Goal: Task Accomplishment & Management: Use online tool/utility

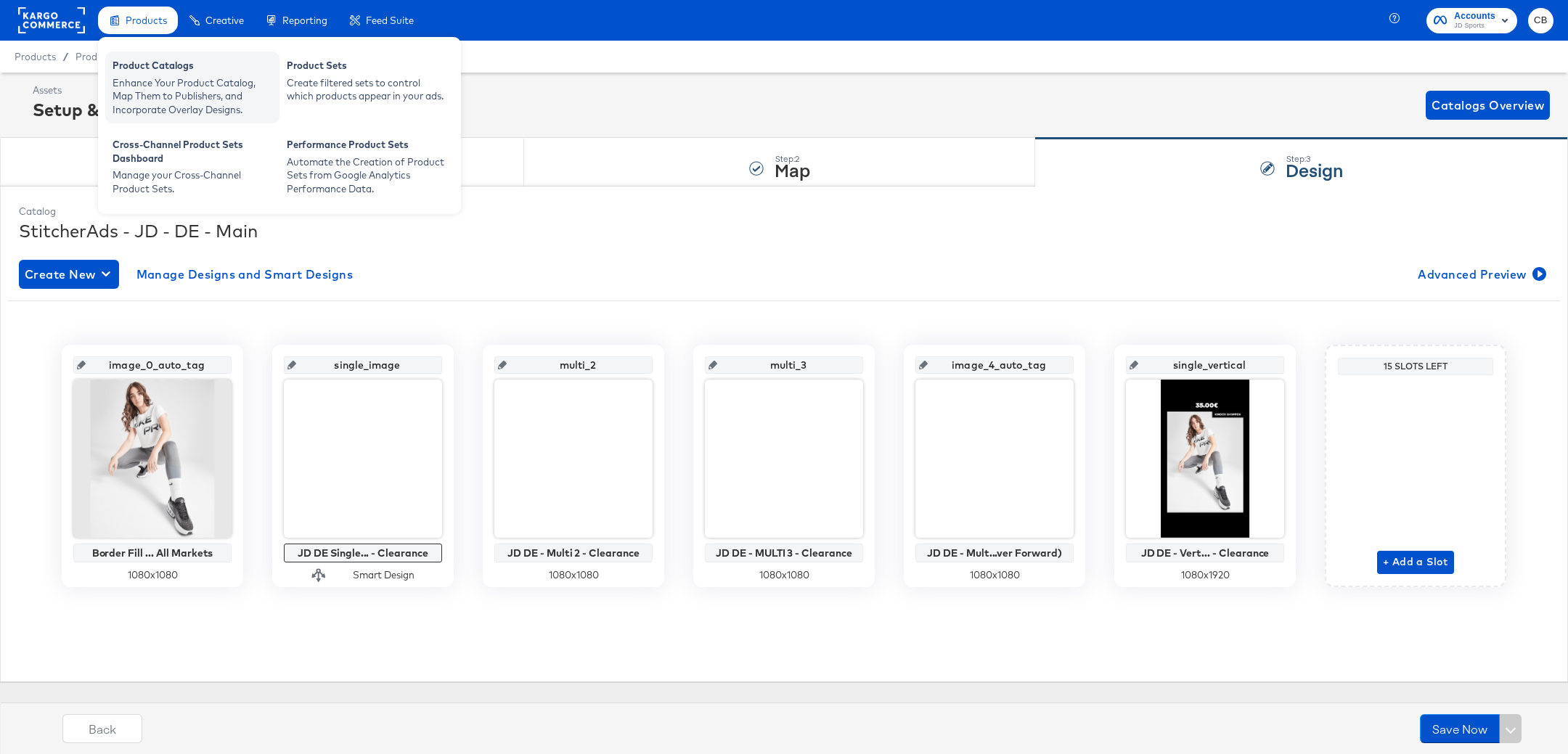
click at [145, 82] on div "Enhance Your Product Catalog, Map Them to Publishers, and Incorporate Overlay D…" at bounding box center [192, 95] width 160 height 40
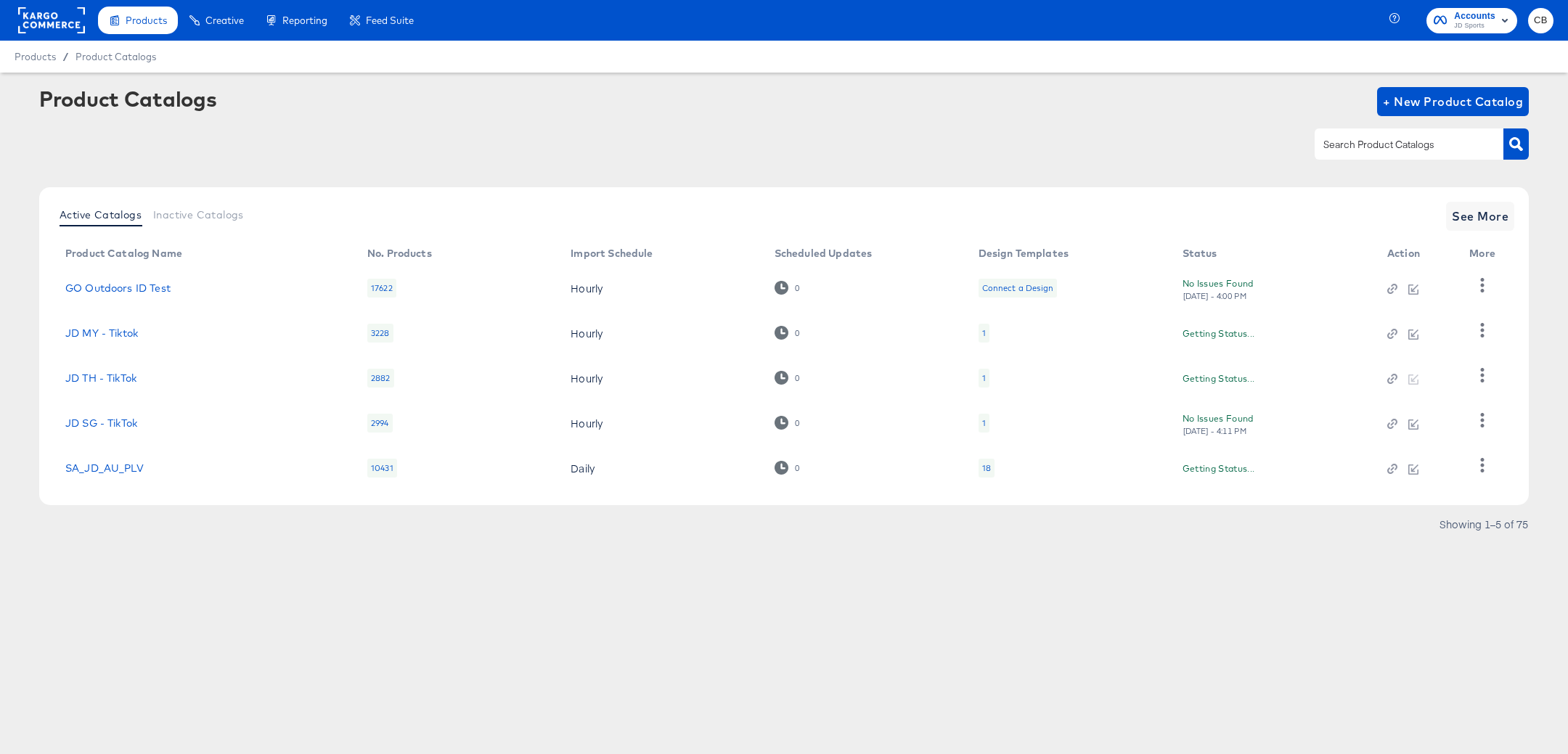
click at [1417, 151] on input "text" at bounding box center [1397, 145] width 154 height 17
type input "main"
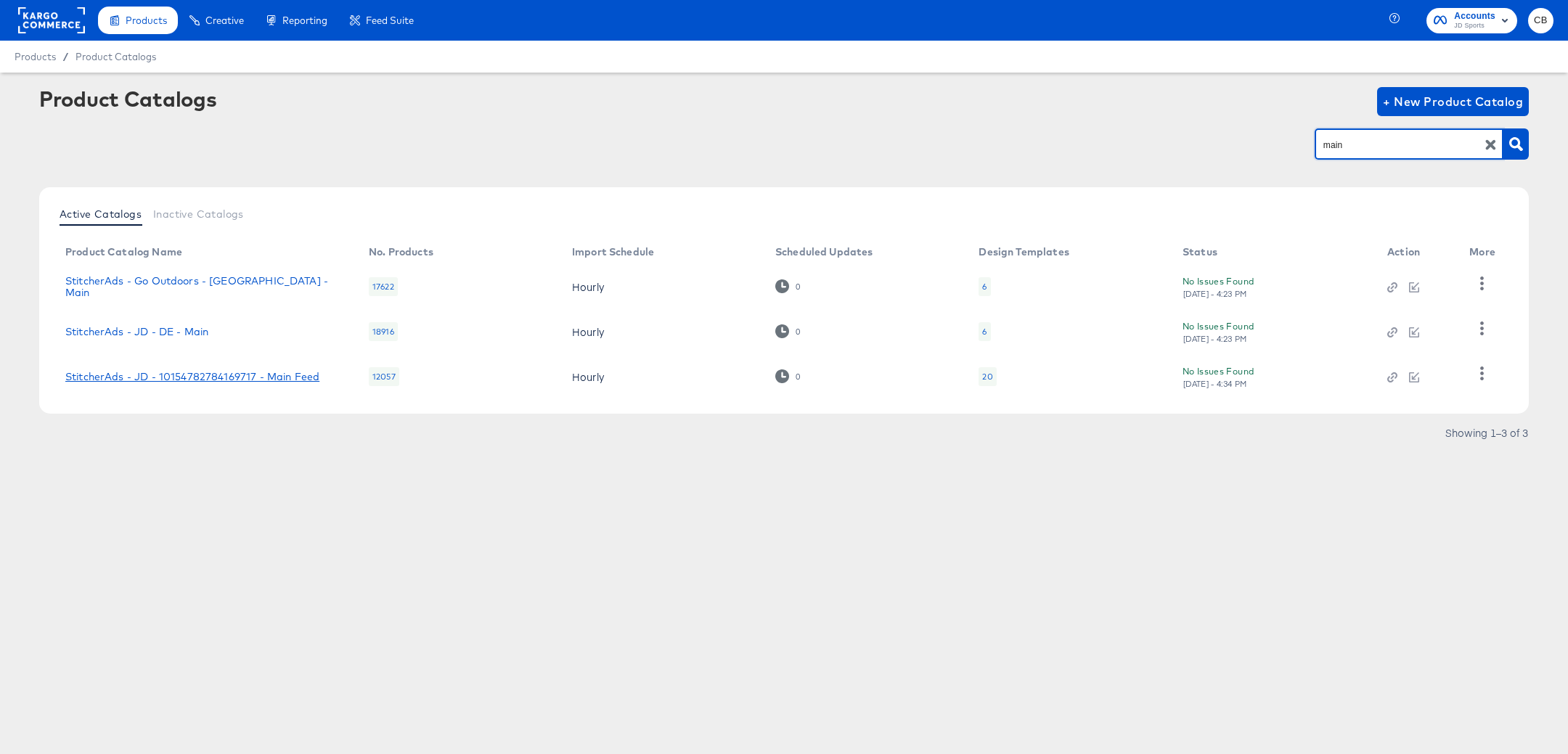
click at [166, 377] on link "StitcherAds - JD - 10154782784169717 - Main Feed" at bounding box center [192, 376] width 254 height 11
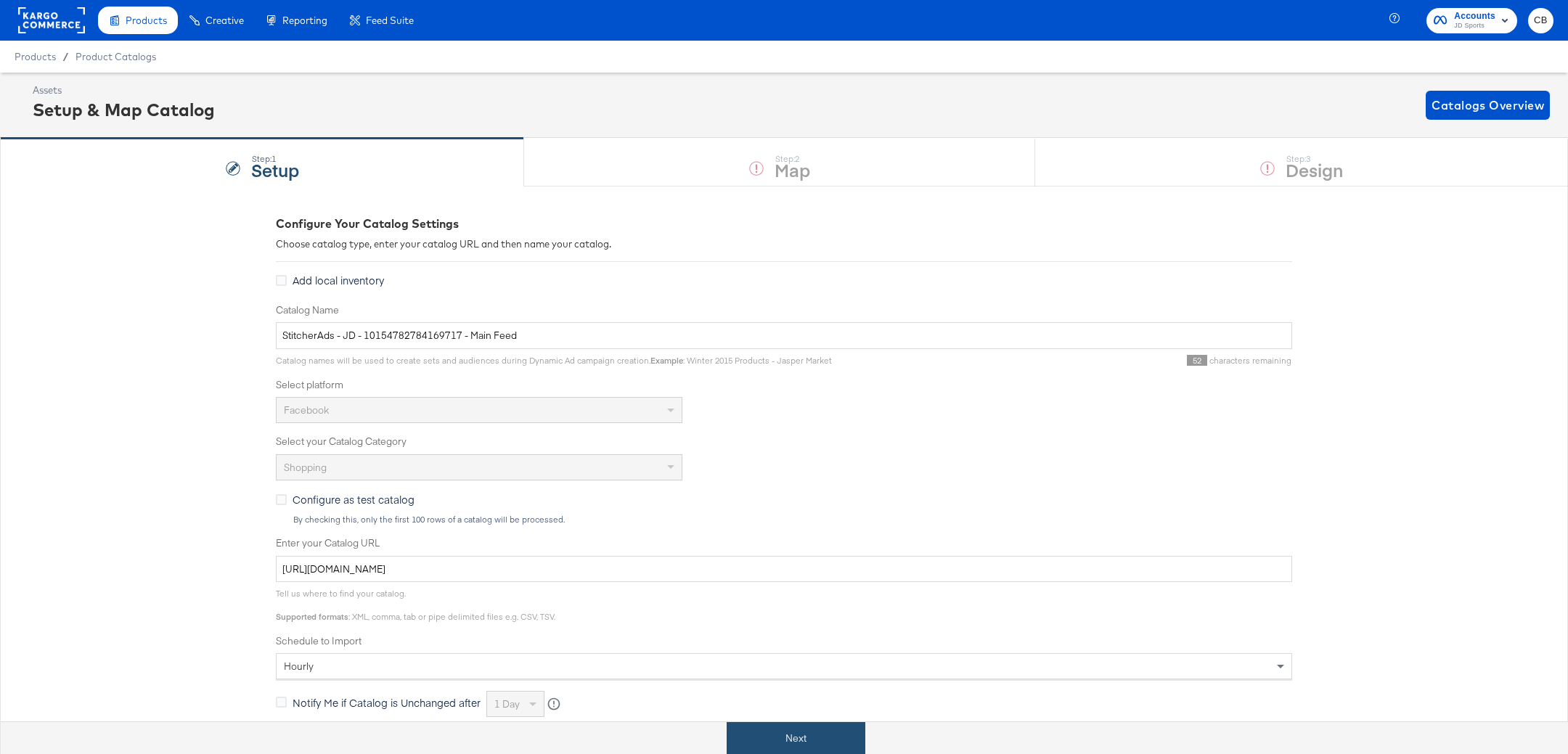
click at [776, 727] on button "Next" at bounding box center [795, 738] width 138 height 33
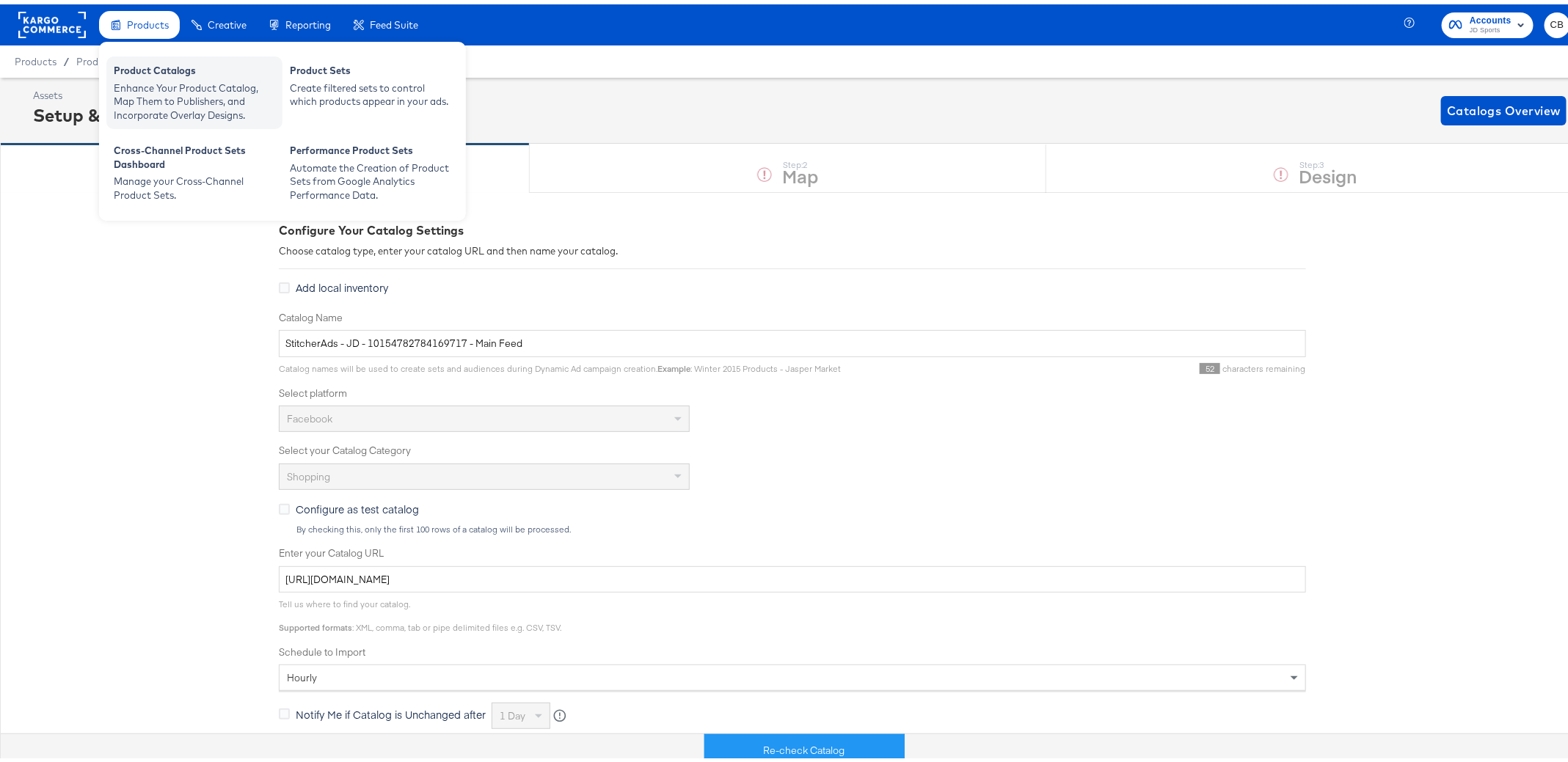
click at [149, 93] on div "Enhance Your Product Catalog, Map Them to Publishers, and Incorporate Overlay D…" at bounding box center [194, 96] width 162 height 41
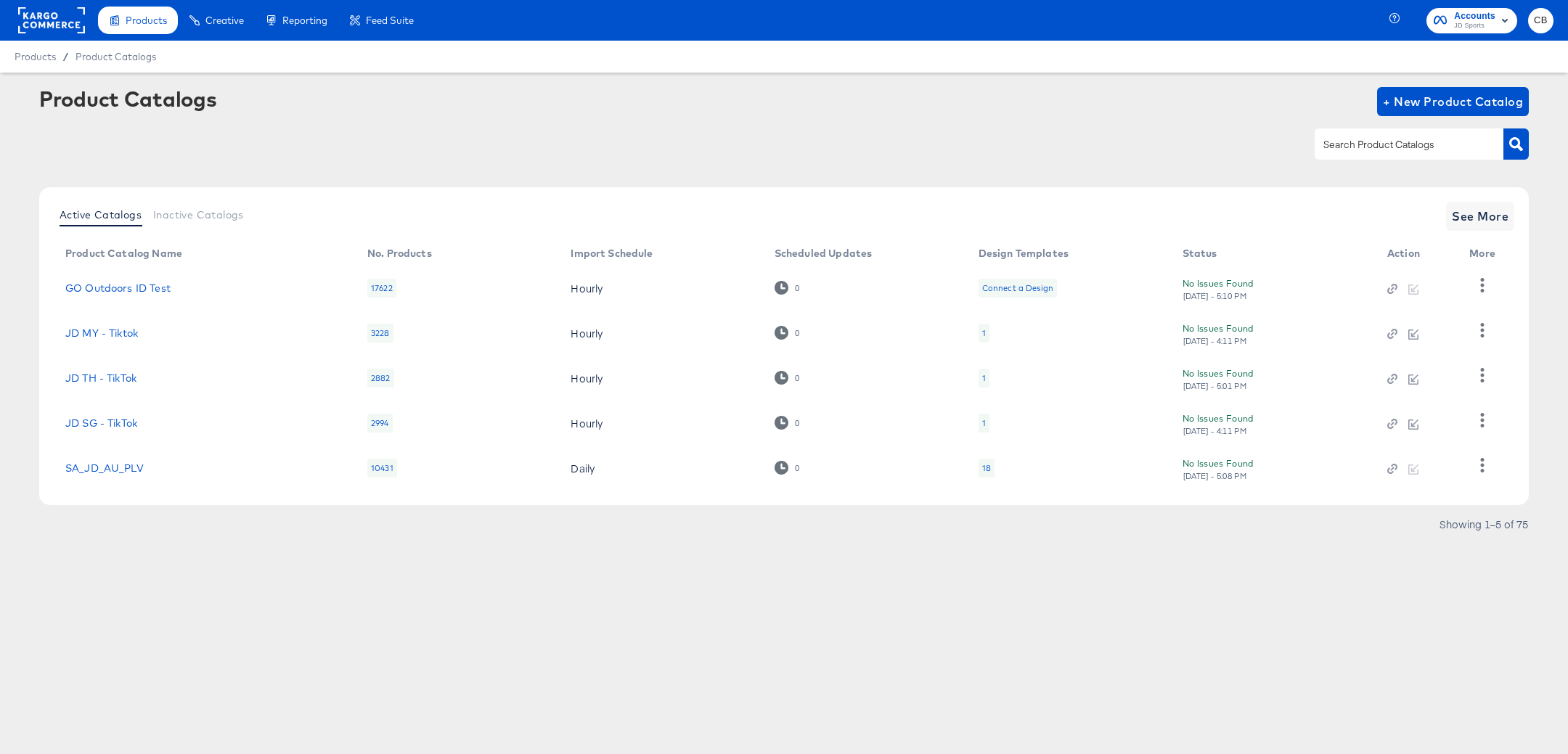
click at [1357, 145] on input "text" at bounding box center [1397, 145] width 154 height 17
type input "main"
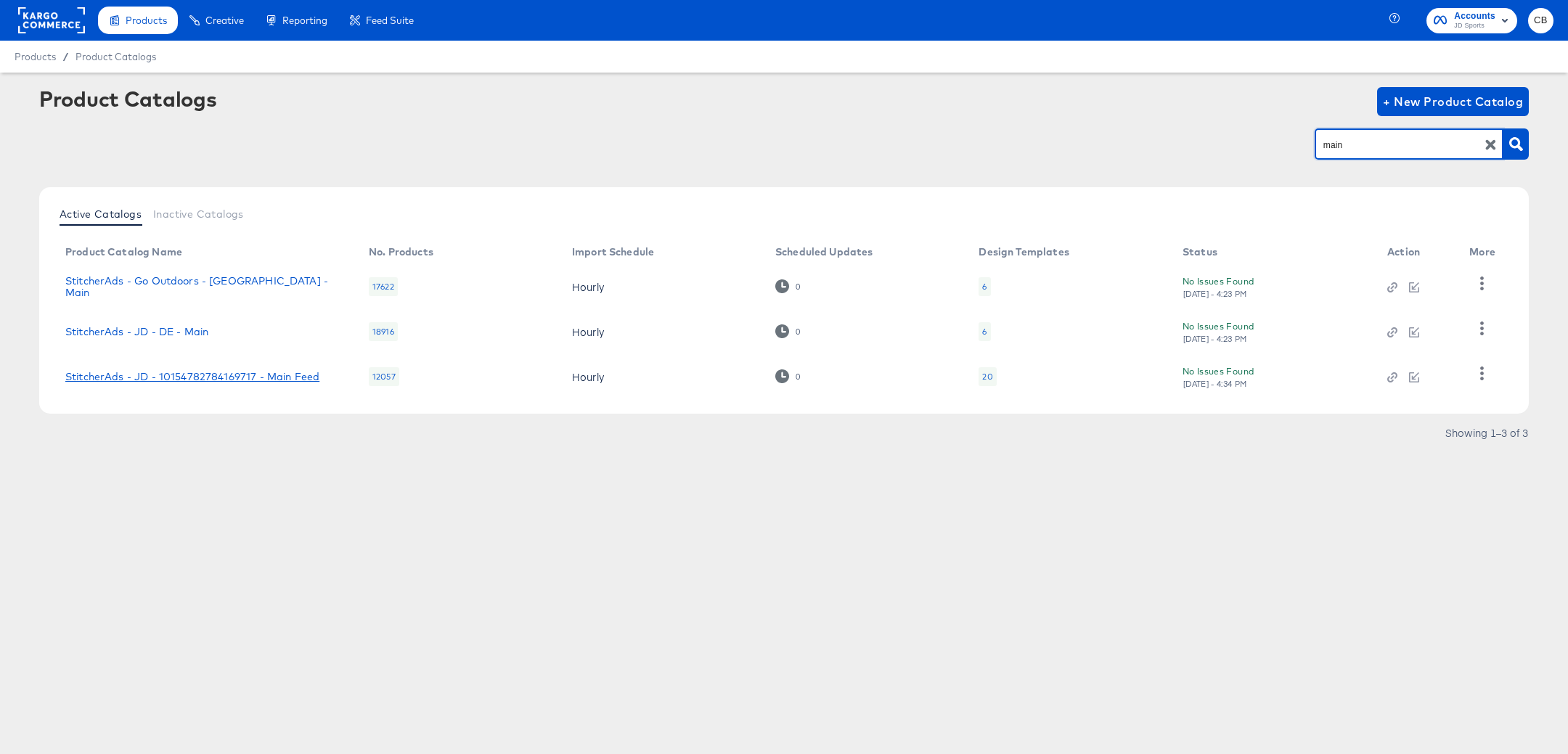
click at [248, 376] on link "StitcherAds - JD - 10154782784169717 - Main Feed" at bounding box center [192, 376] width 254 height 11
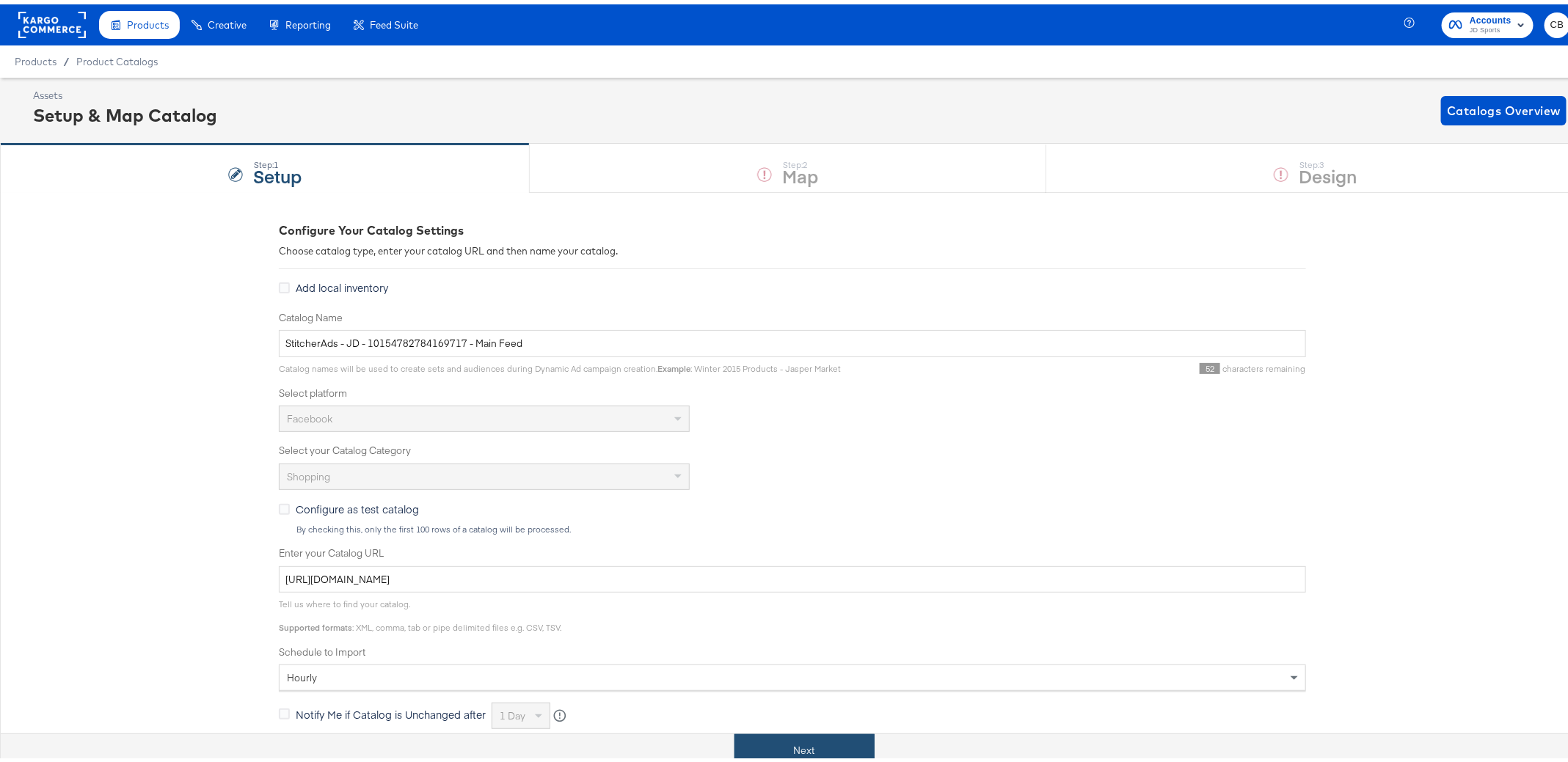
click at [757, 740] on button "Next" at bounding box center [804, 746] width 140 height 33
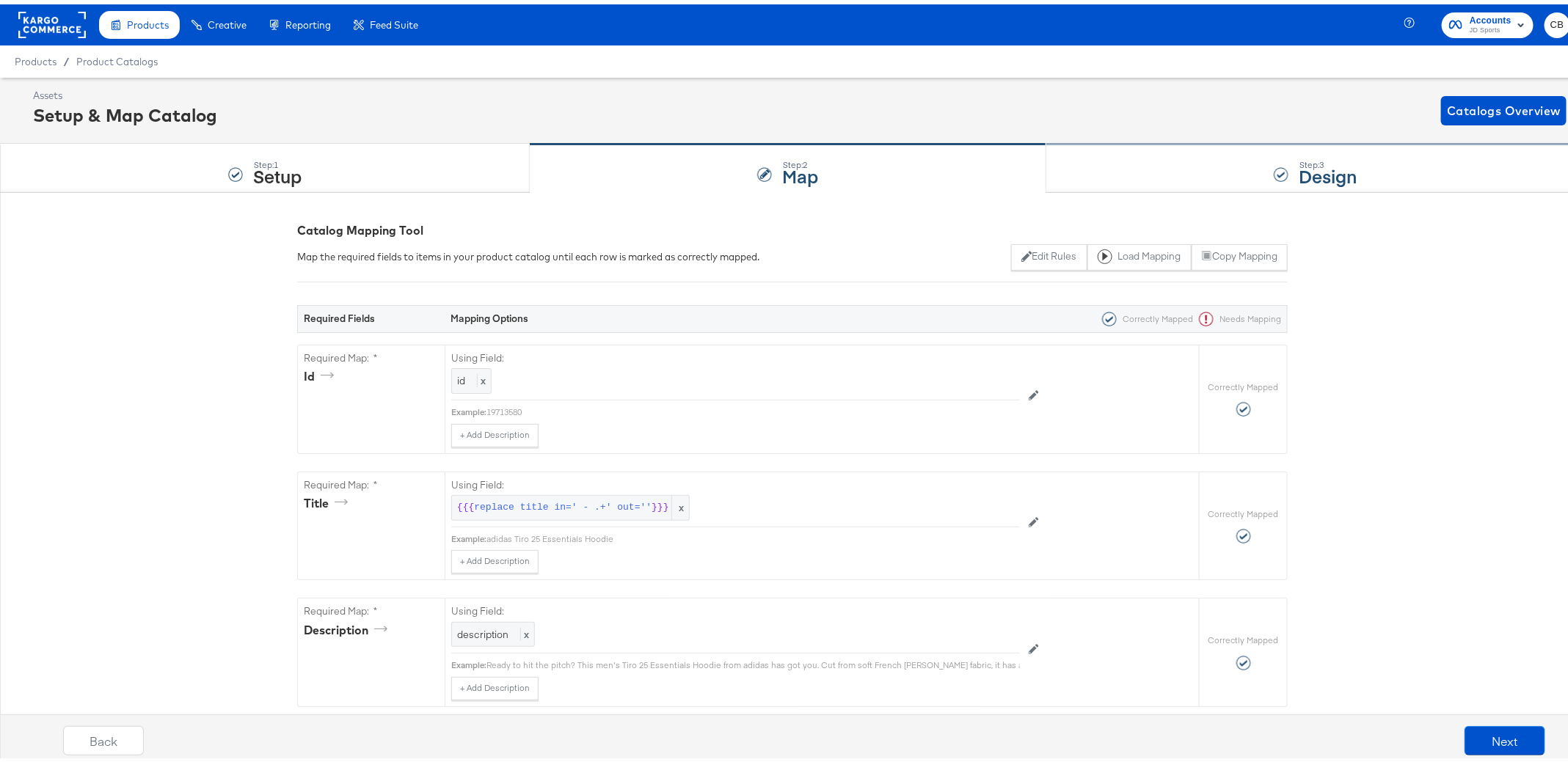
click at [1103, 175] on div "Step: 3 Design" at bounding box center [1315, 164] width 538 height 48
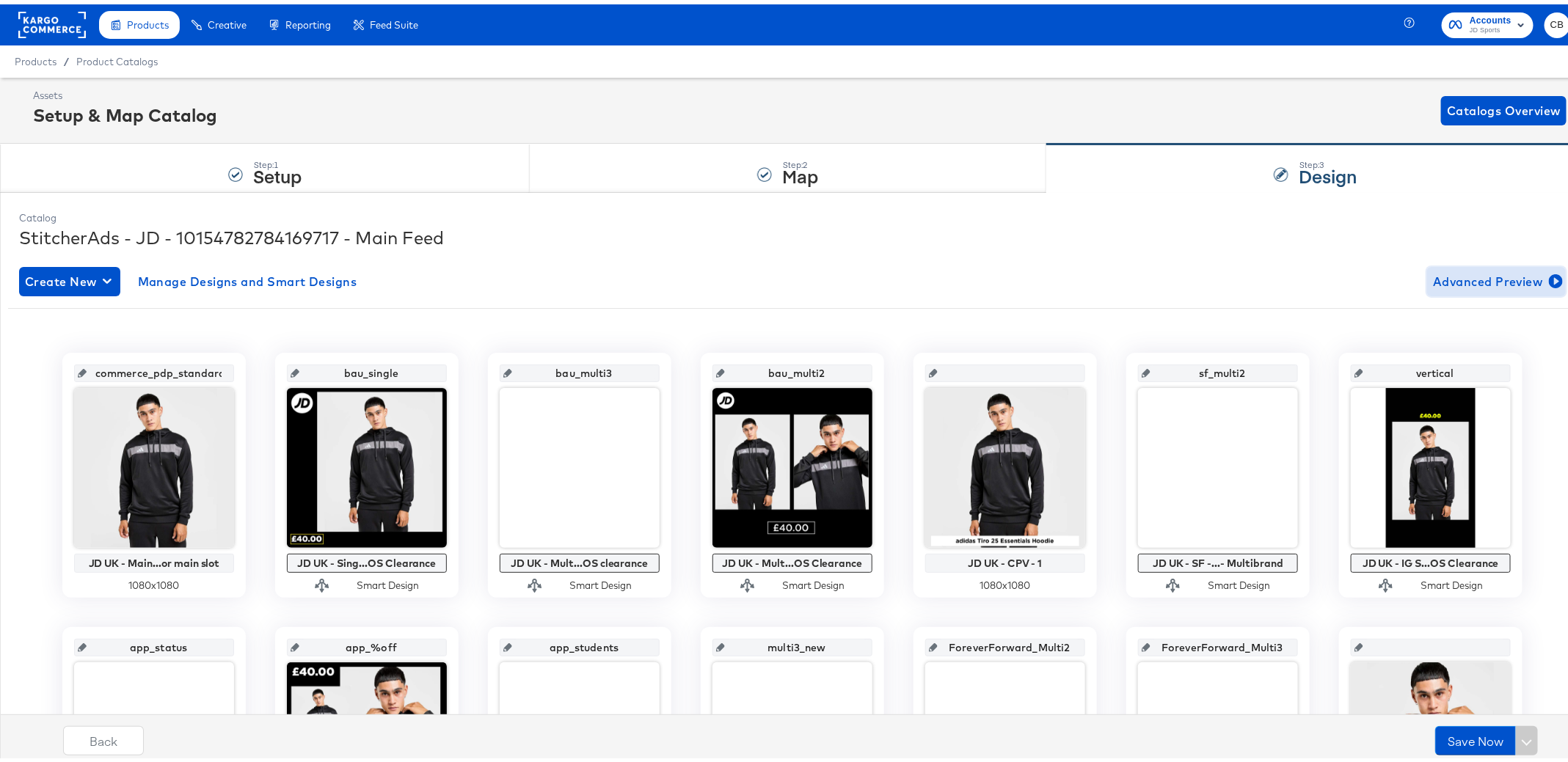
click at [1447, 280] on span "Advanced Preview" at bounding box center [1496, 277] width 127 height 21
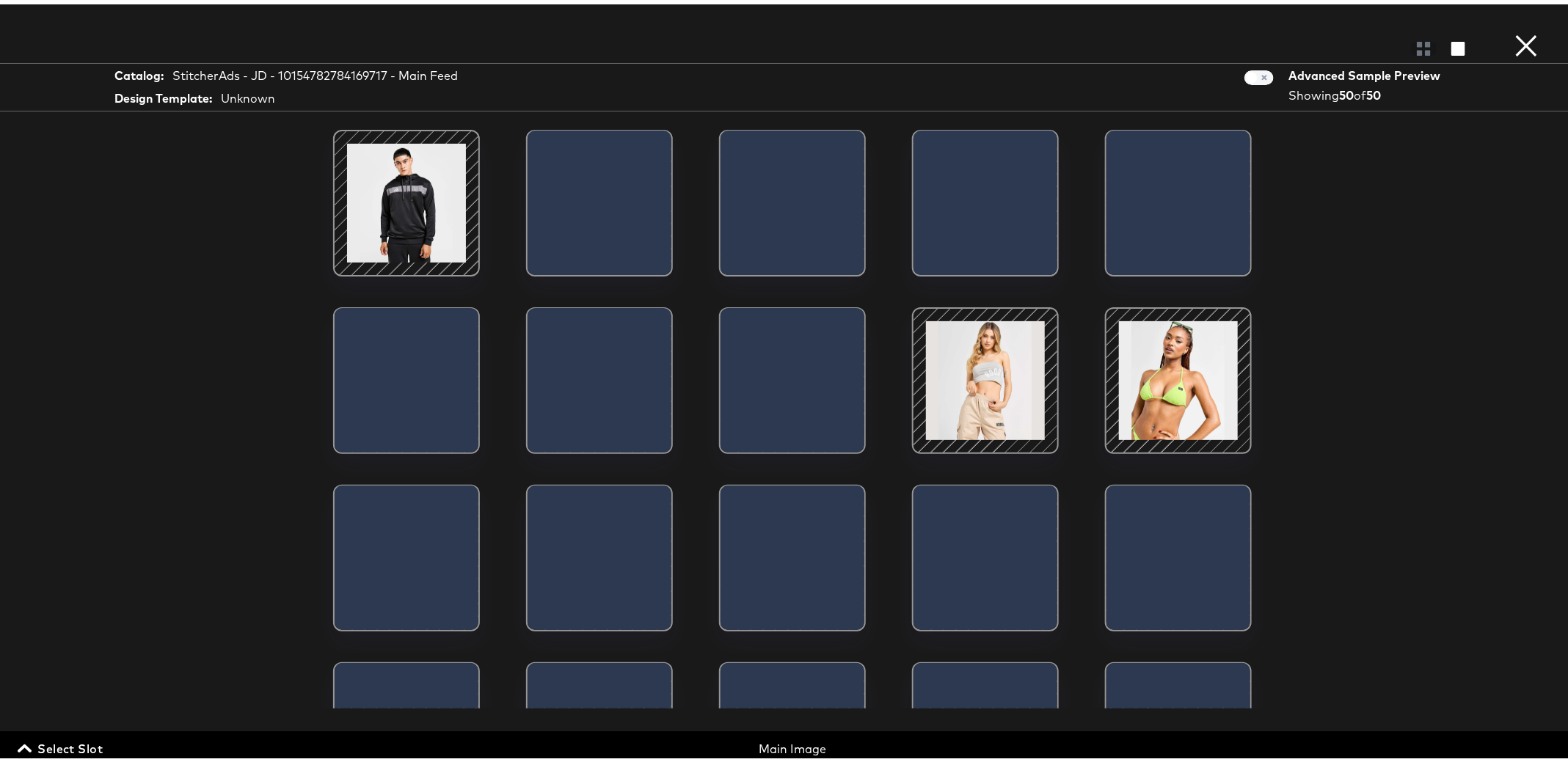
click at [83, 741] on span "Select Slot" at bounding box center [61, 744] width 82 height 21
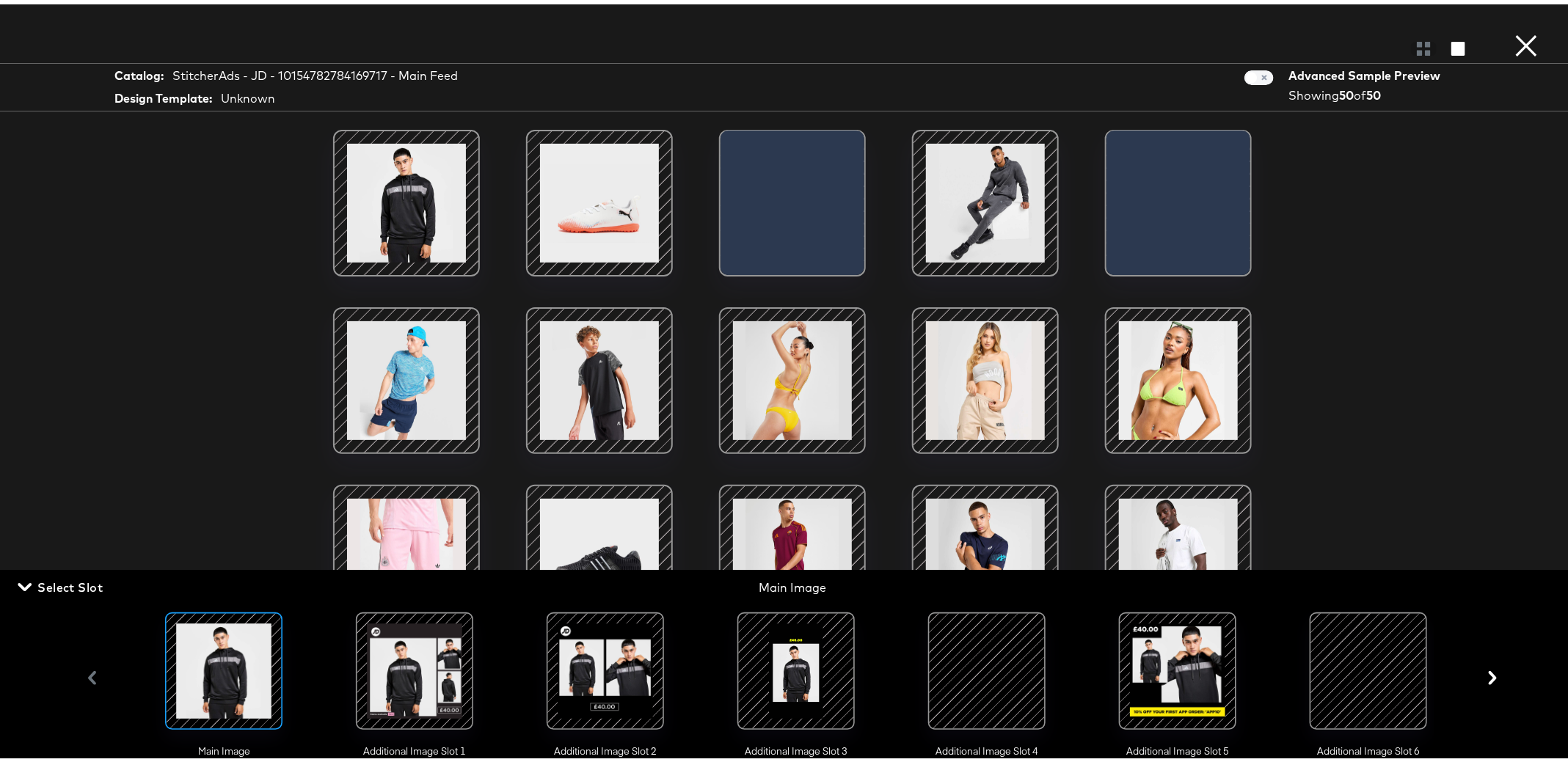
click at [590, 652] on div at bounding box center [604, 666] width 99 height 99
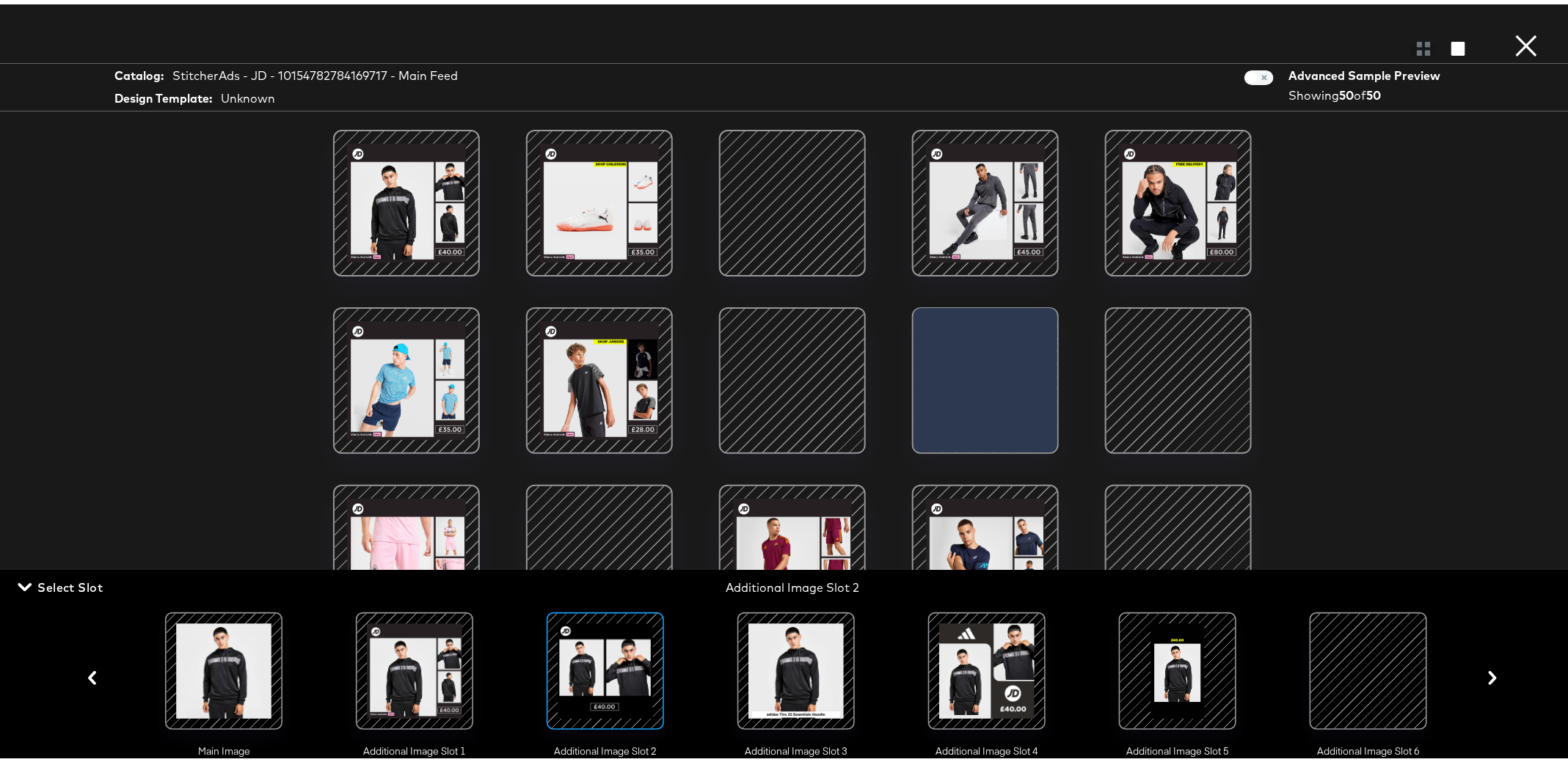
click at [597, 659] on div at bounding box center [604, 666] width 99 height 99
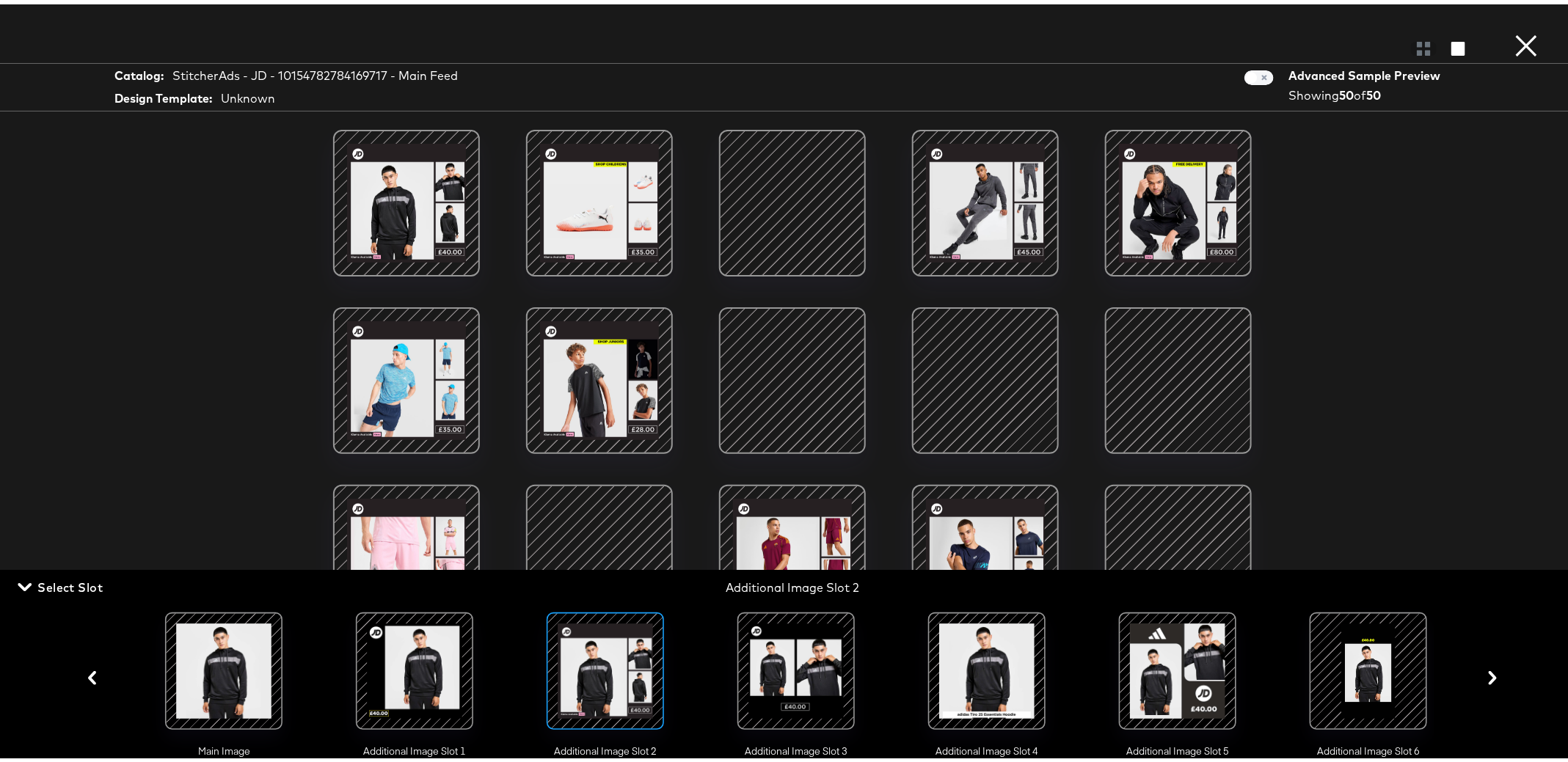
click at [796, 632] on div at bounding box center [795, 666] width 99 height 99
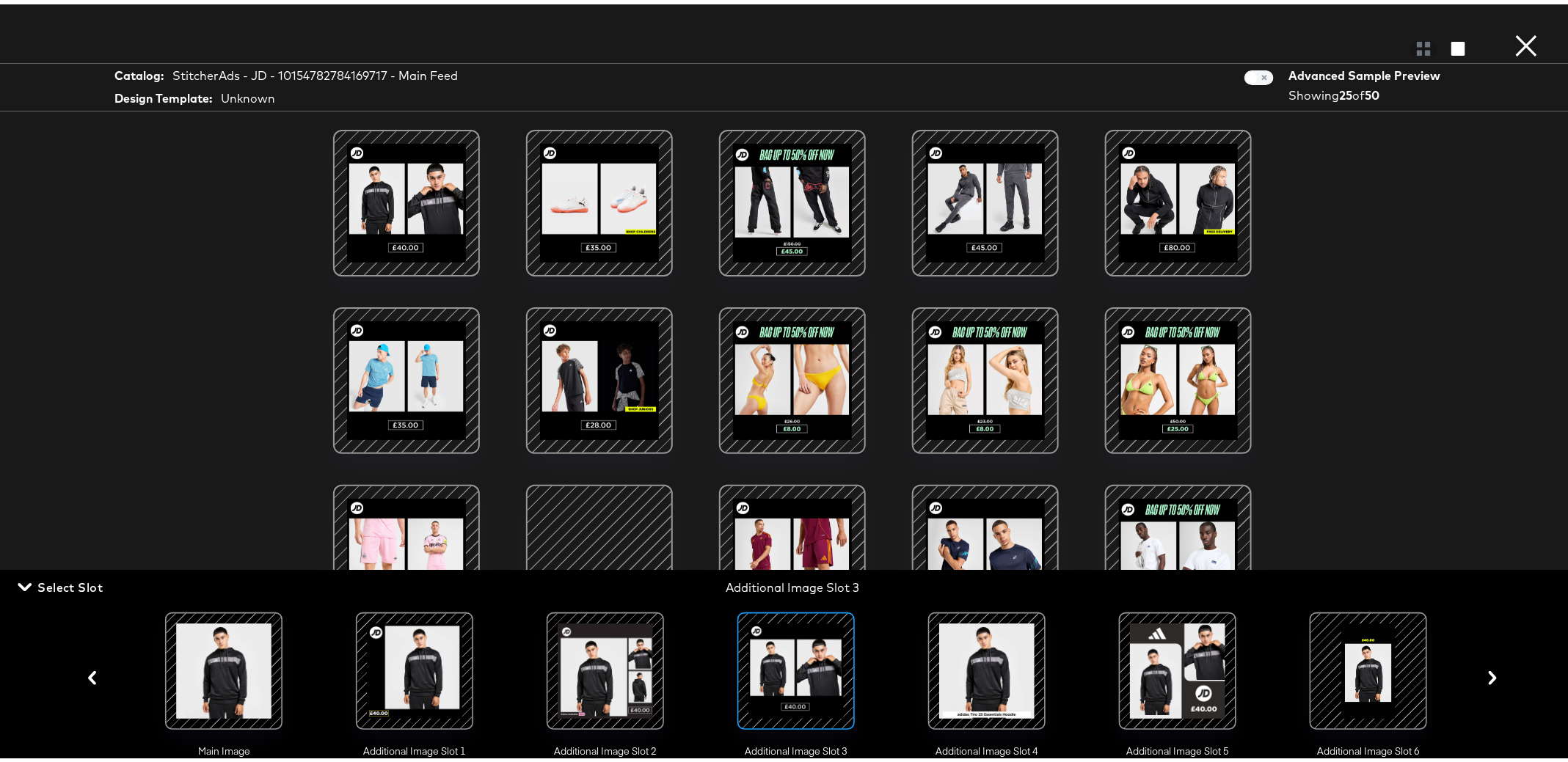
click at [391, 378] on div at bounding box center [407, 376] width 125 height 125
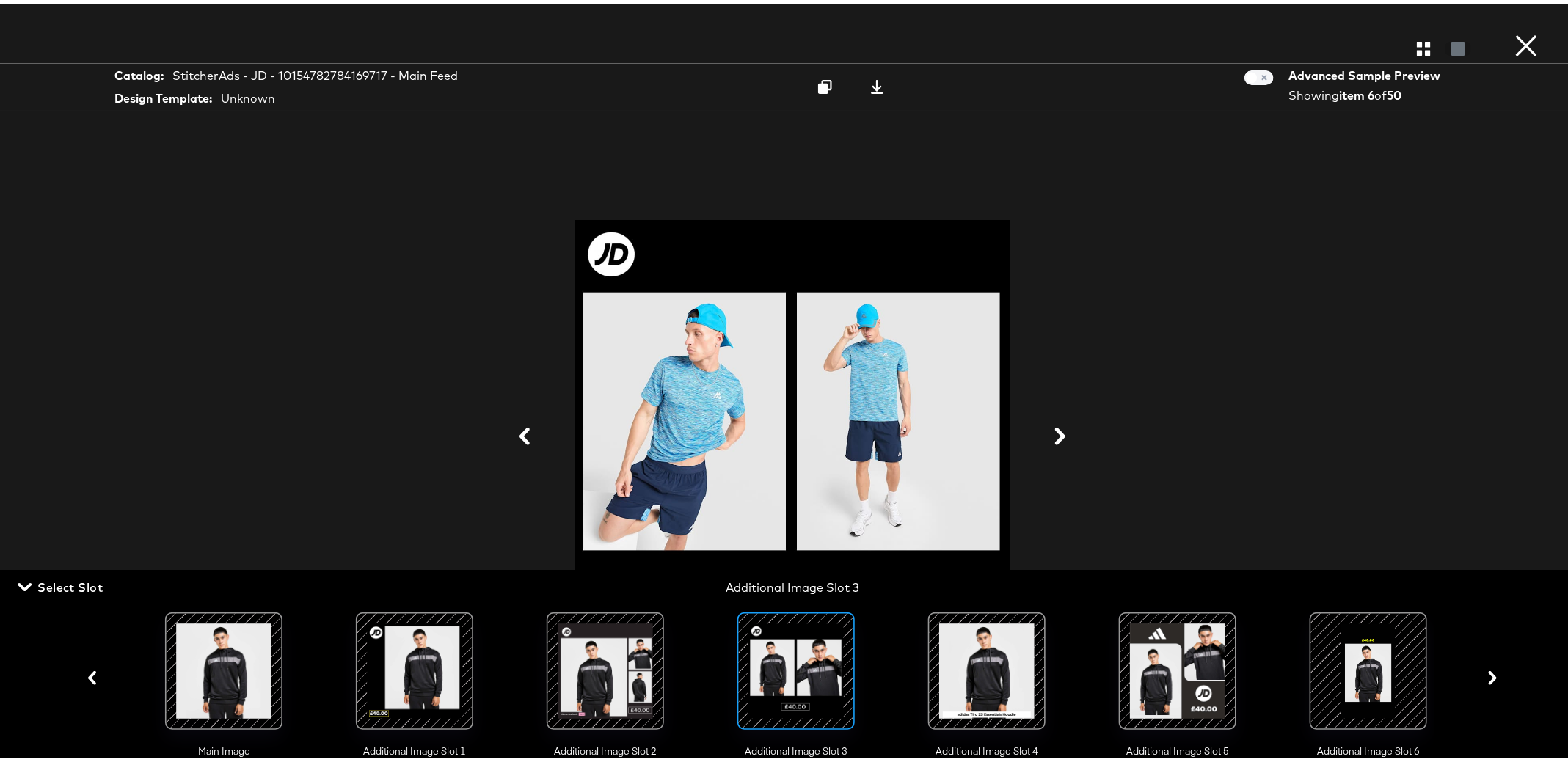
click at [1277, 365] on div at bounding box center [793, 433] width 1101 height 615
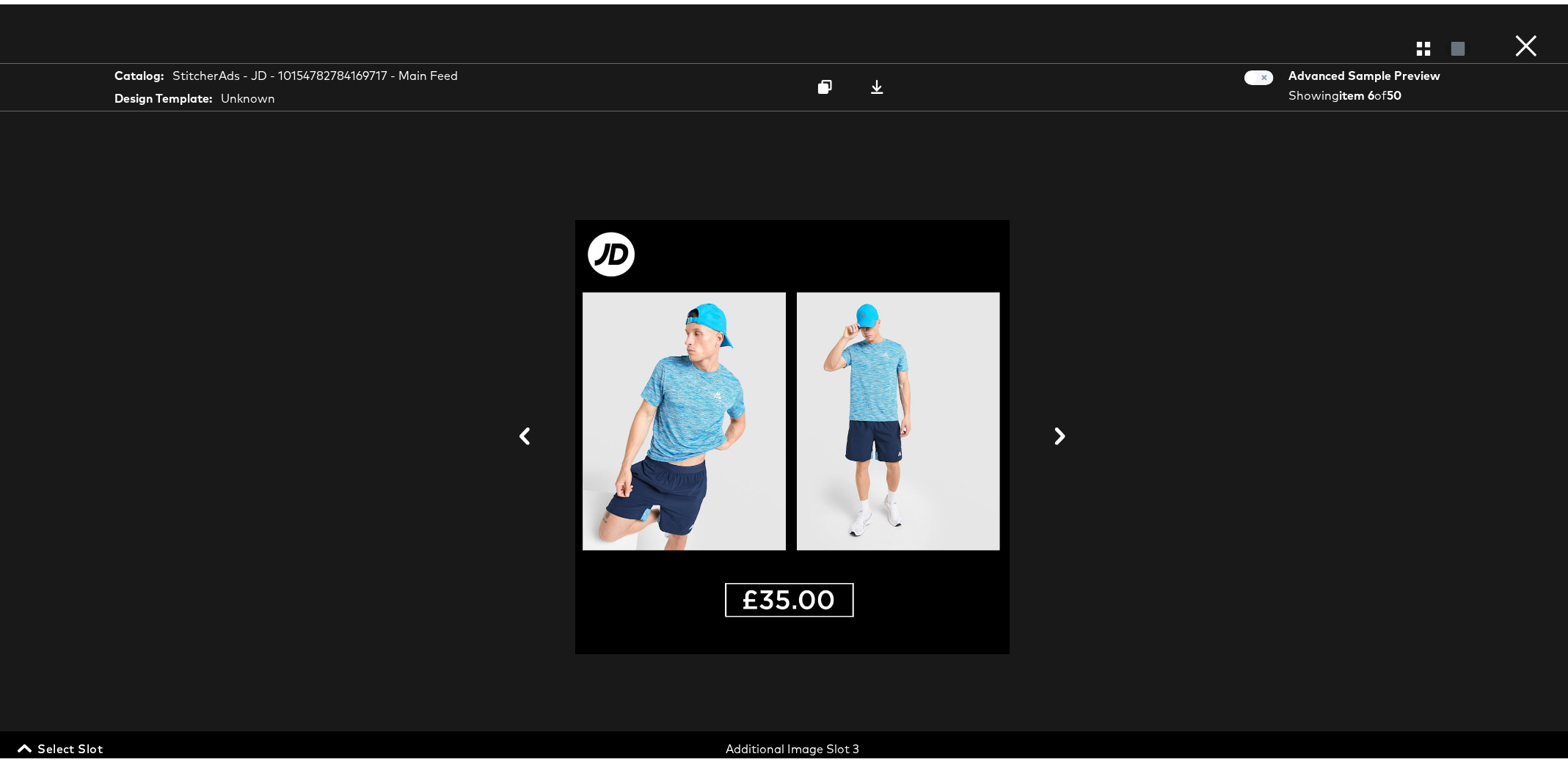
click at [1404, 51] on div at bounding box center [793, 43] width 1585 height 29
click at [1417, 44] on icon "button" at bounding box center [1423, 44] width 14 height 14
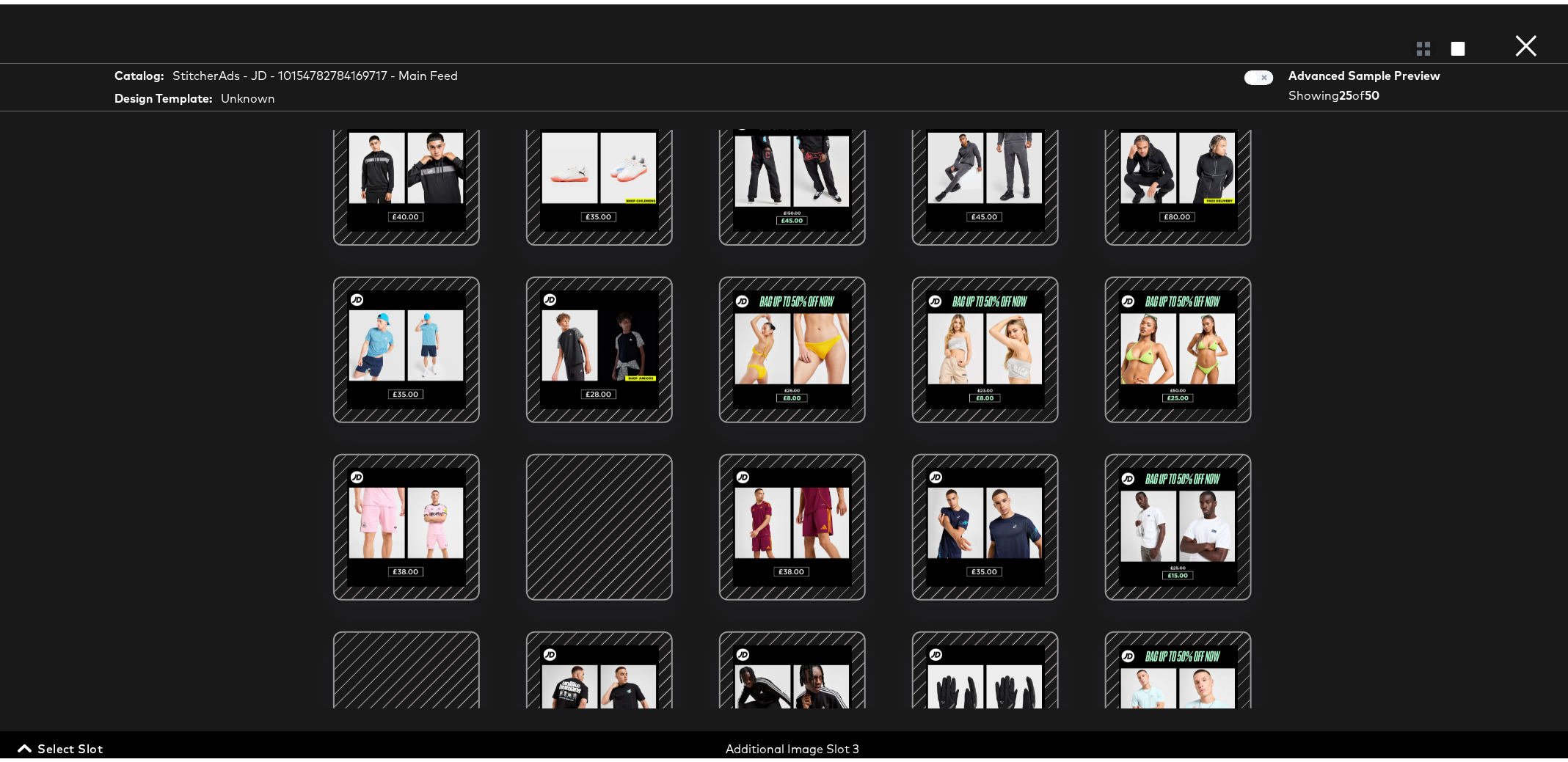
scroll to position [38, 0]
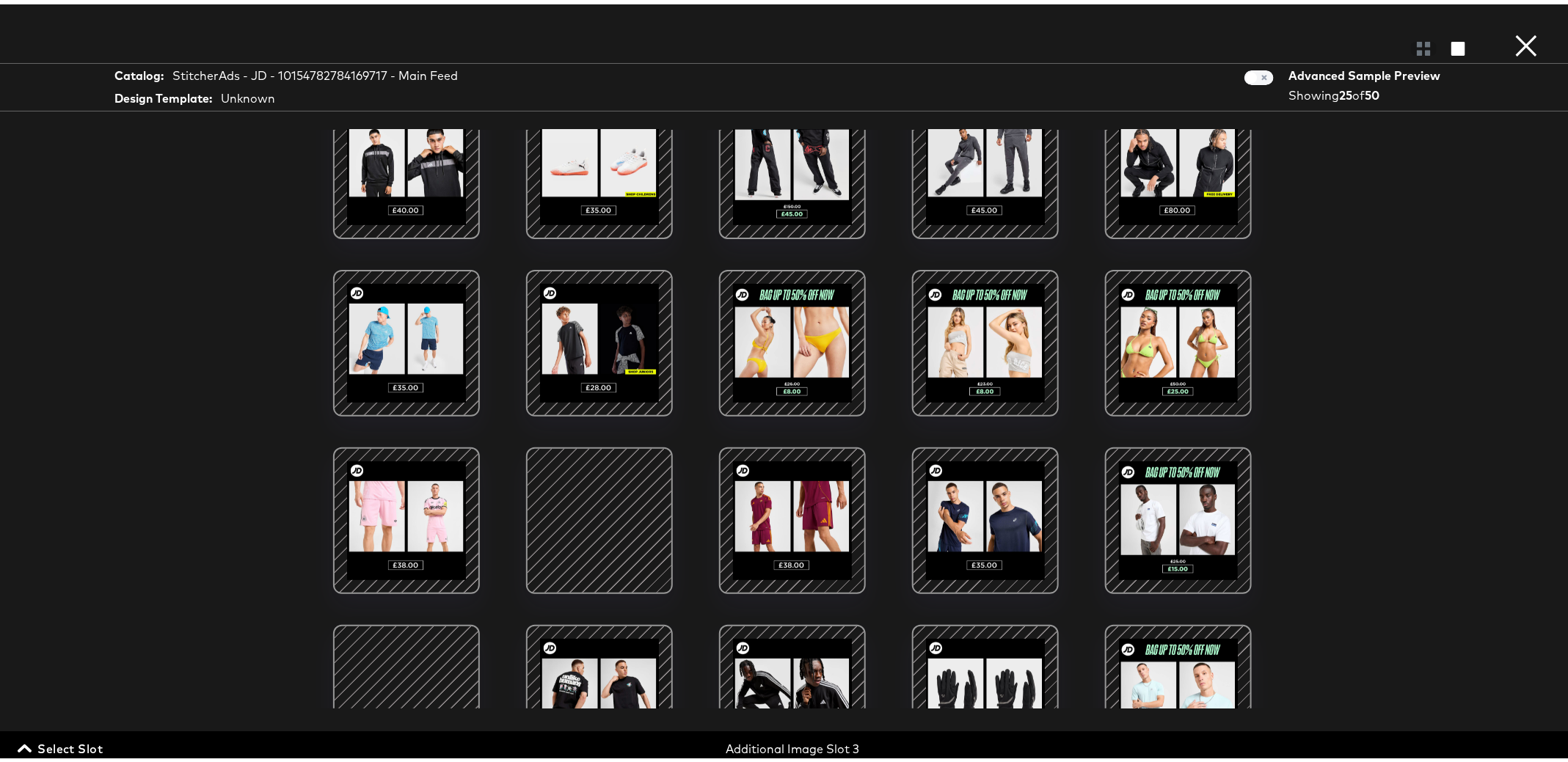
click at [567, 340] on div at bounding box center [600, 338] width 125 height 125
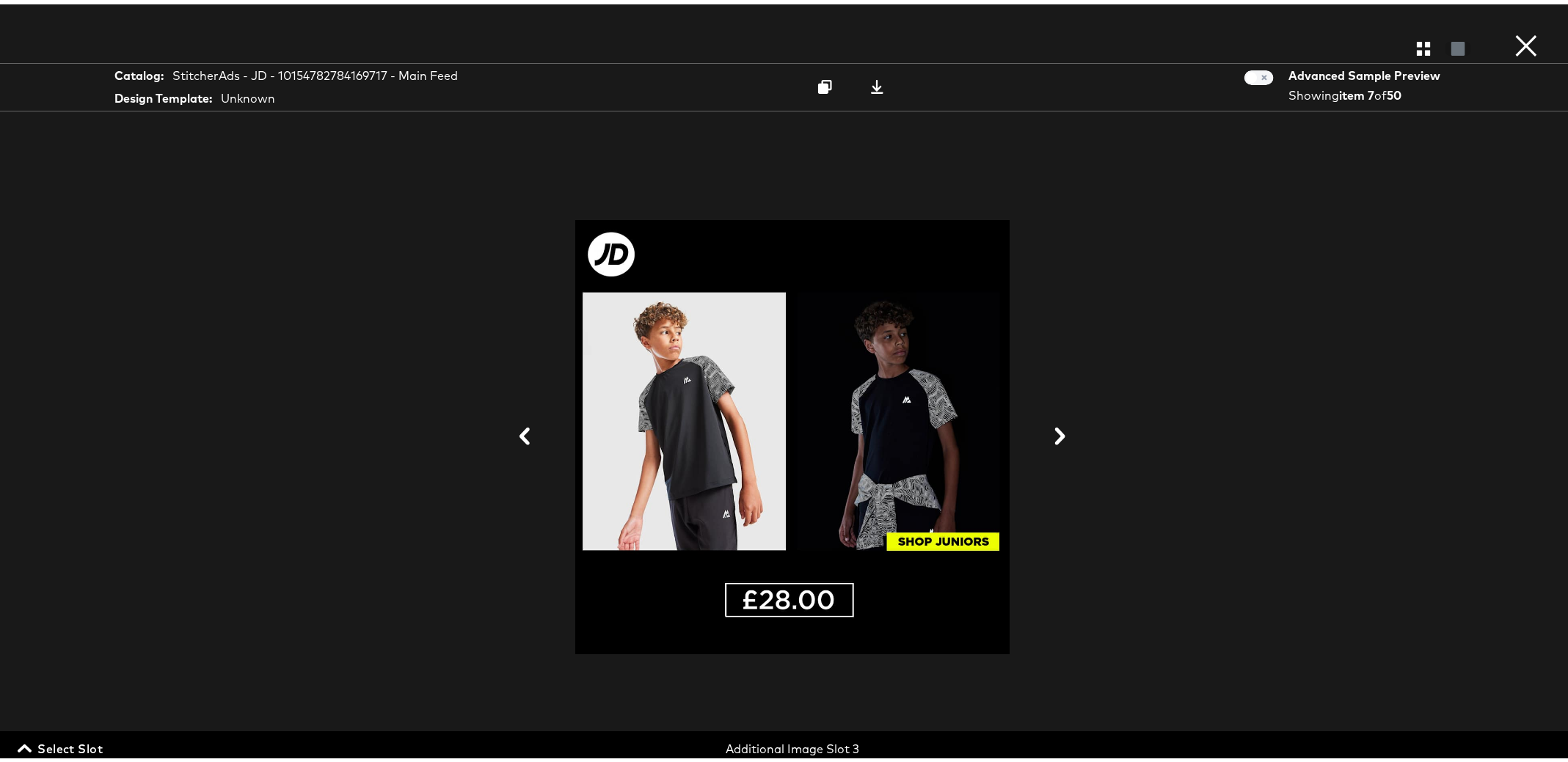
click at [1408, 53] on div "Gallery View" at bounding box center [793, 43] width 1585 height 29
click at [1417, 44] on icon "button" at bounding box center [1423, 44] width 14 height 14
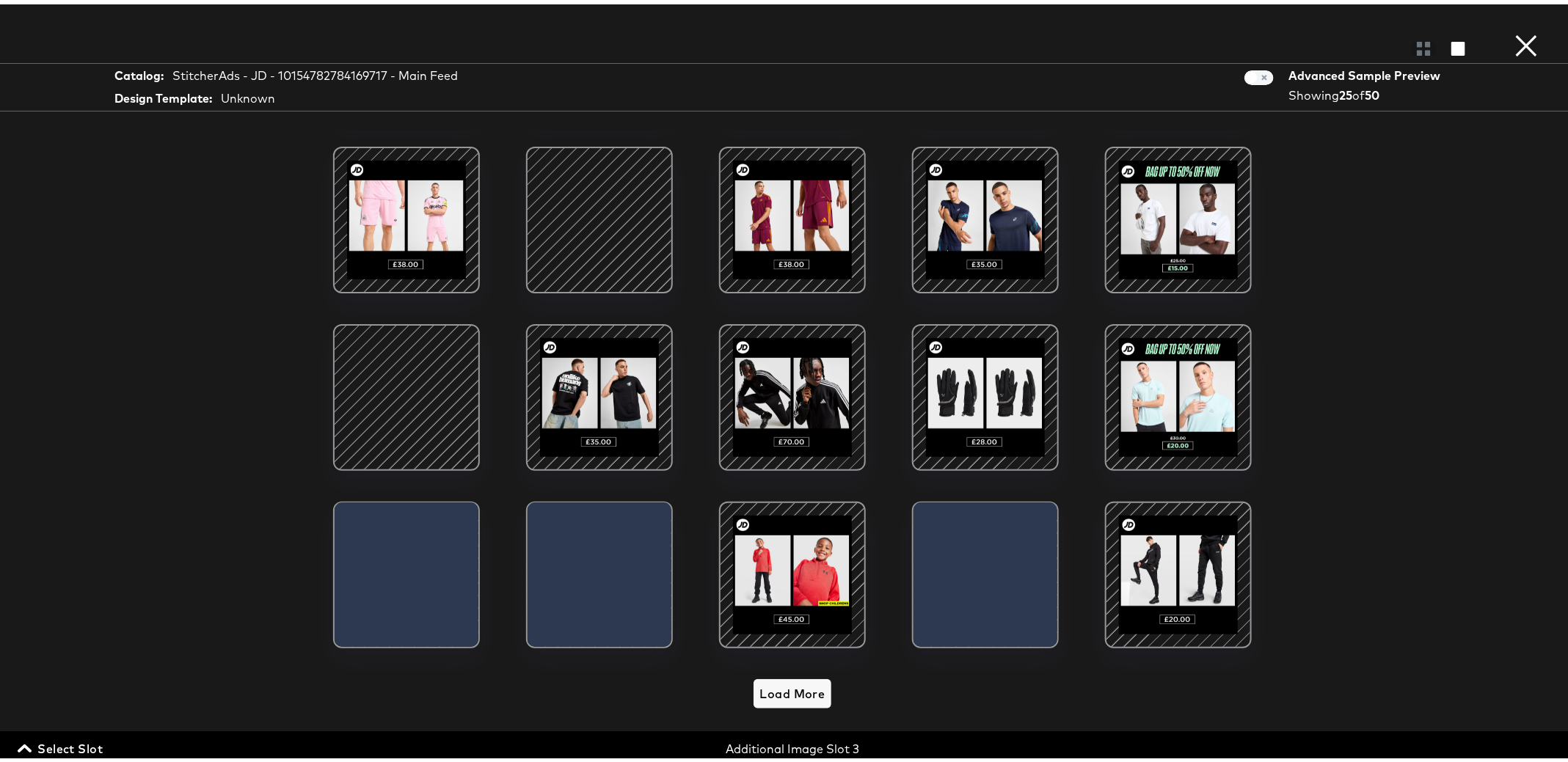
scroll to position [355, 0]
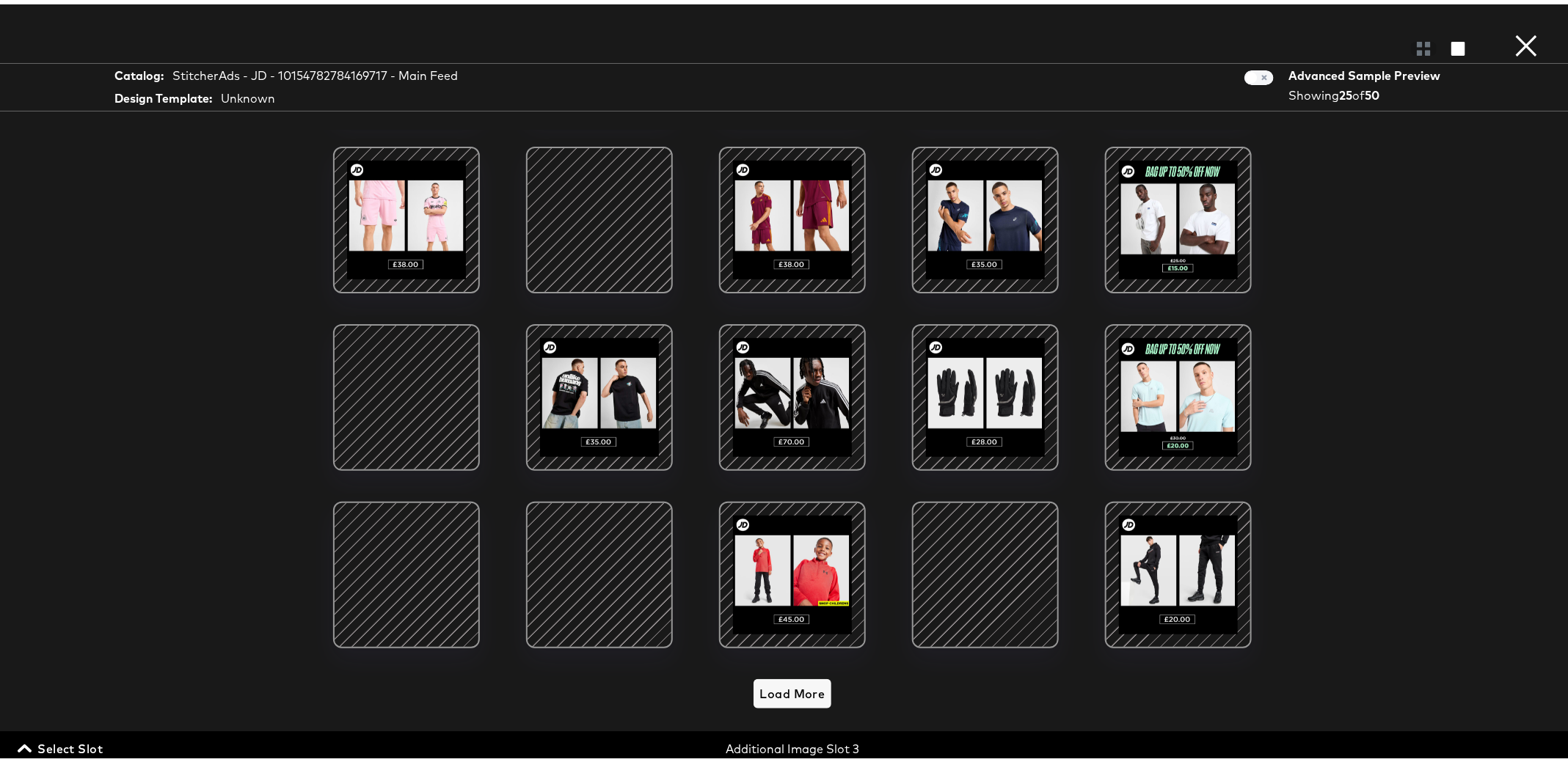
click at [578, 546] on div at bounding box center [600, 571] width 125 height 125
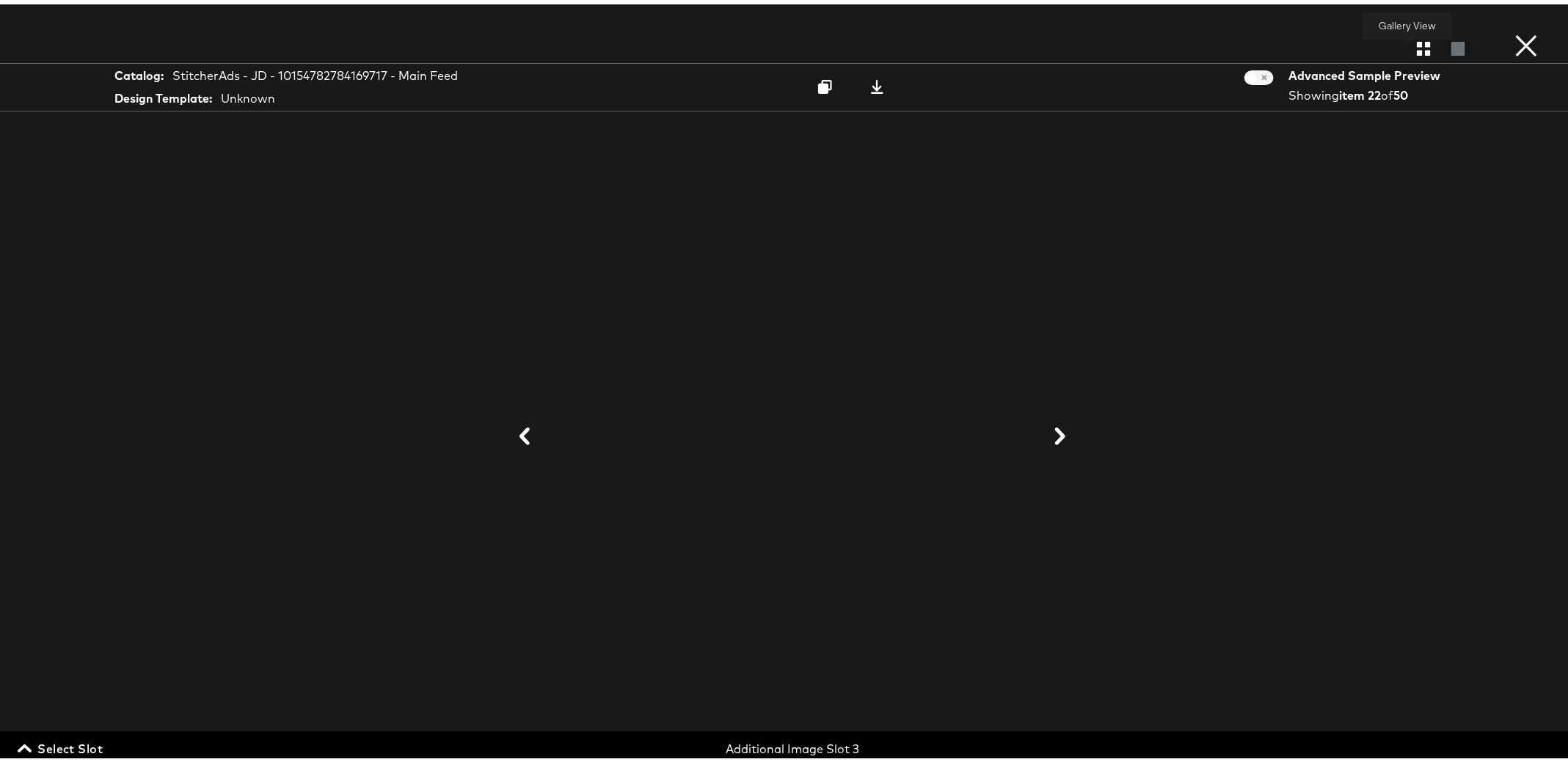
click at [1417, 47] on icon "button" at bounding box center [1423, 44] width 14 height 14
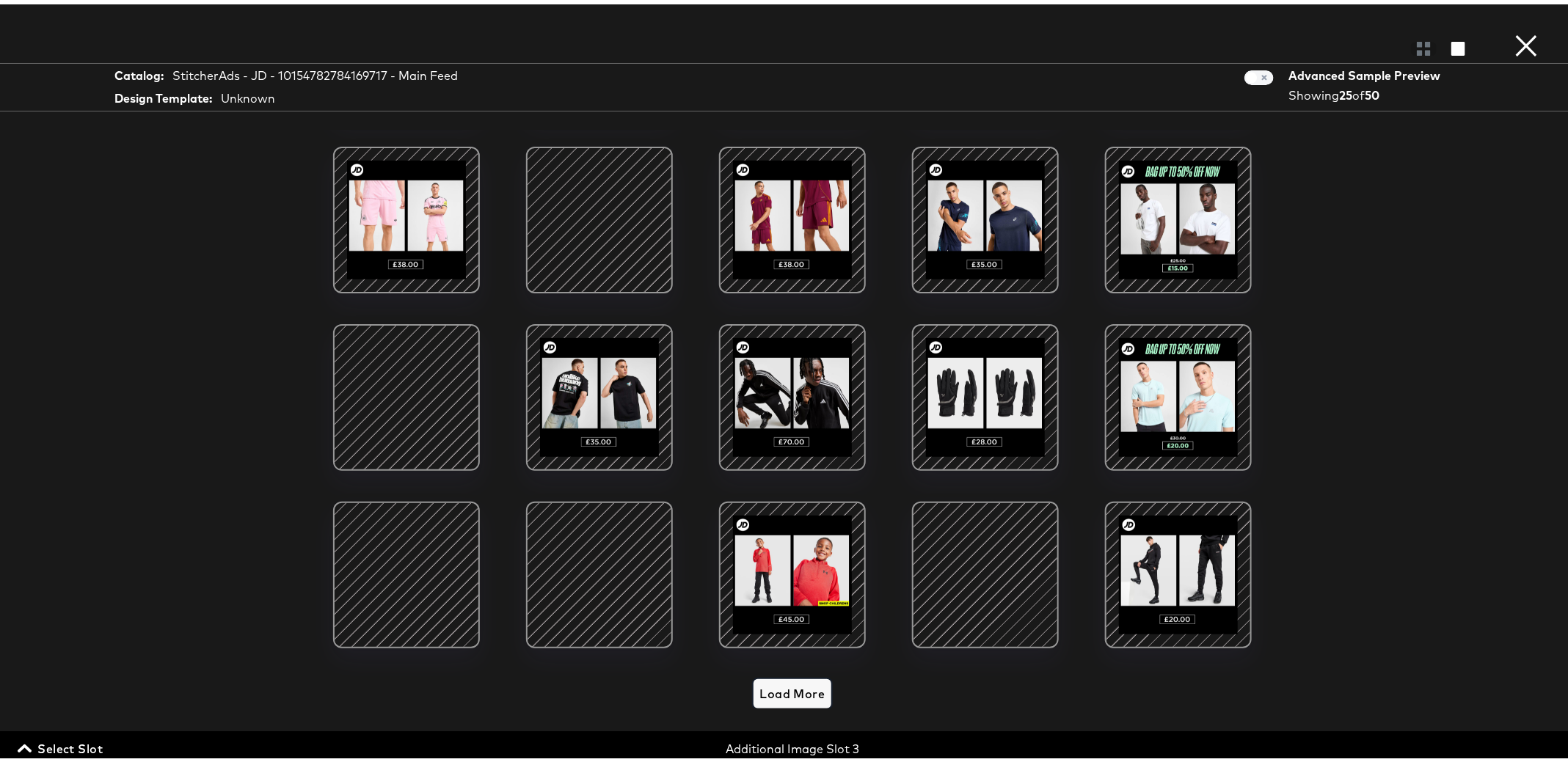
click at [768, 679] on span "Load More" at bounding box center [792, 689] width 65 height 21
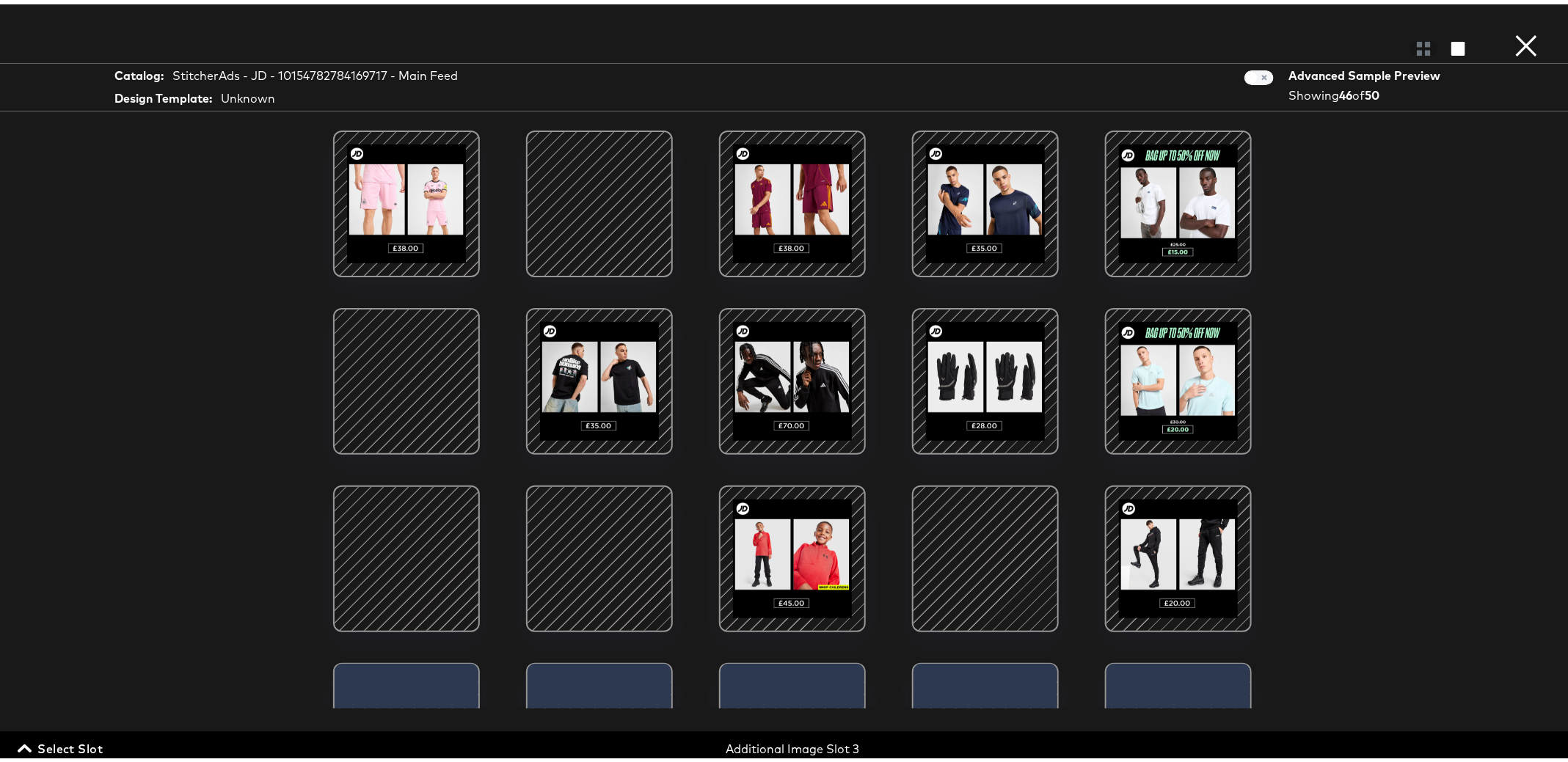
click at [758, 558] on div at bounding box center [793, 554] width 125 height 125
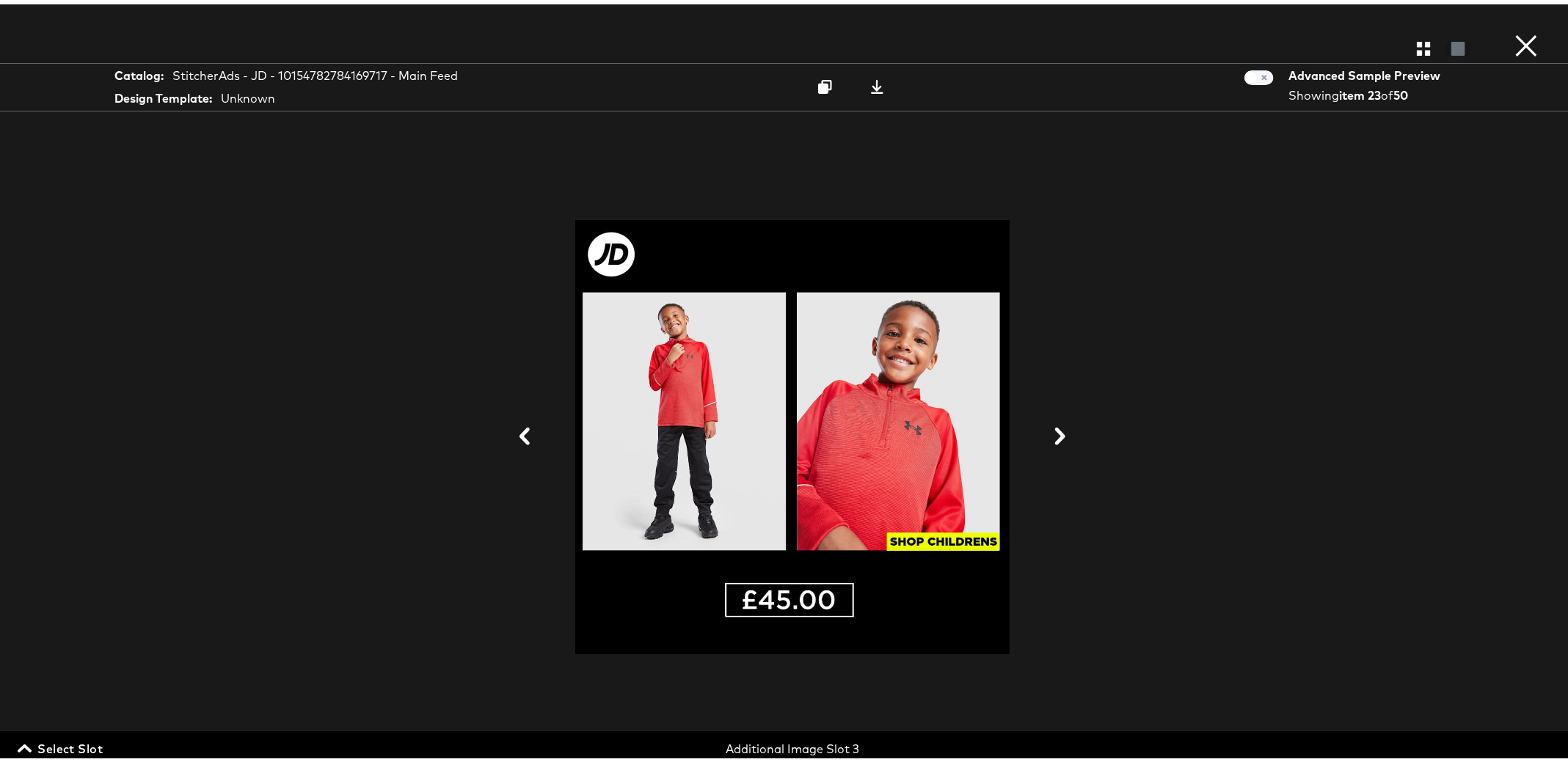
click at [1403, 53] on div "Gallery View" at bounding box center [793, 43] width 1585 height 29
click at [1417, 51] on icon "button" at bounding box center [1423, 44] width 14 height 14
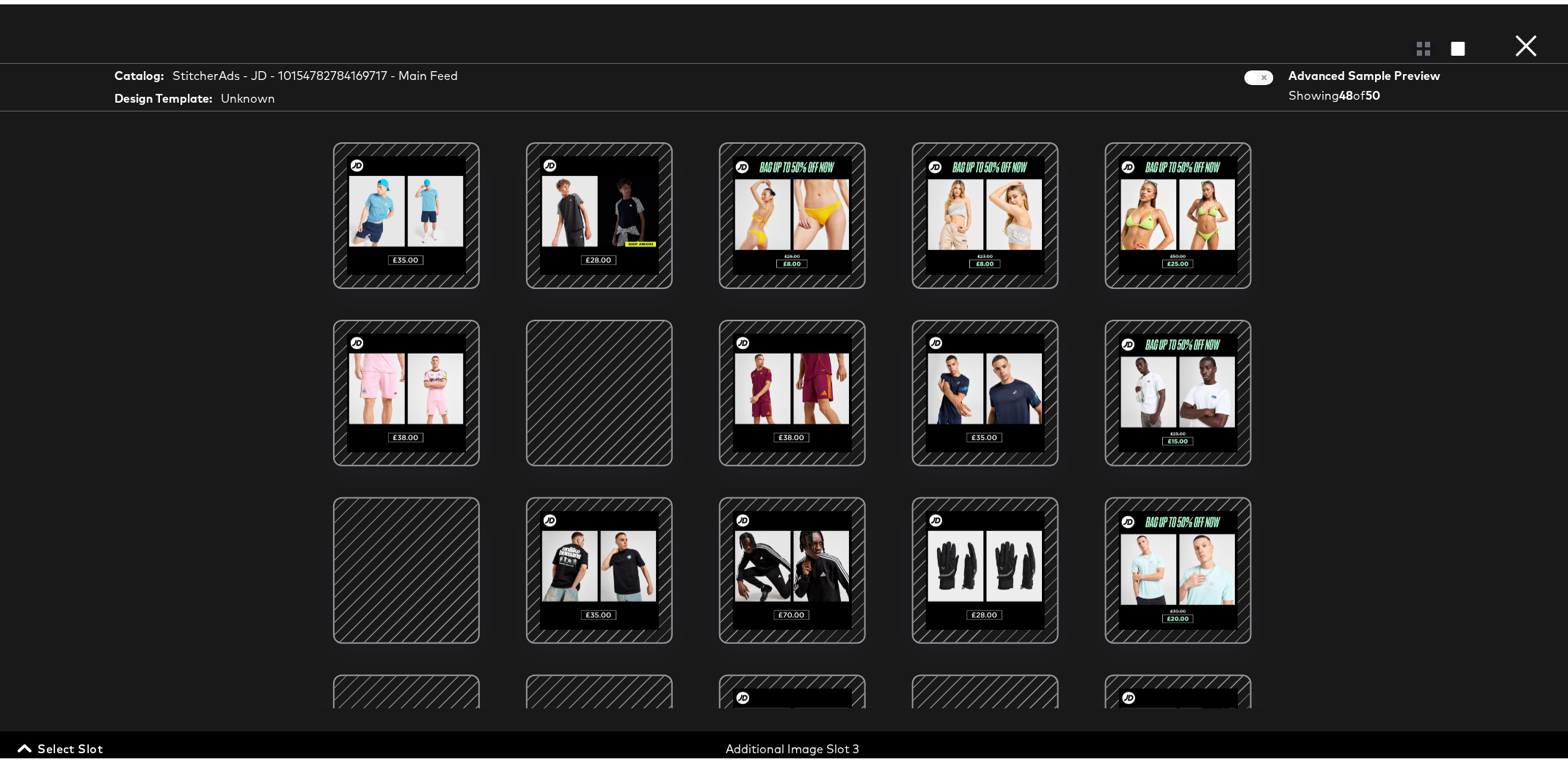
scroll to position [305, 0]
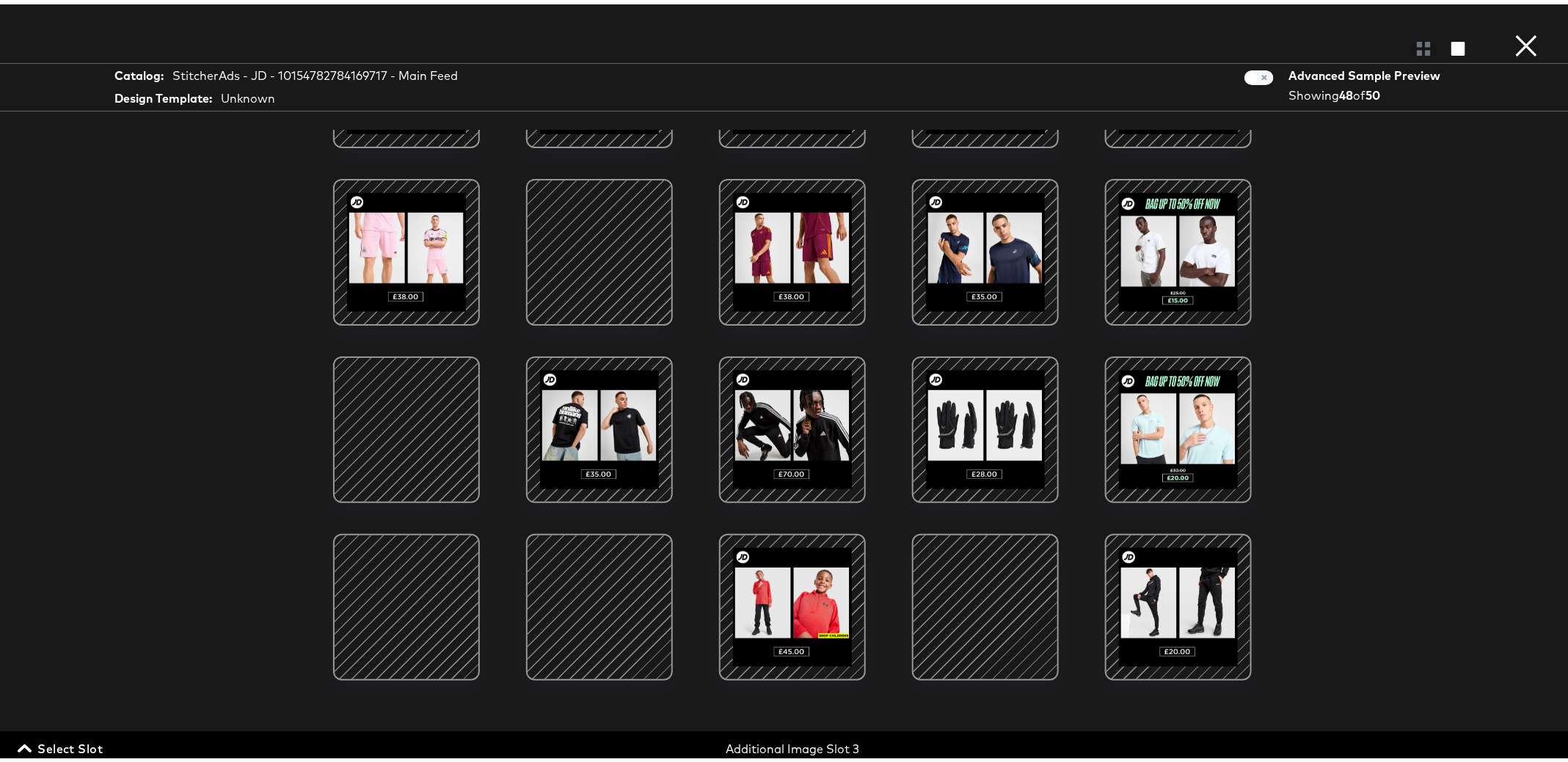
click at [583, 214] on div at bounding box center [600, 248] width 125 height 125
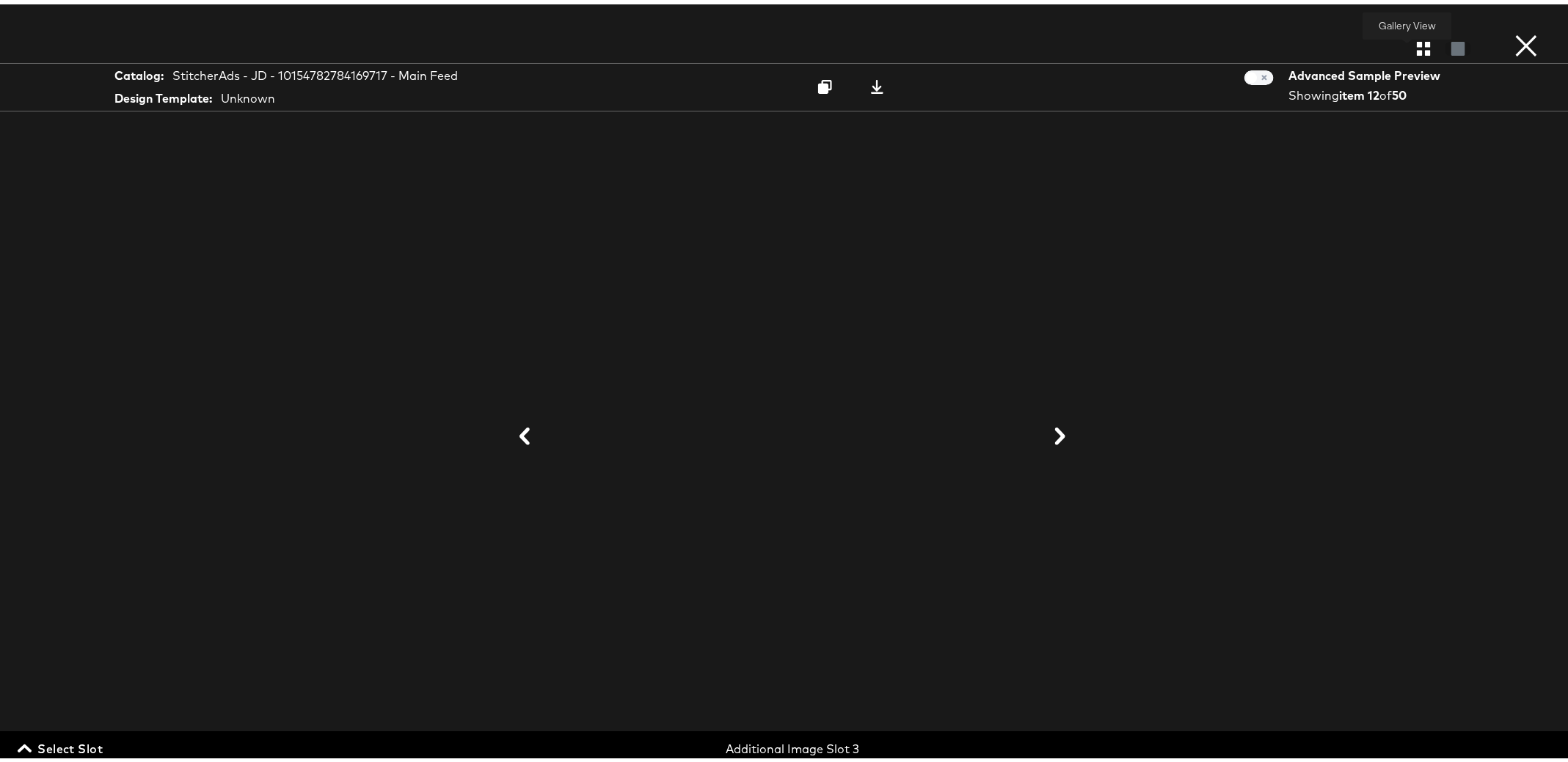
click at [1417, 47] on icon "button" at bounding box center [1423, 44] width 14 height 14
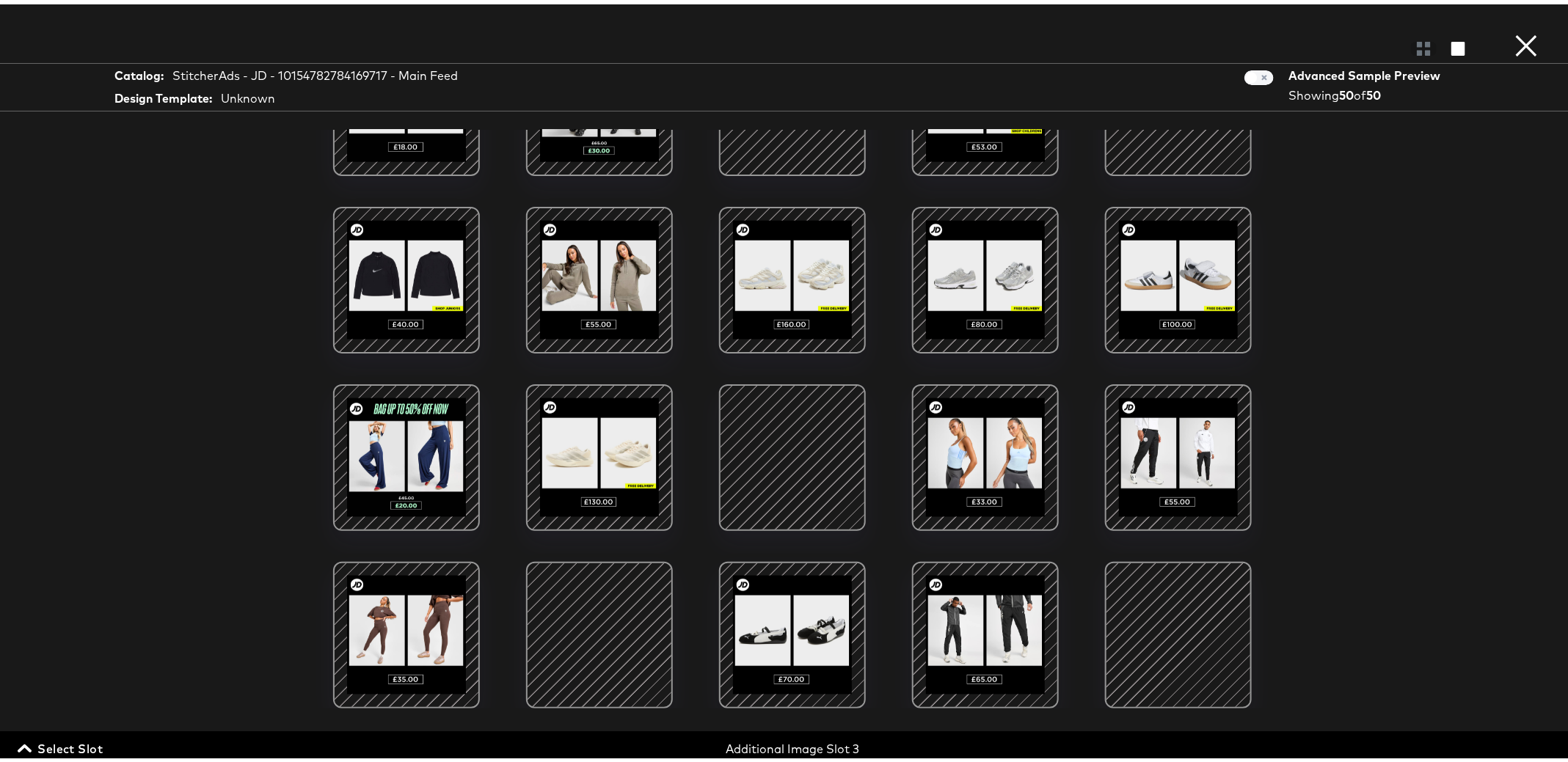
scroll to position [210, 0]
click at [570, 603] on div at bounding box center [600, 631] width 125 height 125
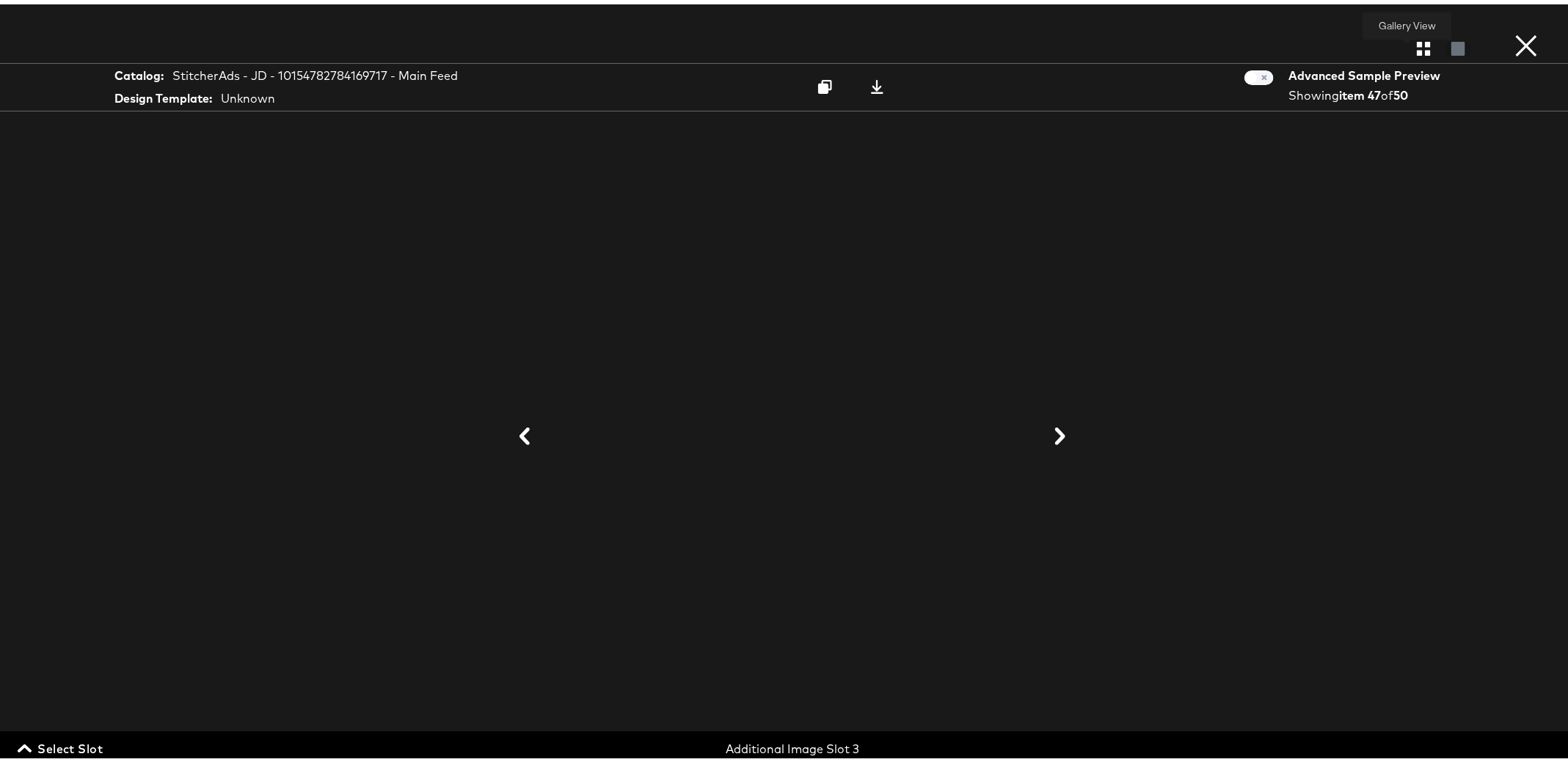
click at [1417, 51] on icon "button" at bounding box center [1423, 44] width 14 height 14
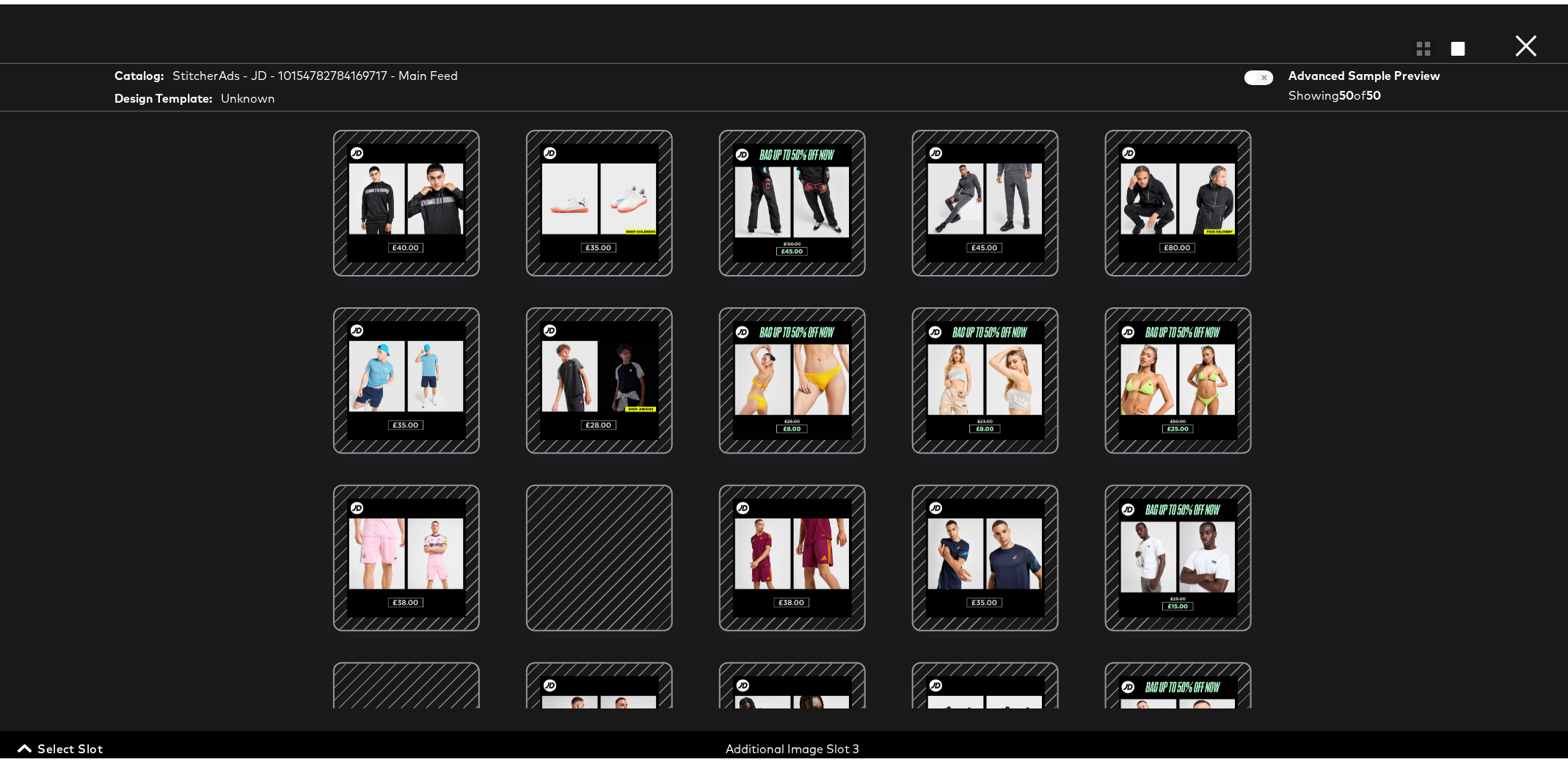
click at [771, 362] on div at bounding box center [793, 376] width 125 height 125
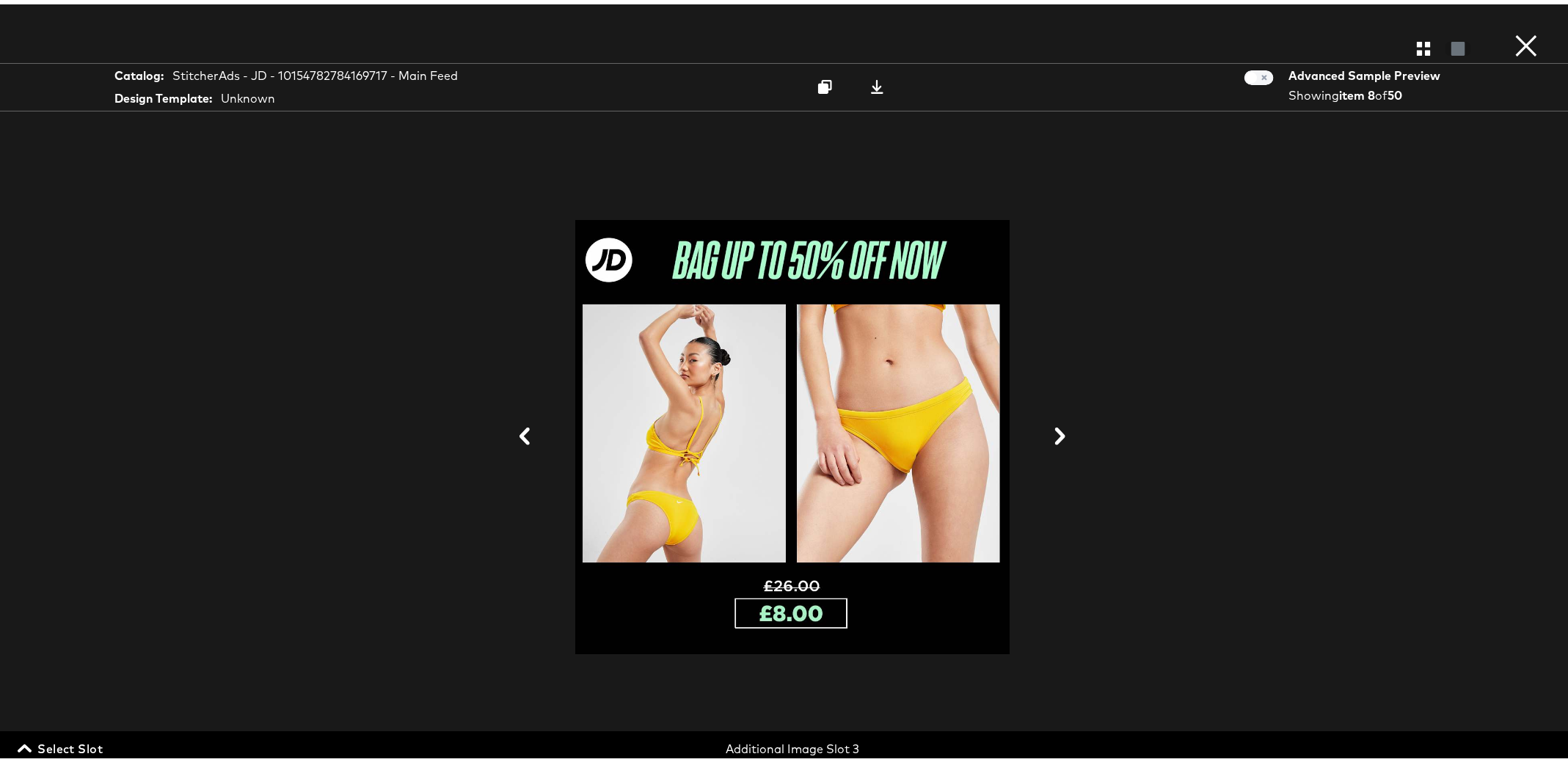
click at [1402, 53] on div "Gallery View" at bounding box center [793, 43] width 1585 height 29
click at [1417, 42] on icon "button" at bounding box center [1423, 44] width 14 height 14
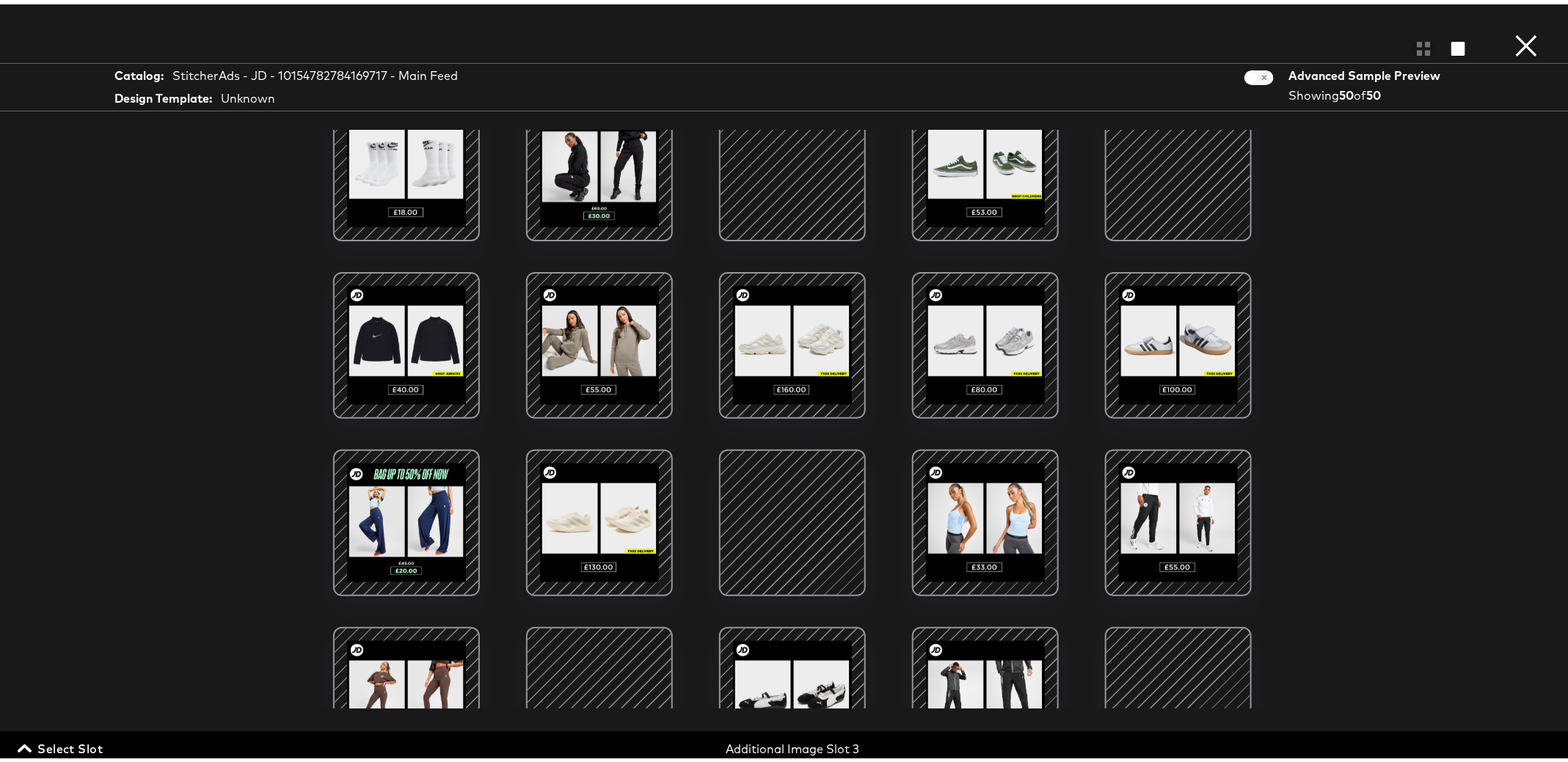
scroll to position [1118, 0]
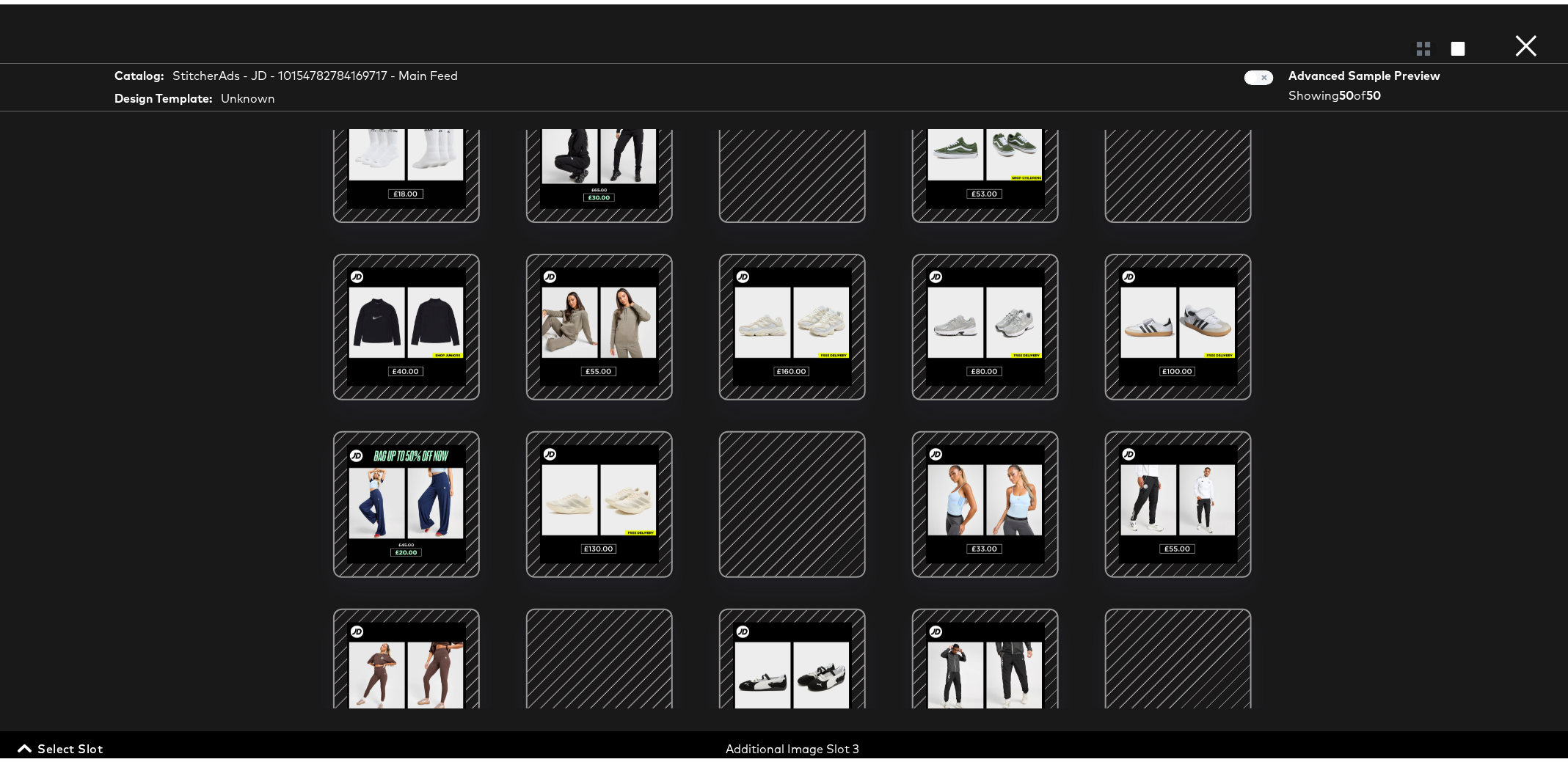
click at [796, 294] on div at bounding box center [793, 322] width 125 height 125
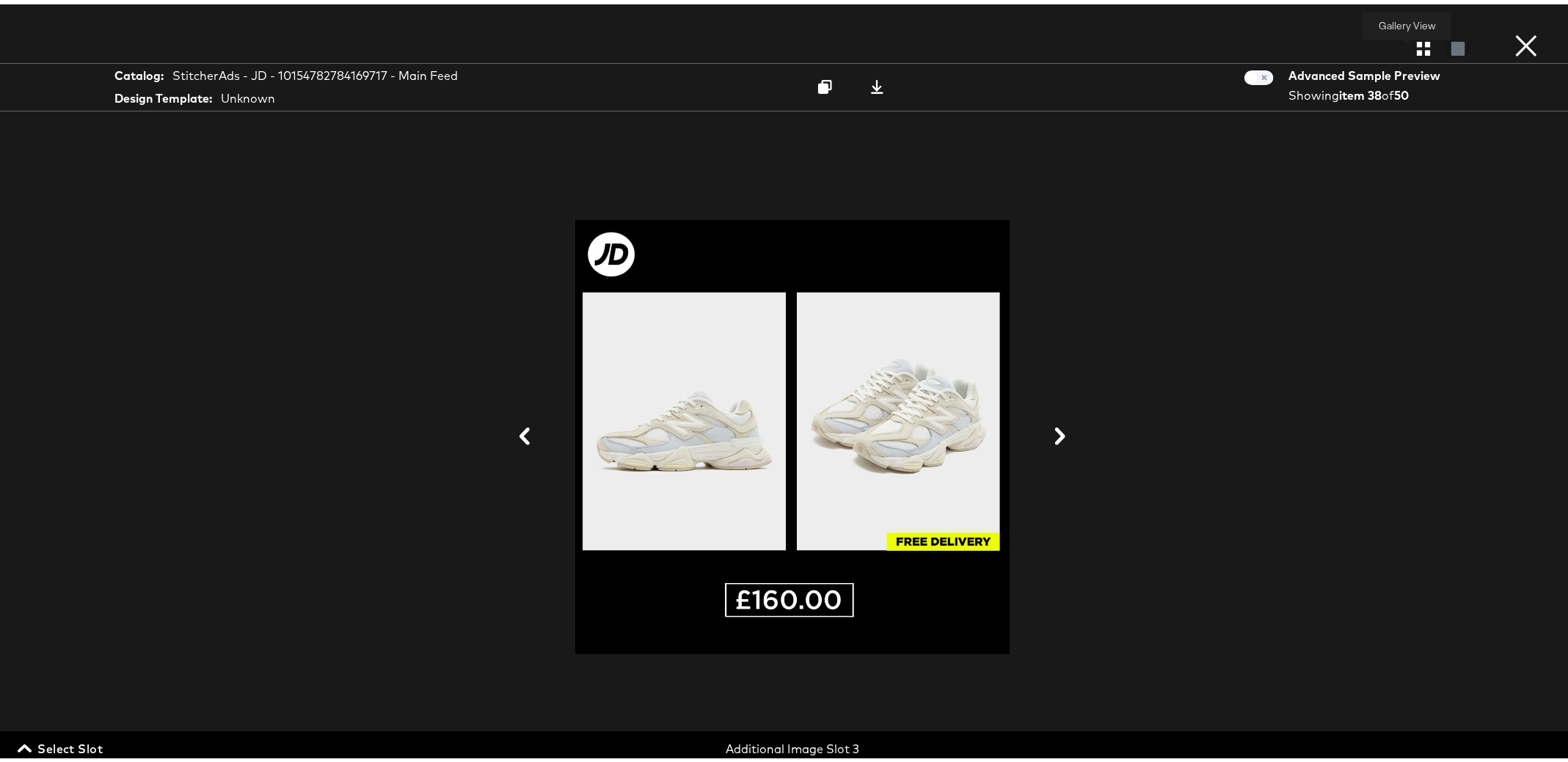
click at [1417, 41] on icon "button" at bounding box center [1423, 44] width 14 height 14
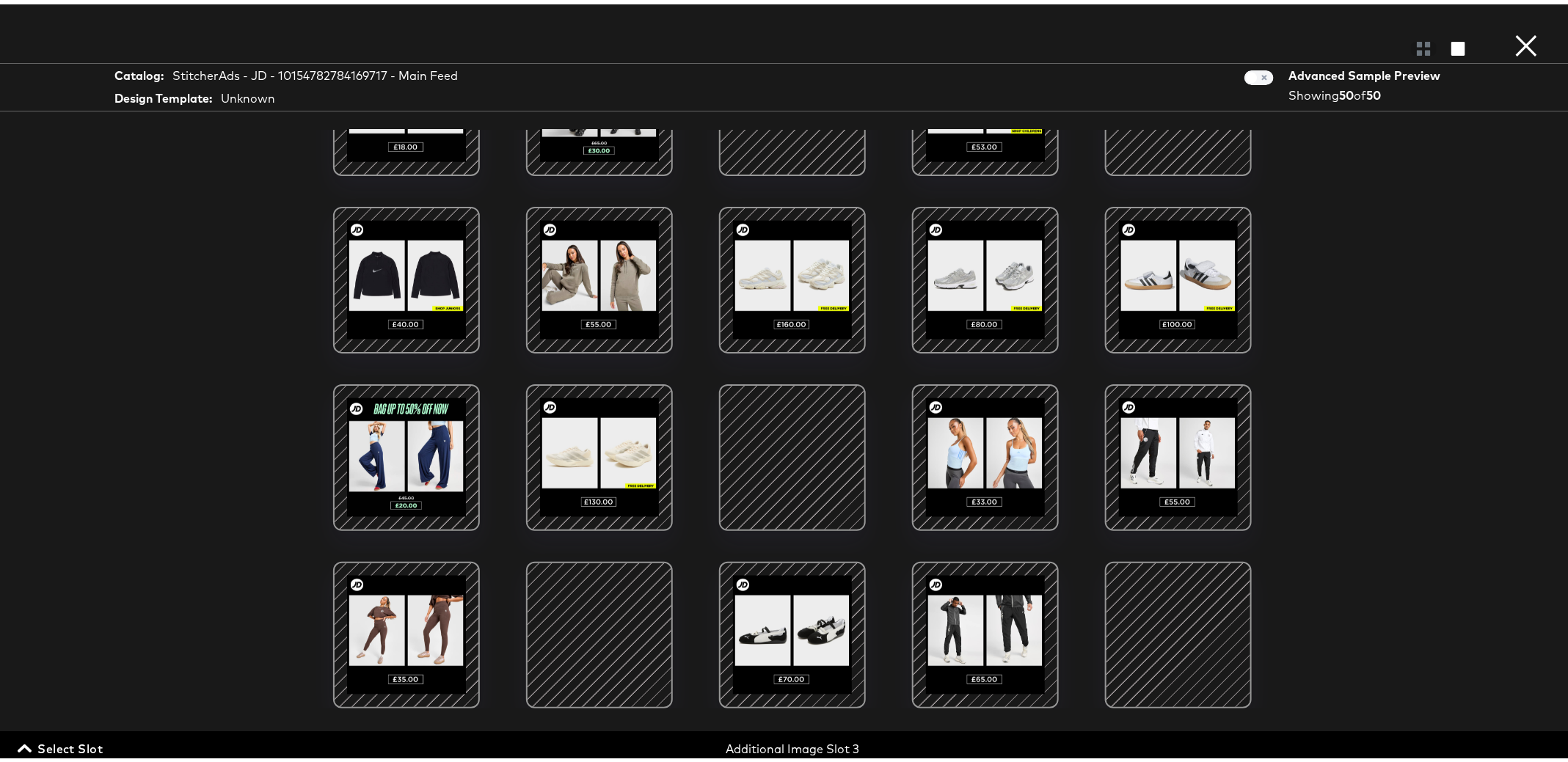
scroll to position [485, 0]
click at [577, 587] on div at bounding box center [600, 631] width 125 height 125
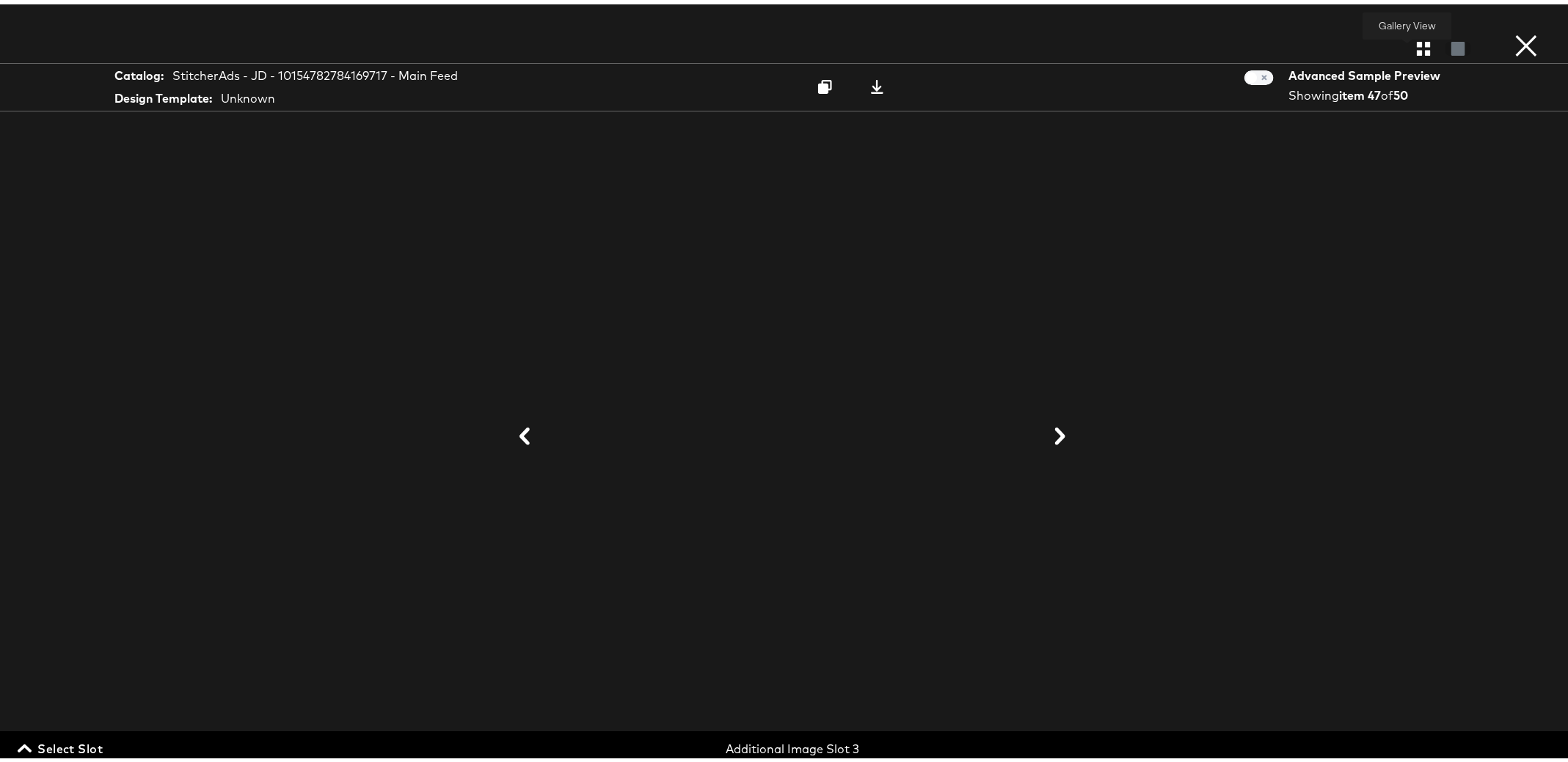
click at [1417, 43] on icon "button" at bounding box center [1423, 44] width 14 height 14
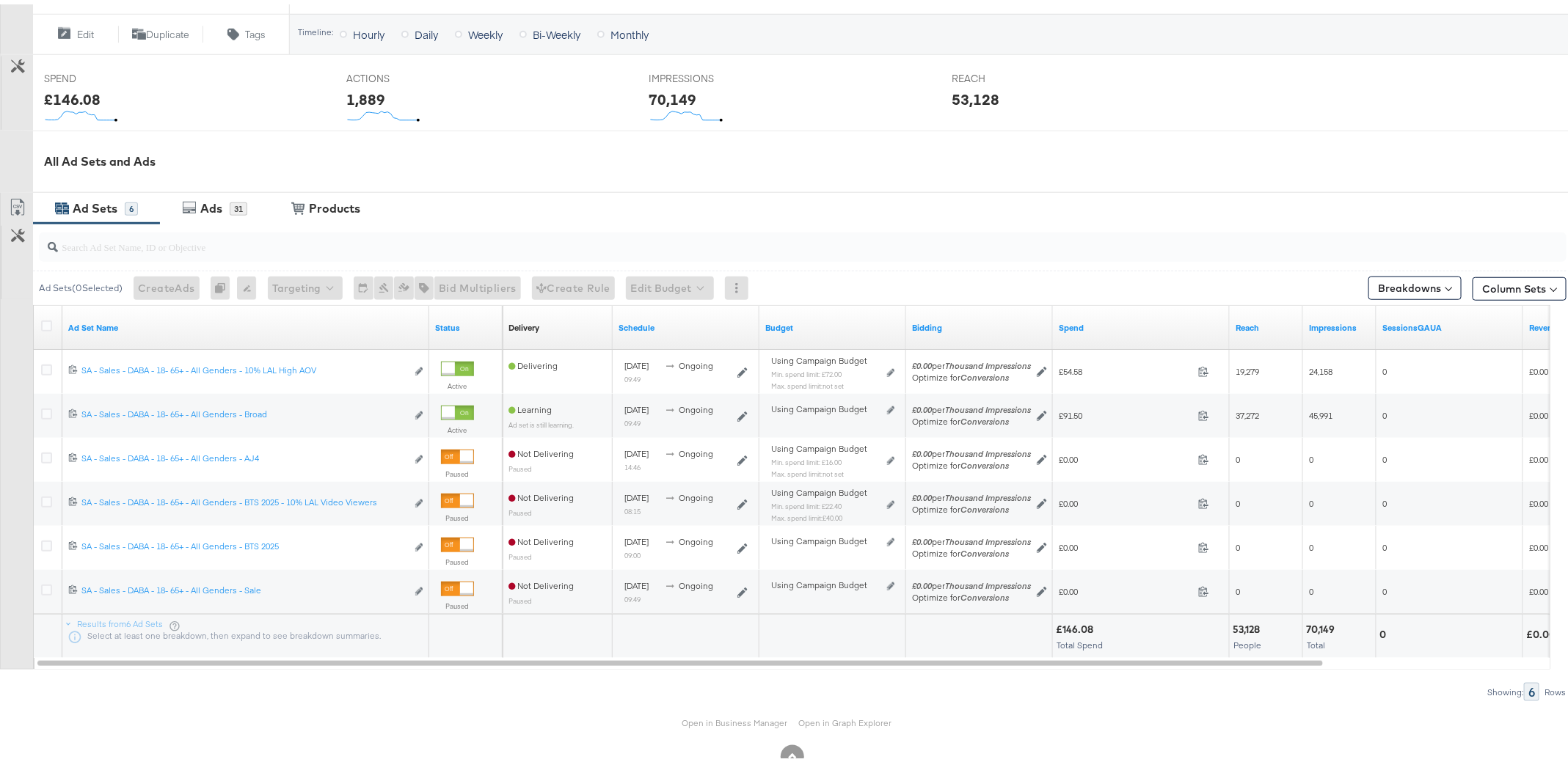
scroll to position [550, 0]
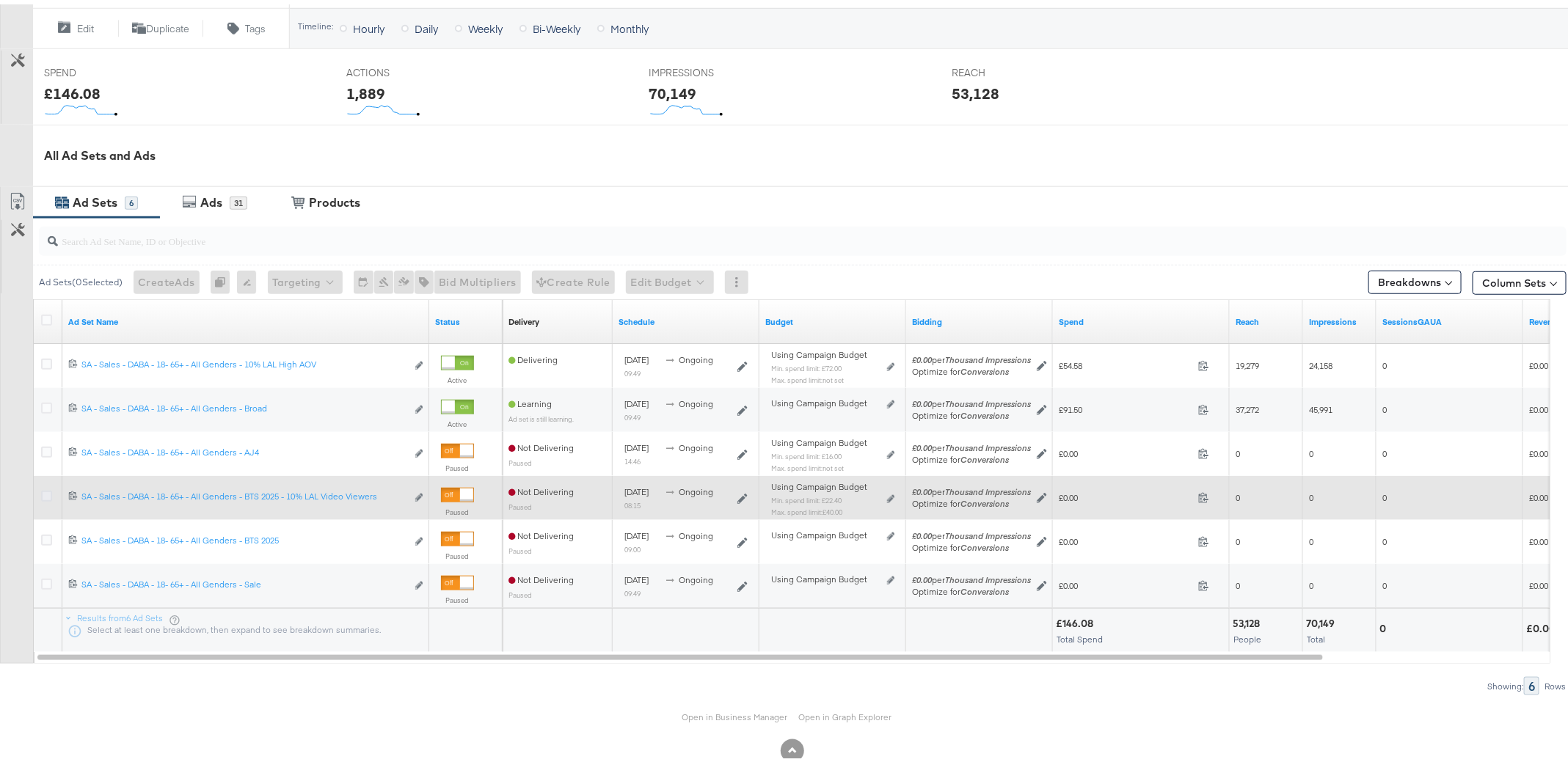
click at [44, 494] on icon at bounding box center [46, 492] width 11 height 11
click at [0, 0] on input "checkbox" at bounding box center [0, 0] width 0 height 0
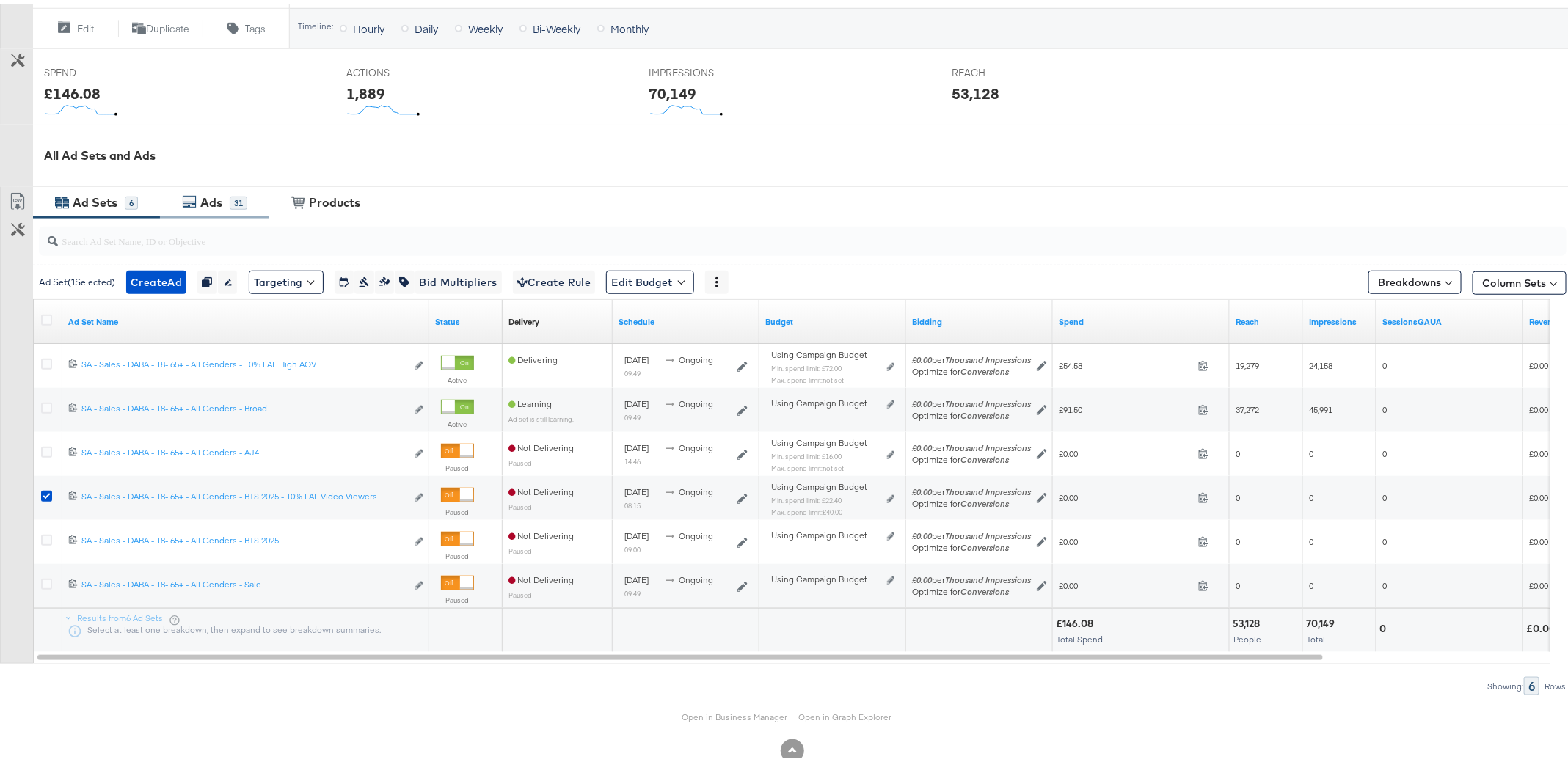
click at [198, 197] on div "Ads" at bounding box center [213, 199] width 33 height 17
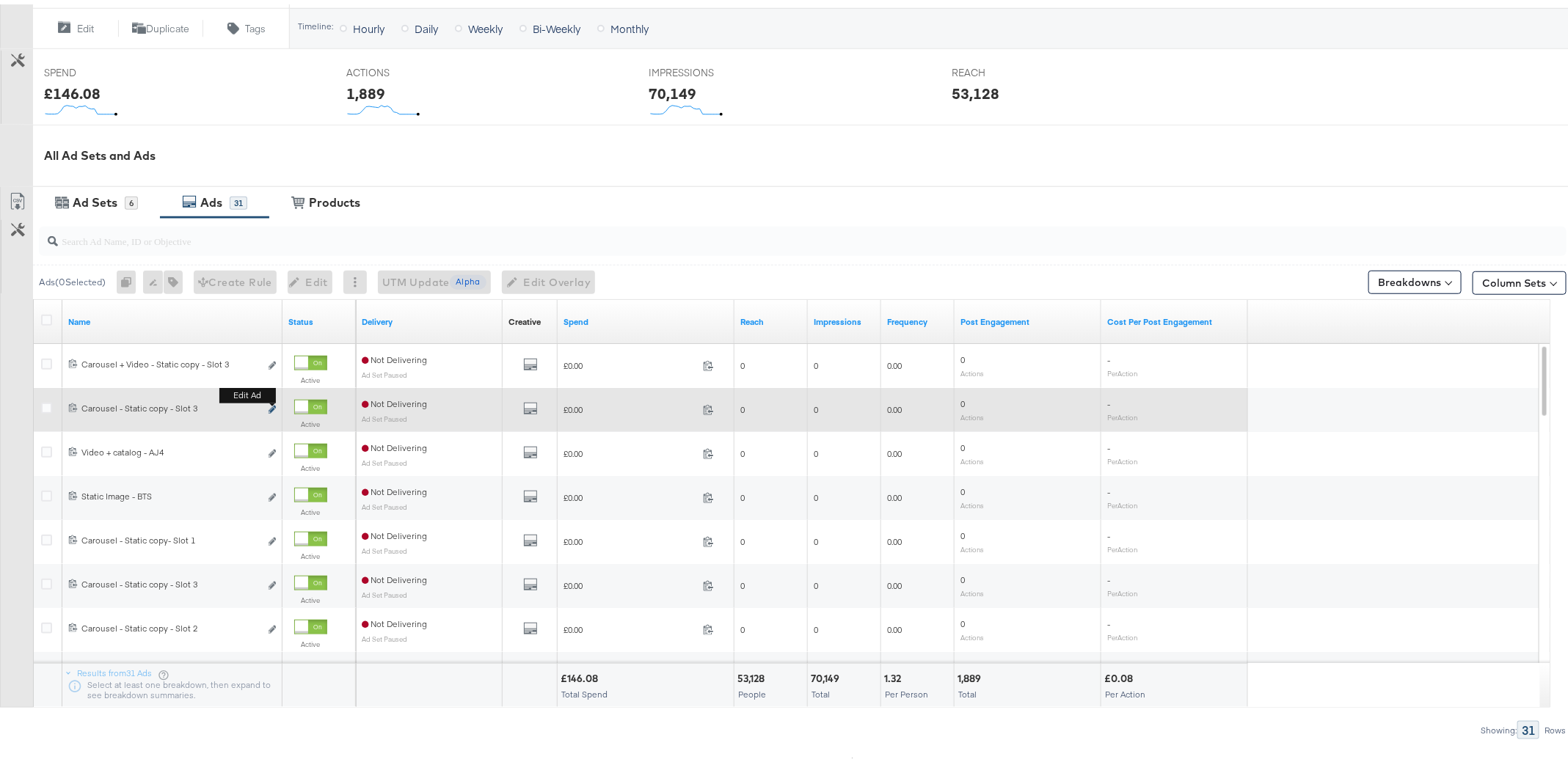
click at [273, 402] on icon "link" at bounding box center [272, 405] width 8 height 9
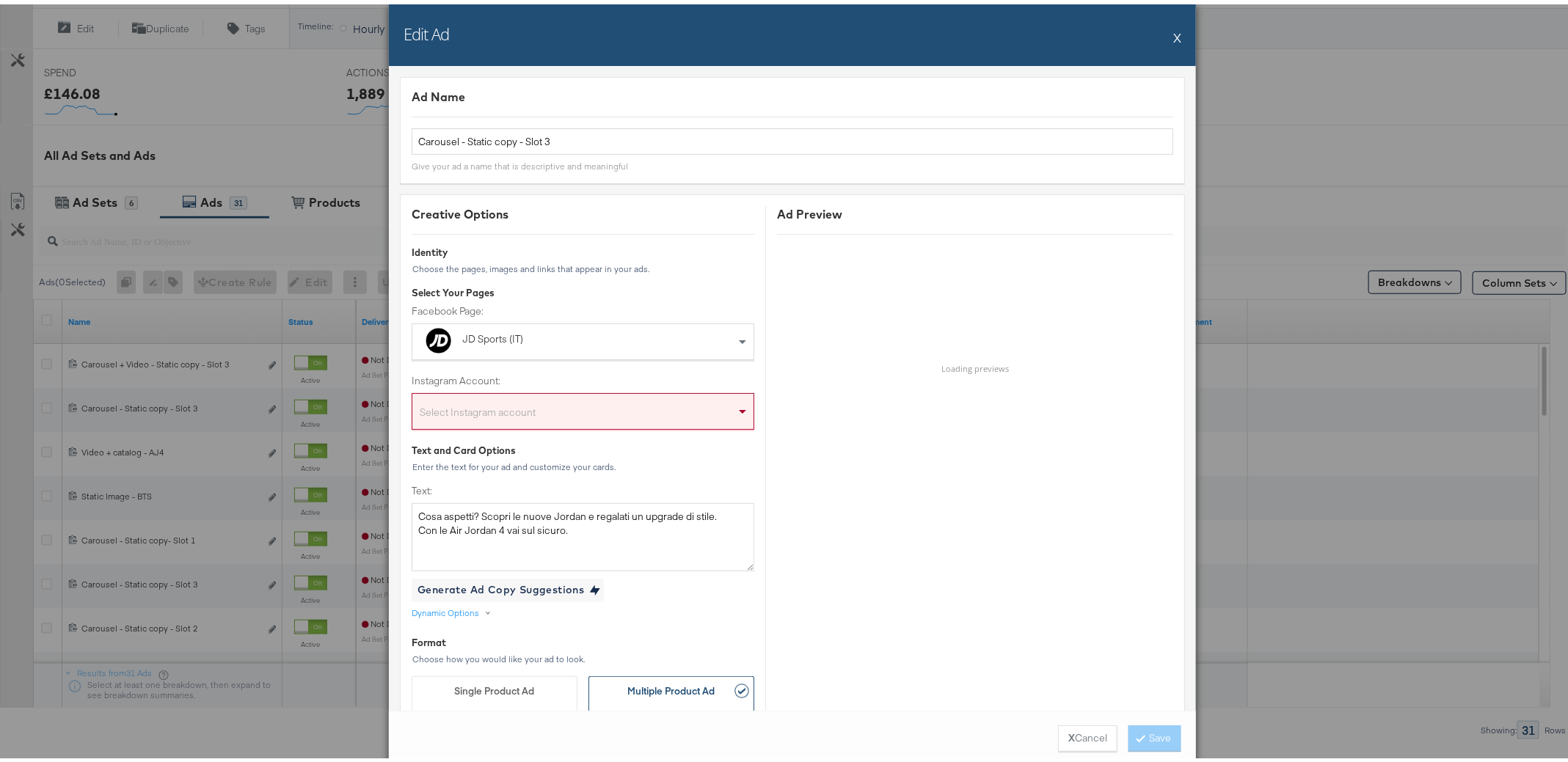
click at [1173, 34] on button "X" at bounding box center [1176, 32] width 9 height 29
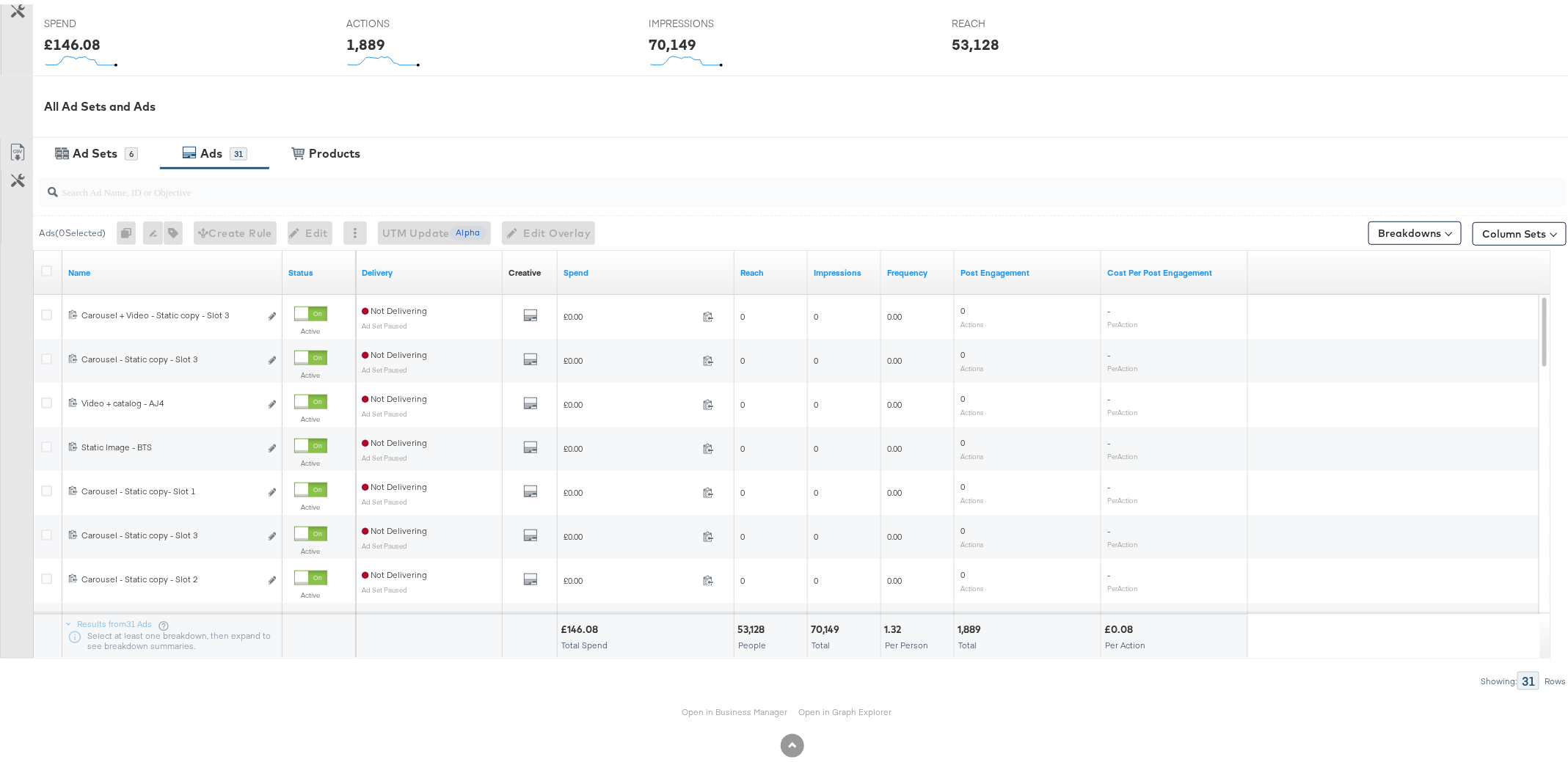
scroll to position [622, 0]
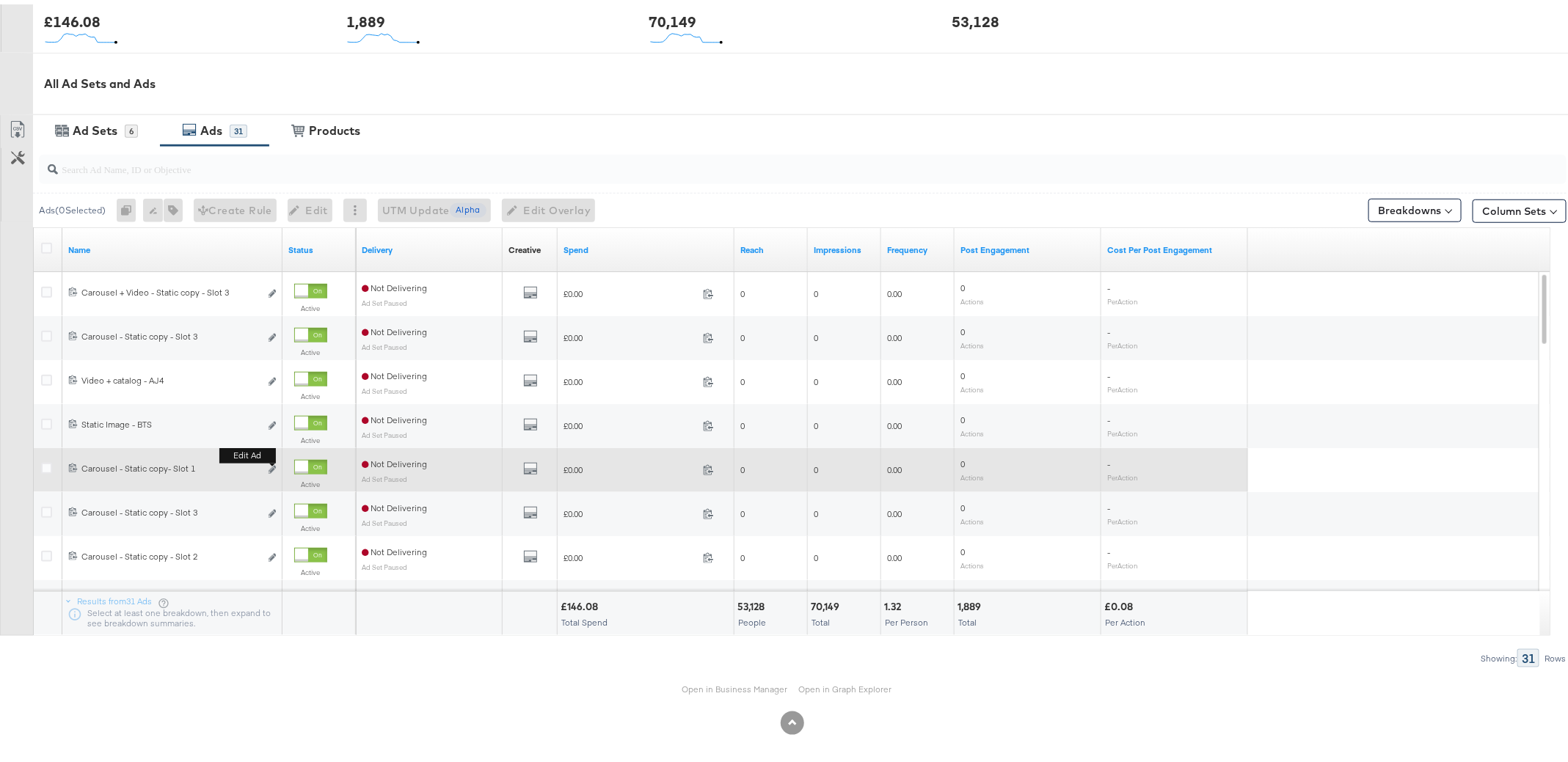
click at [270, 459] on b "Edit ad" at bounding box center [248, 451] width 57 height 15
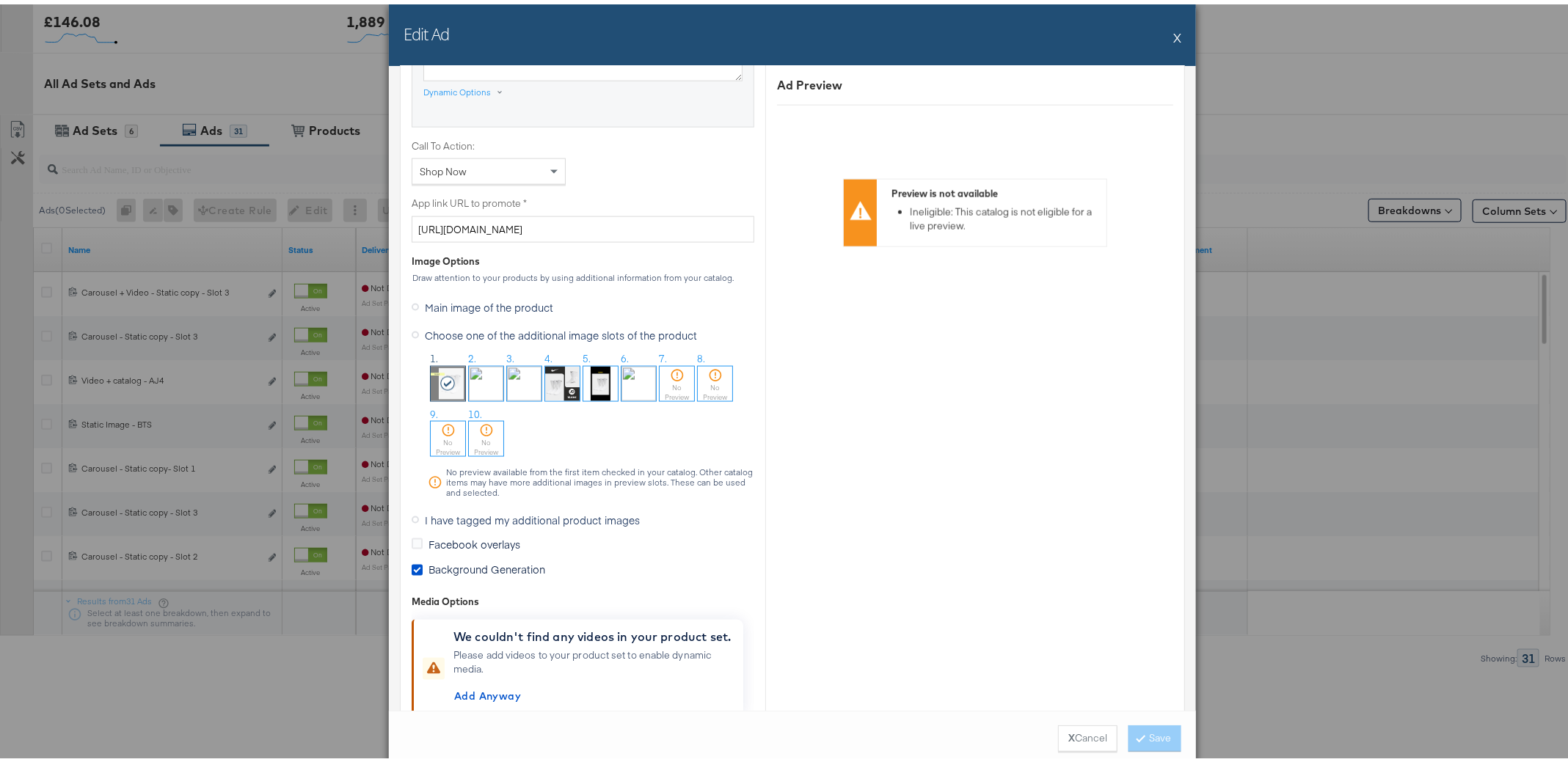
scroll to position [1185, 0]
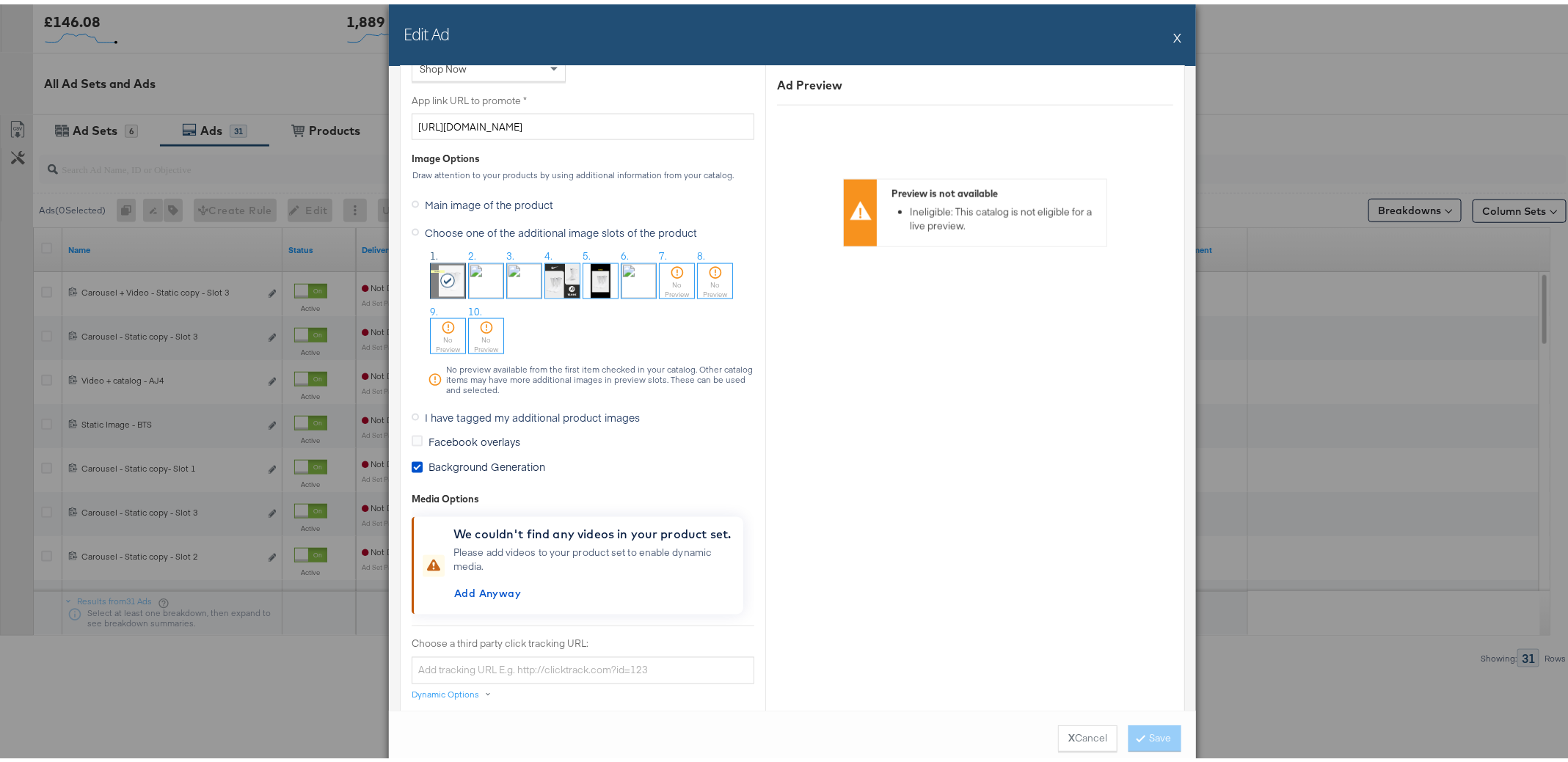
click at [411, 409] on icon at bounding box center [415, 413] width 8 height 8
click at [0, 0] on input "I have tagged my additional product images" at bounding box center [0, 0] width 0 height 0
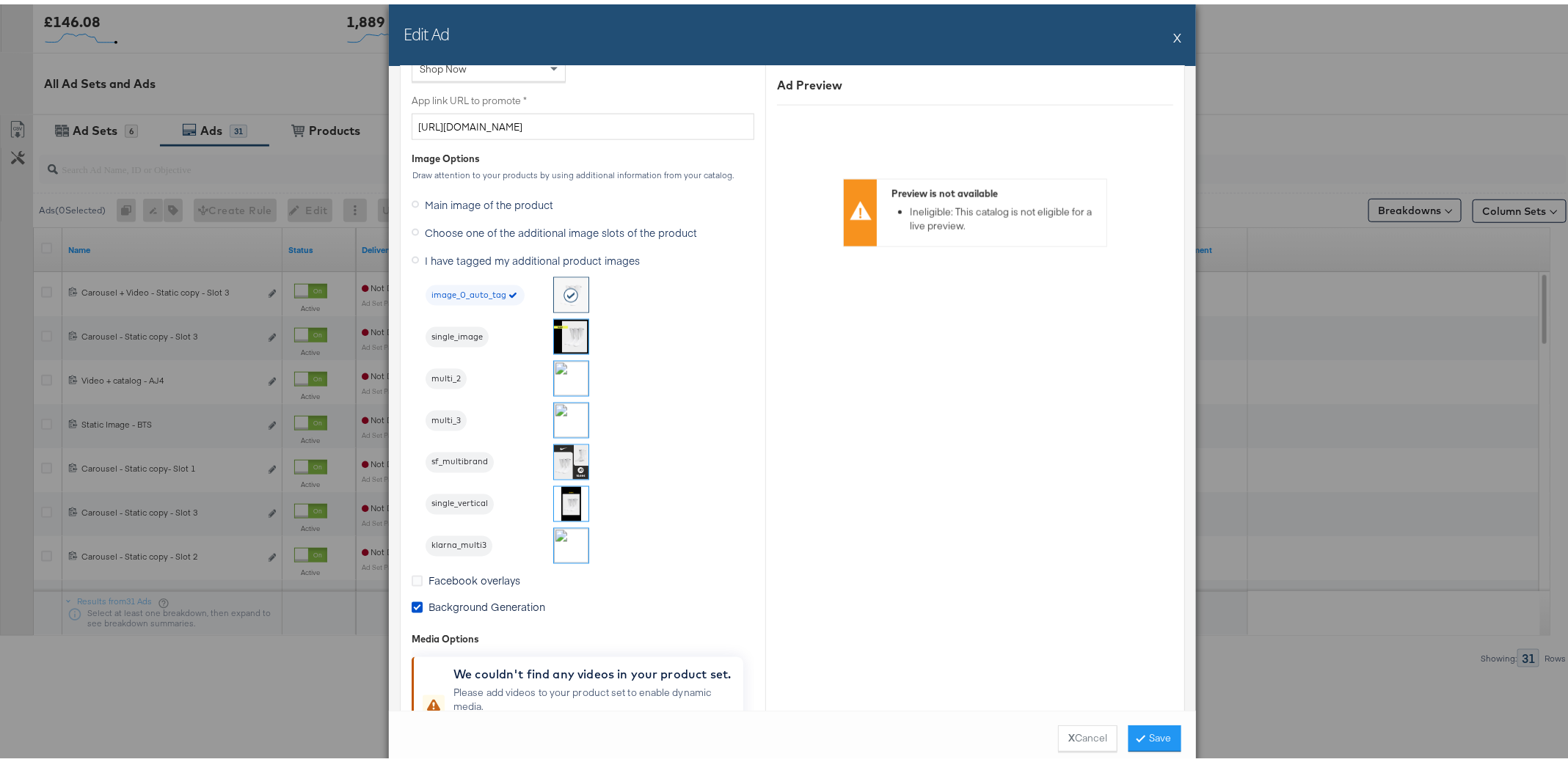
click at [554, 330] on img at bounding box center [571, 333] width 34 height 34
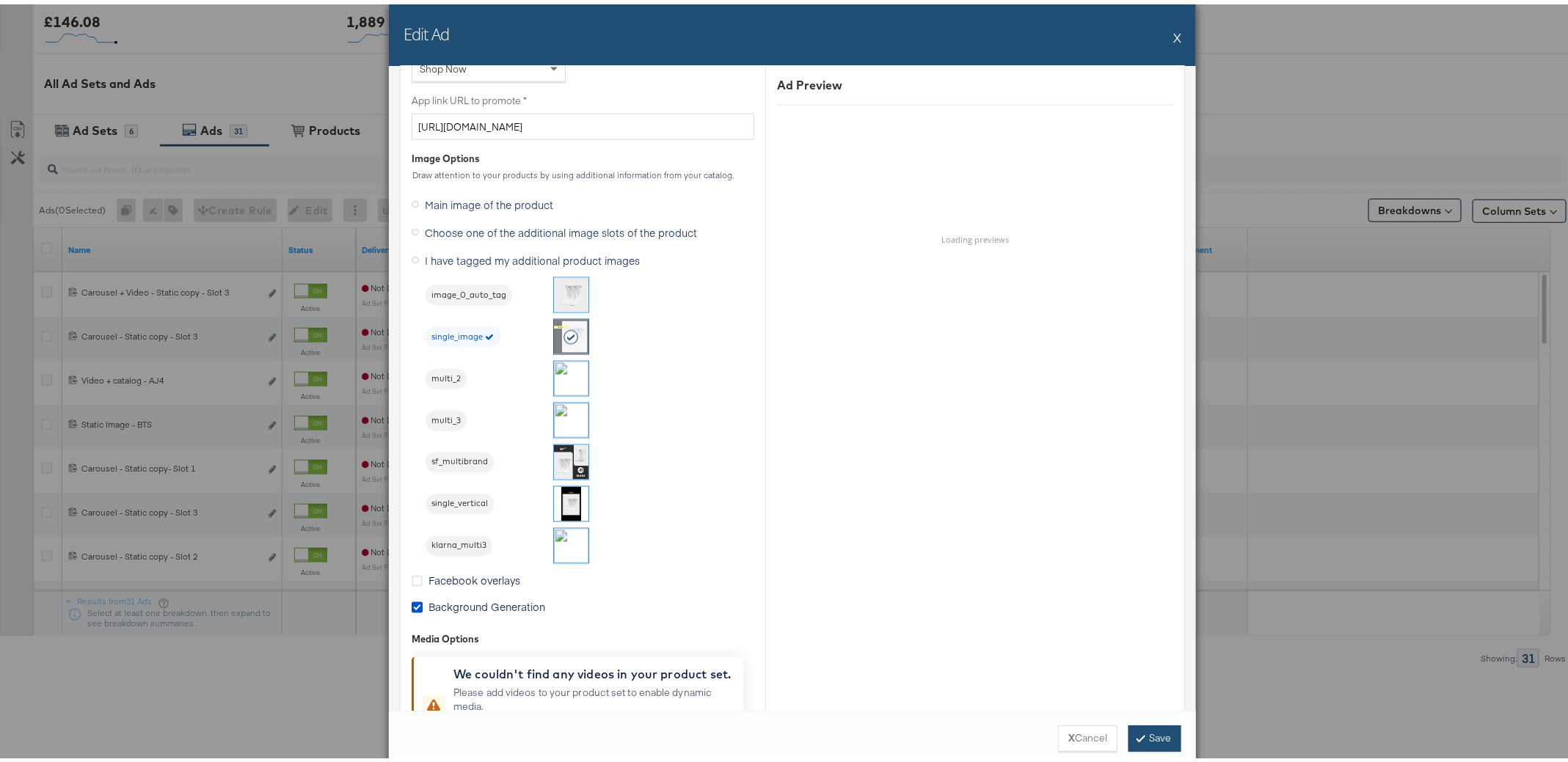
click at [1156, 731] on button "Save" at bounding box center [1155, 735] width 53 height 26
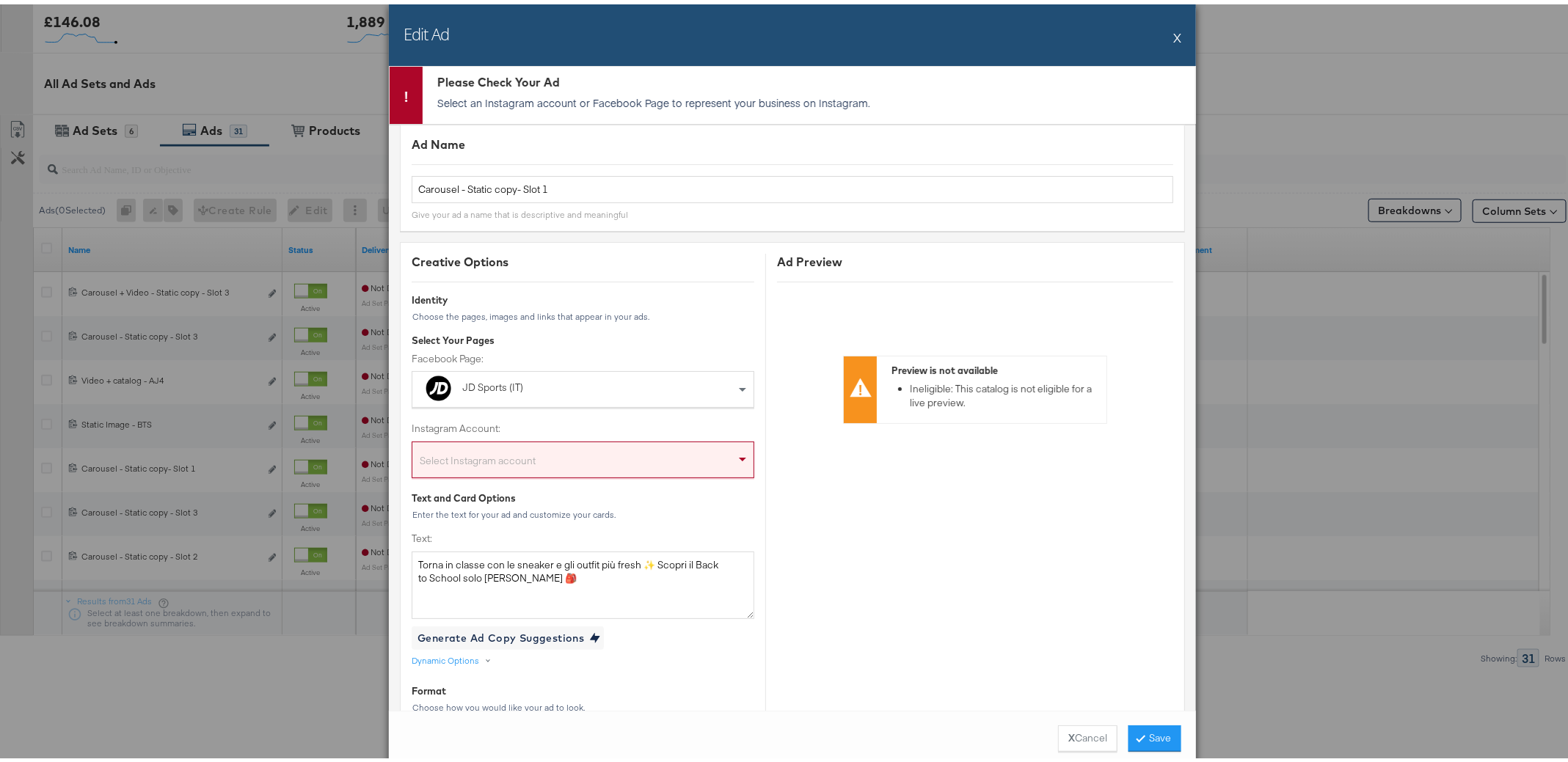
scroll to position [0, 0]
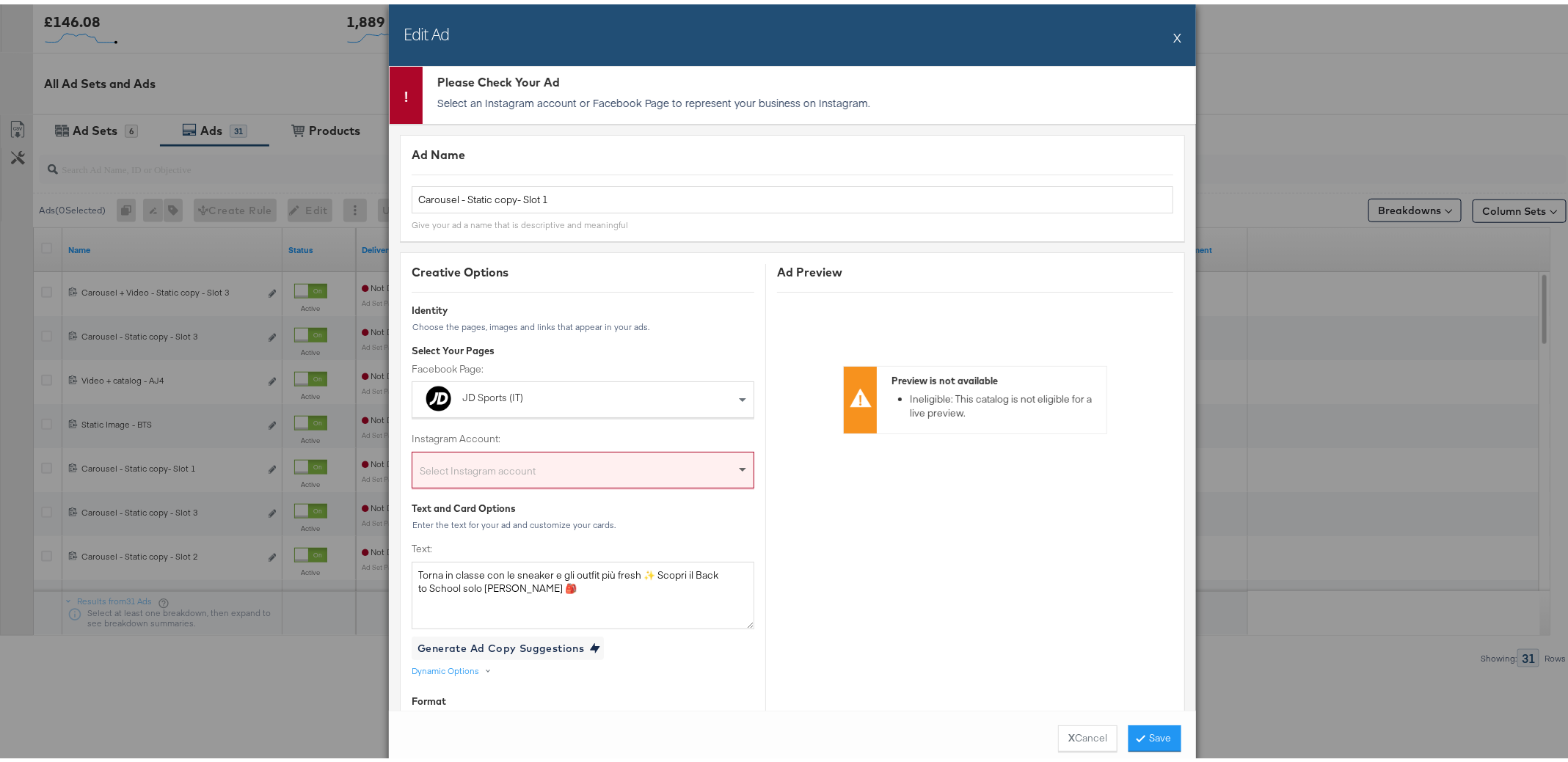
click at [735, 466] on span at bounding box center [743, 465] width 18 height 35
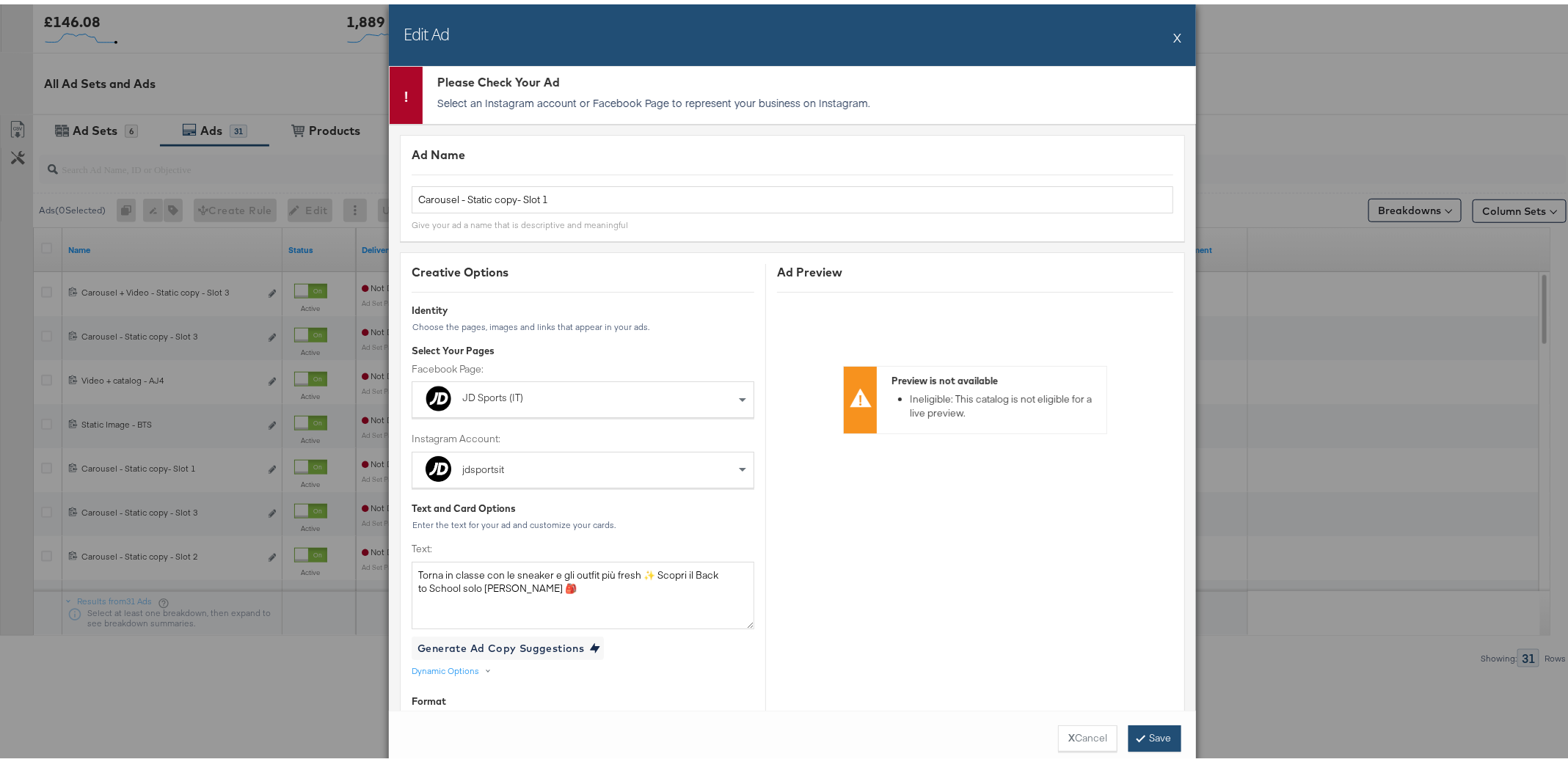
click at [1140, 731] on button "Save" at bounding box center [1155, 735] width 53 height 26
click at [1173, 35] on button "X" at bounding box center [1176, 32] width 9 height 29
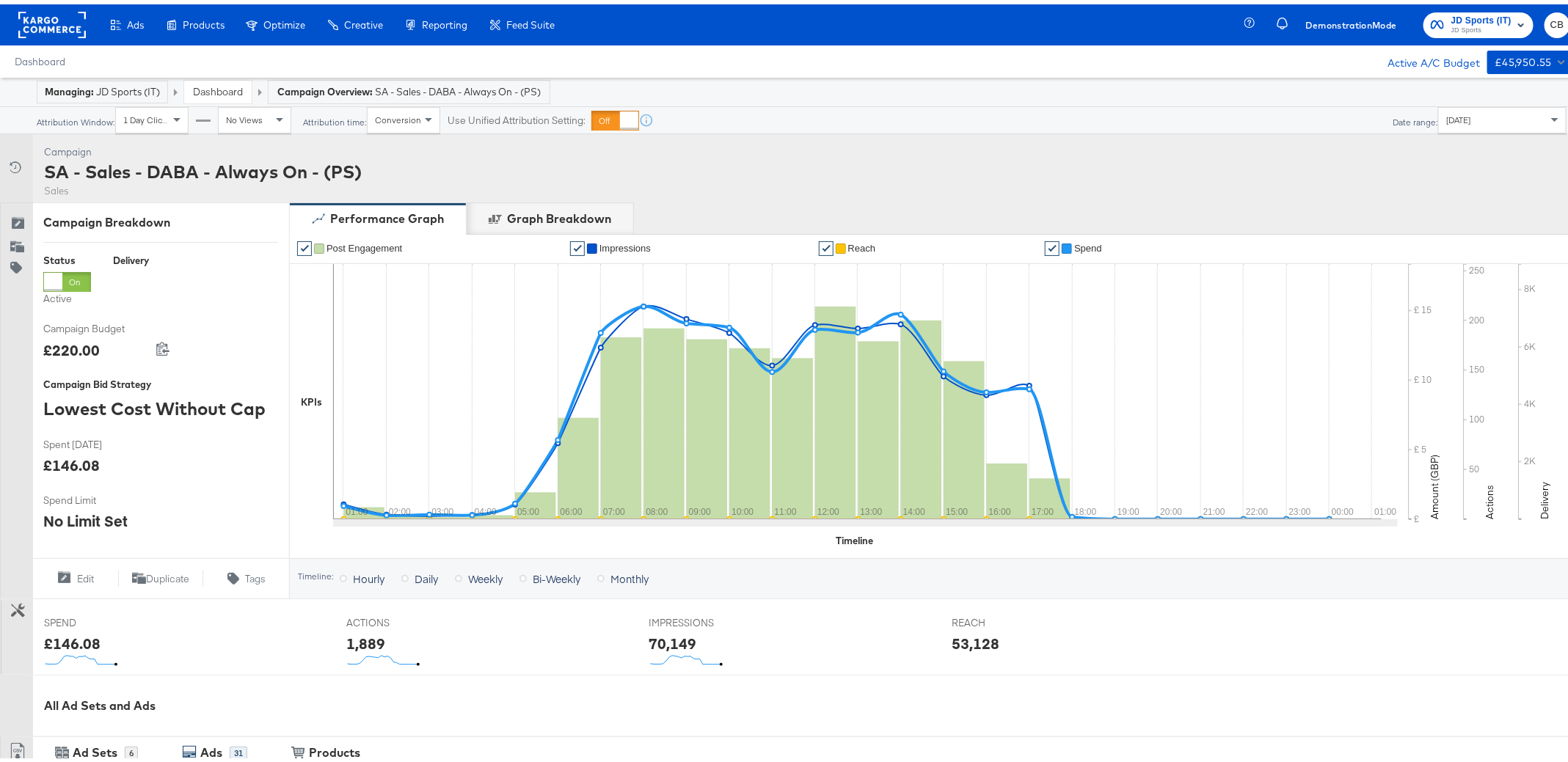
click at [64, 9] on rect at bounding box center [51, 21] width 67 height 26
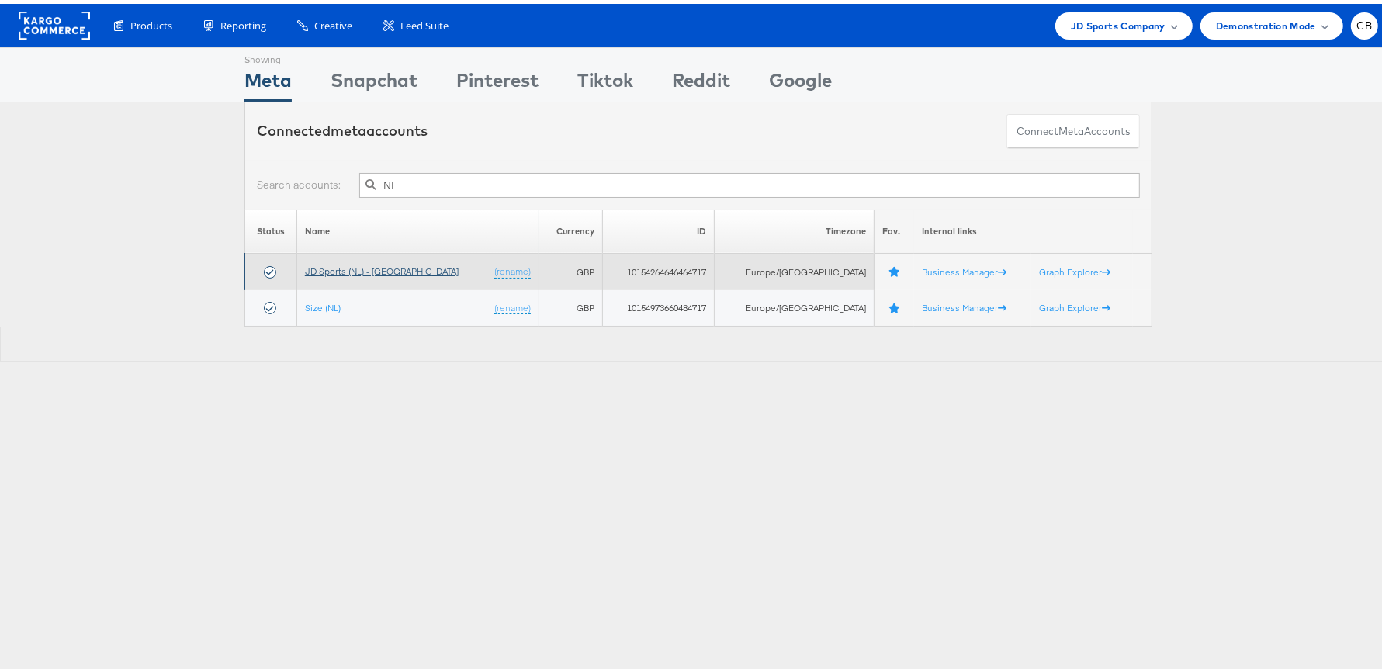
type input "NL"
click at [360, 265] on link "JD Sports (NL) - [GEOGRAPHIC_DATA]" at bounding box center [382, 267] width 154 height 12
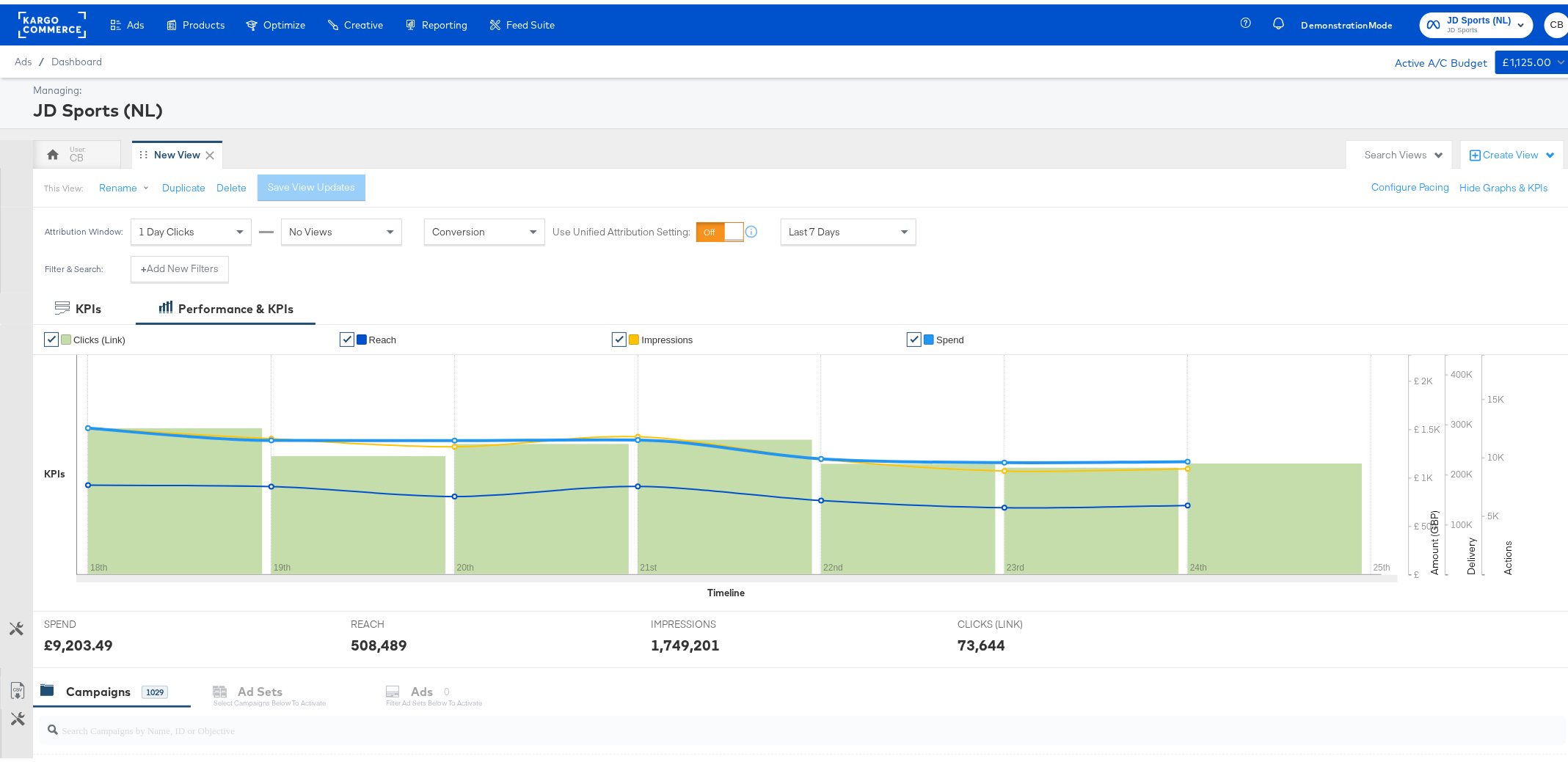
scroll to position [524, 0]
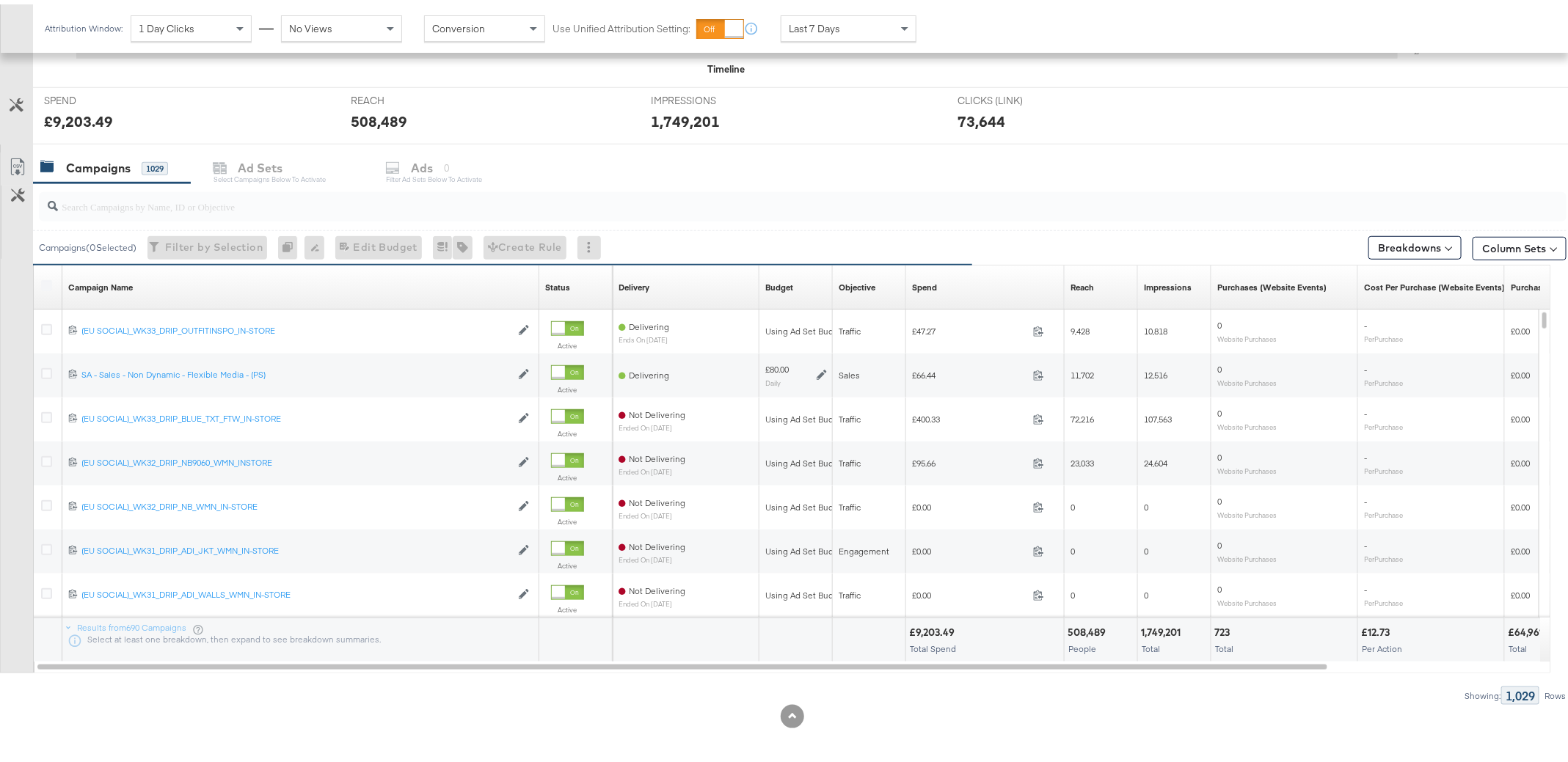
click at [172, 200] on input "search" at bounding box center [740, 196] width 1367 height 28
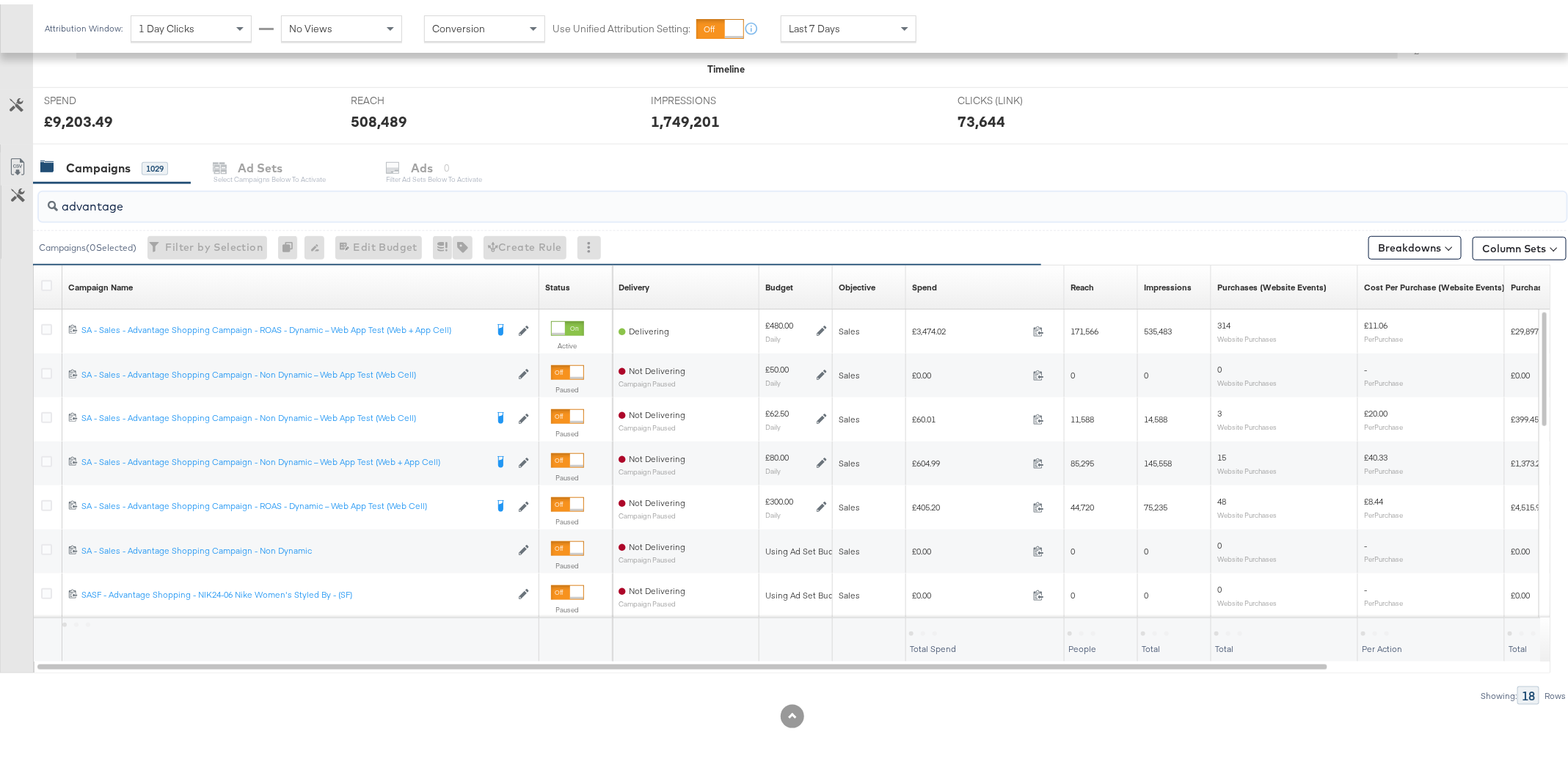
type input "advantage"
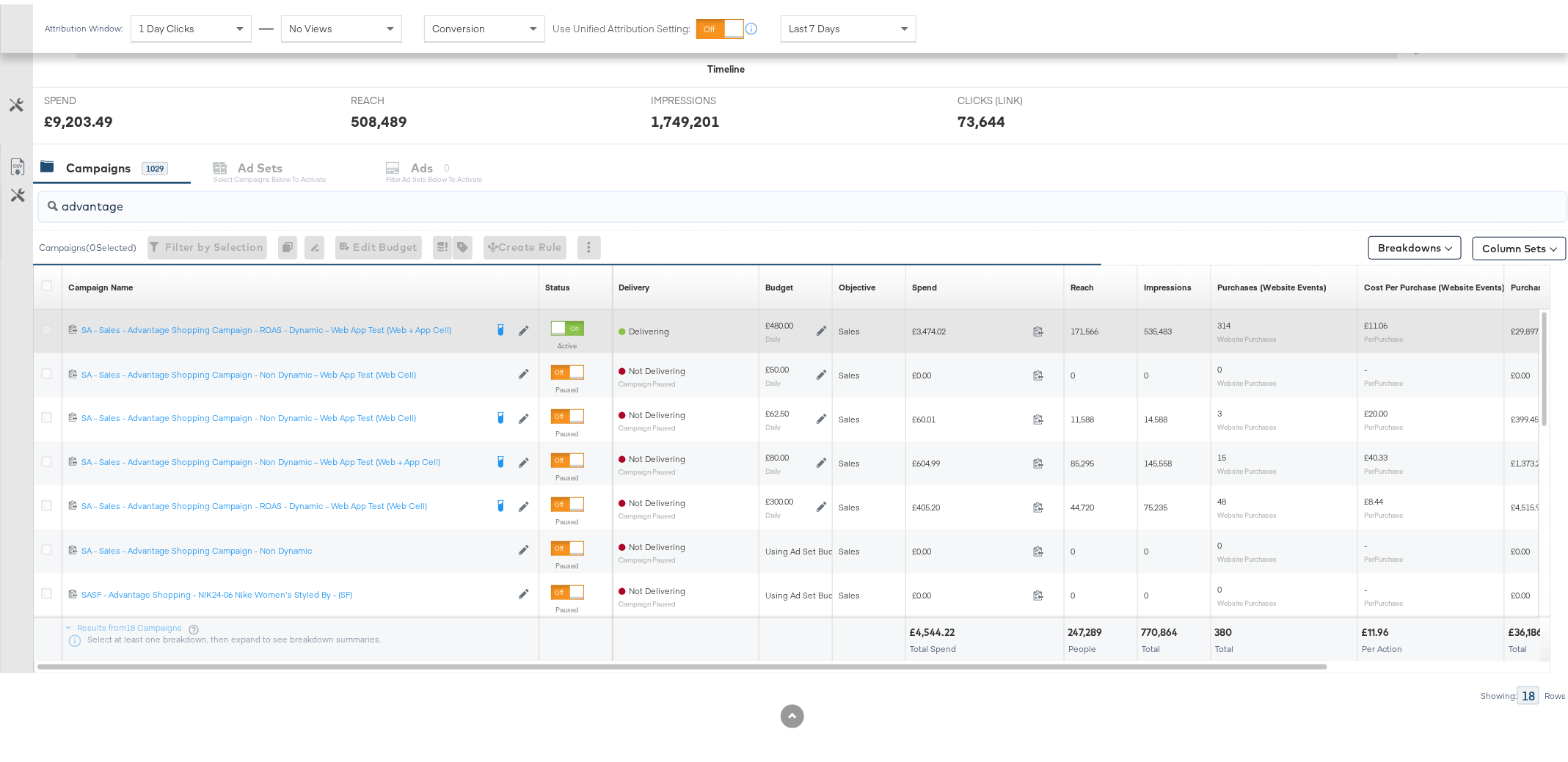
click at [44, 322] on icon at bounding box center [46, 325] width 11 height 11
click at [0, 0] on input "checkbox" at bounding box center [0, 0] width 0 height 0
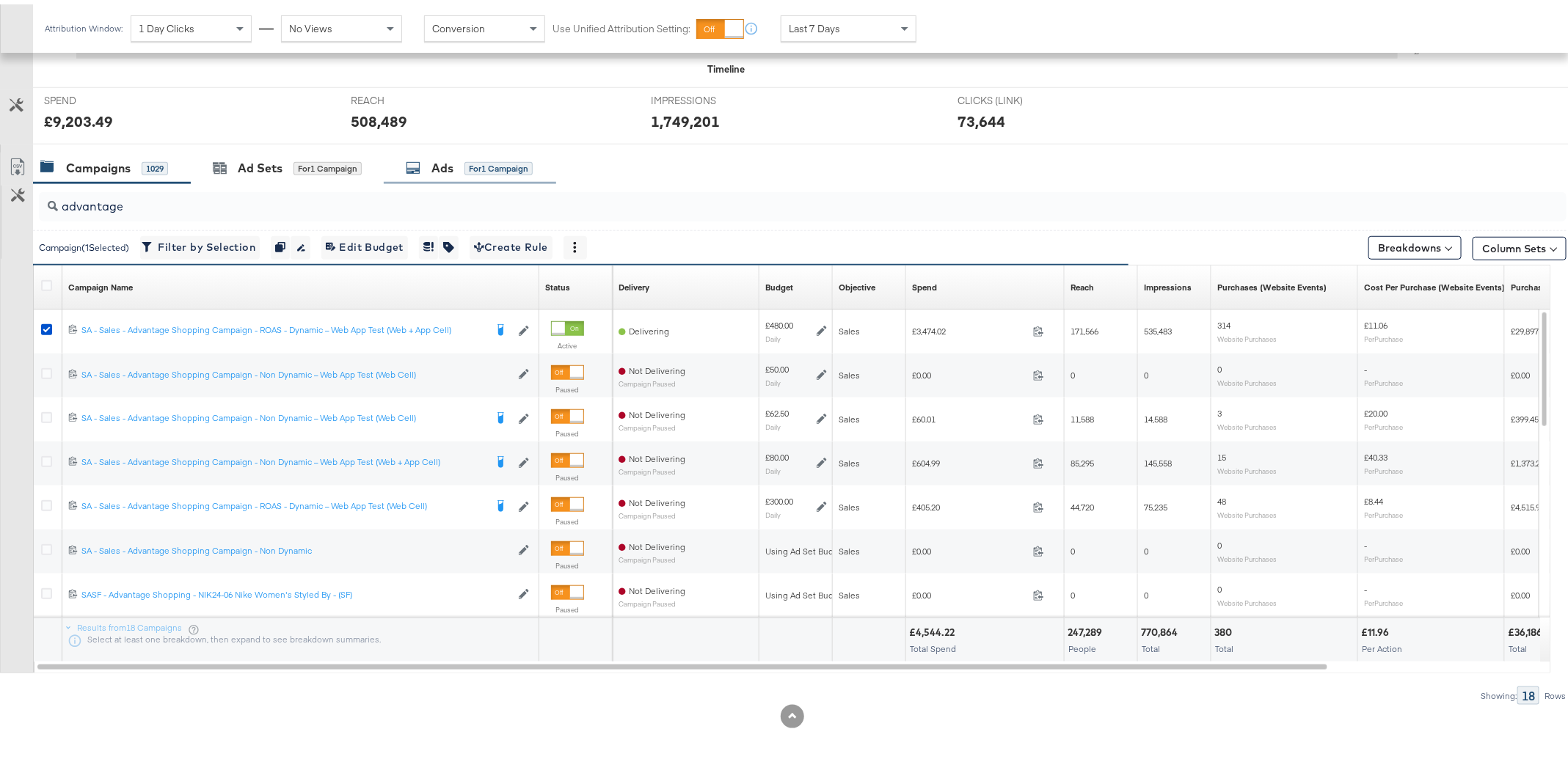
click at [438, 162] on div "Ads" at bounding box center [442, 164] width 22 height 17
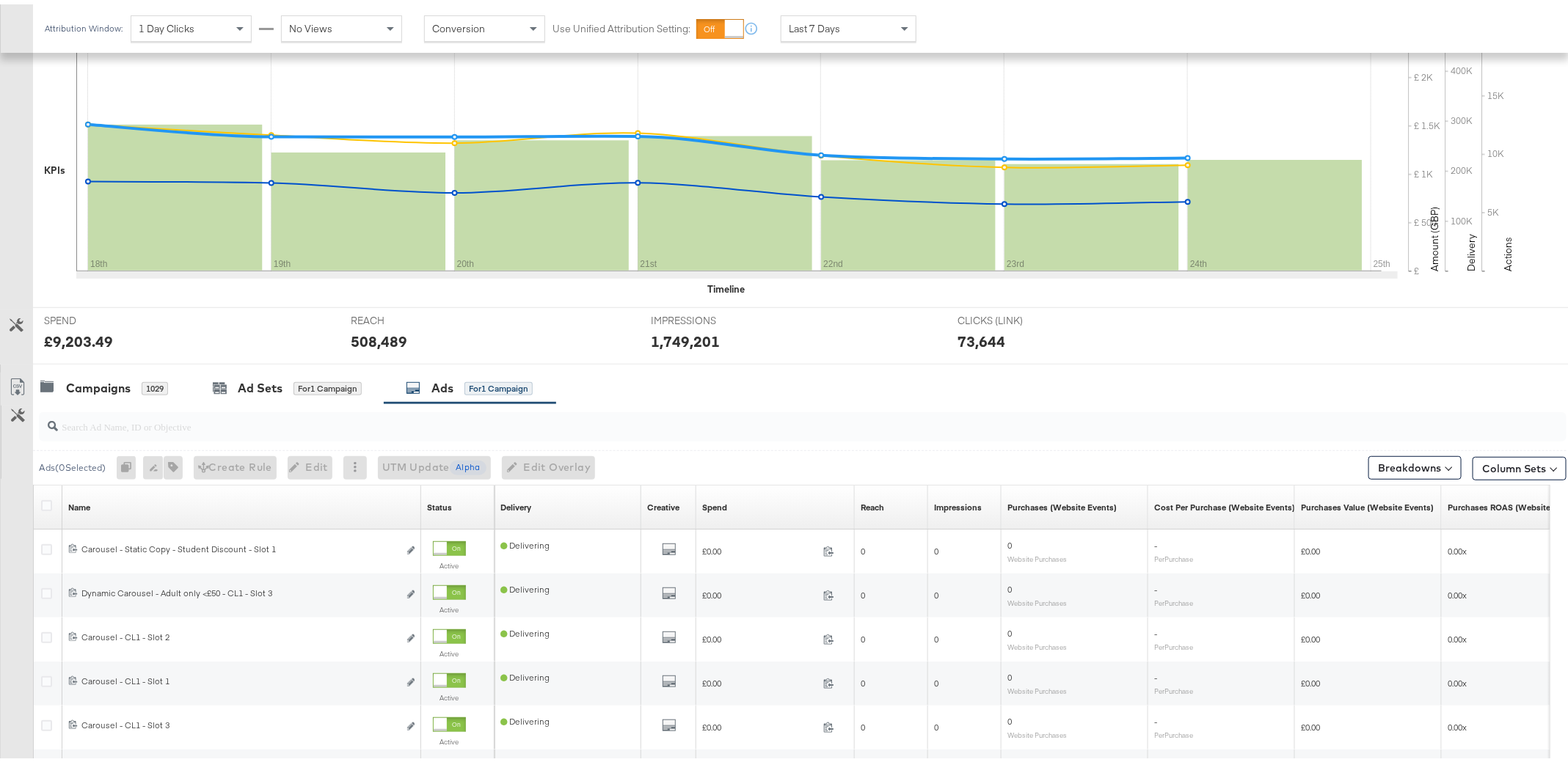
scroll to position [479, 0]
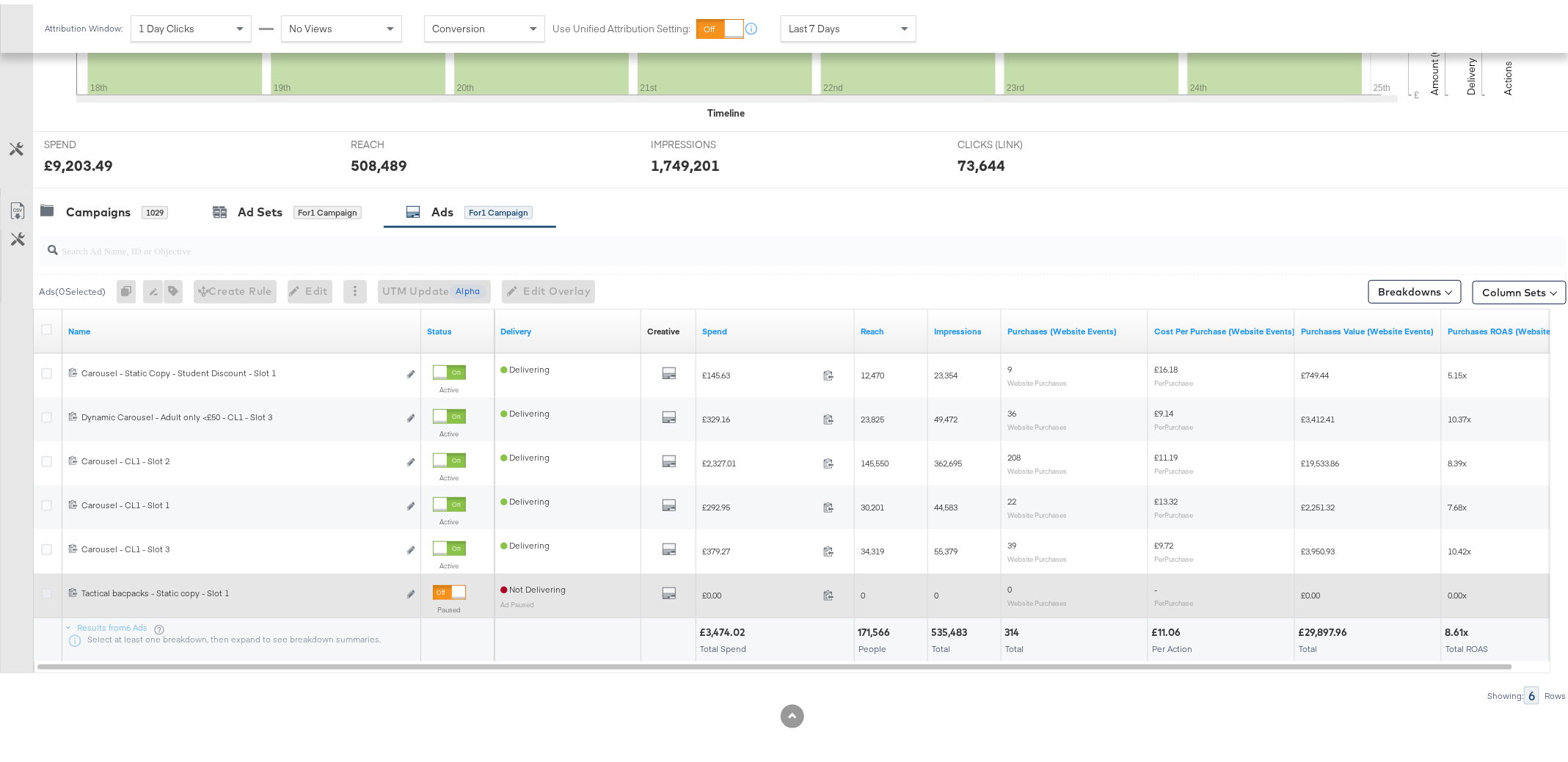
click at [47, 587] on icon at bounding box center [46, 589] width 11 height 11
click at [0, 0] on input "checkbox" at bounding box center [0, 0] width 0 height 0
click at [409, 586] on icon "link" at bounding box center [411, 590] width 8 height 9
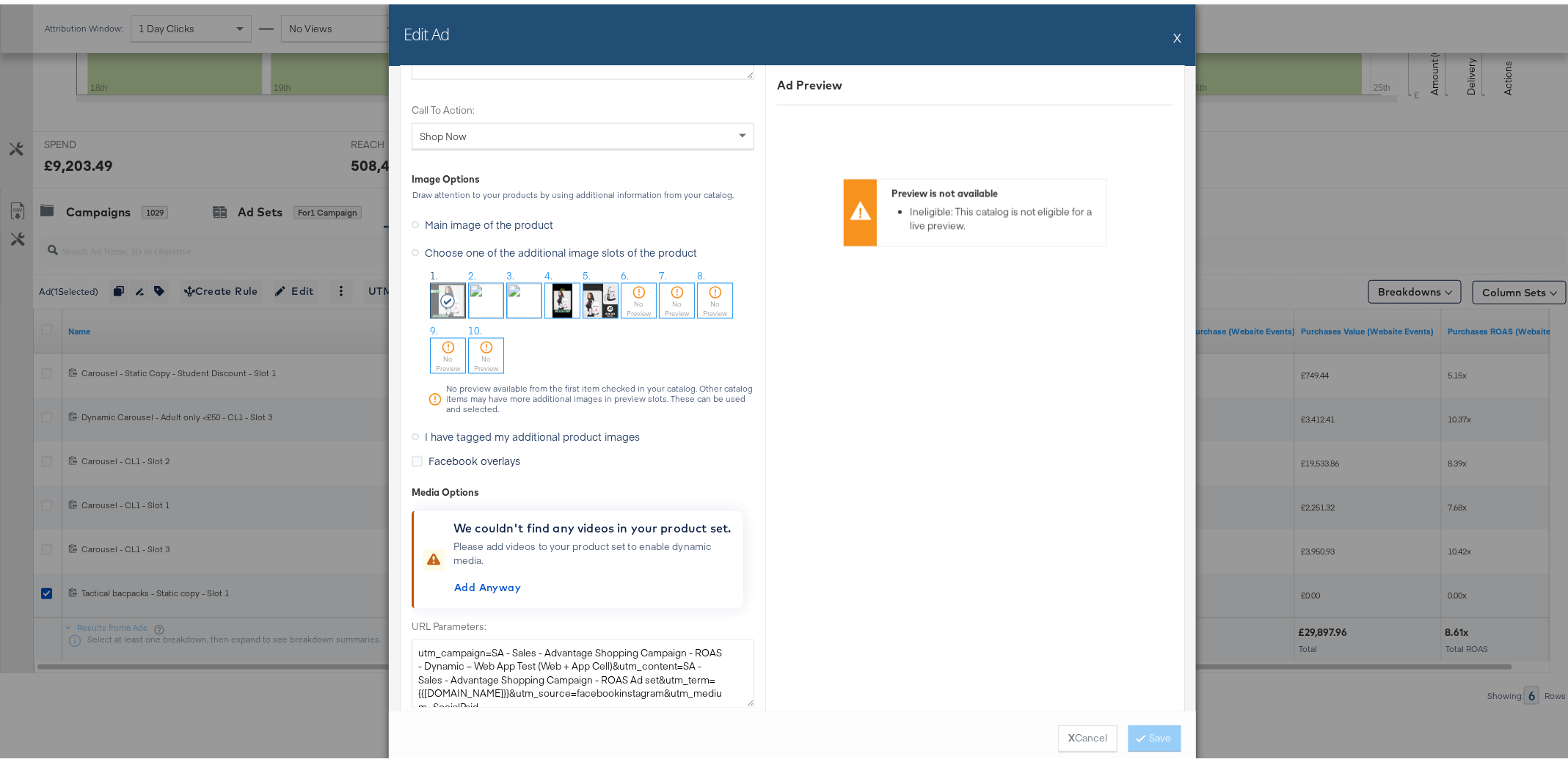
scroll to position [1424, 0]
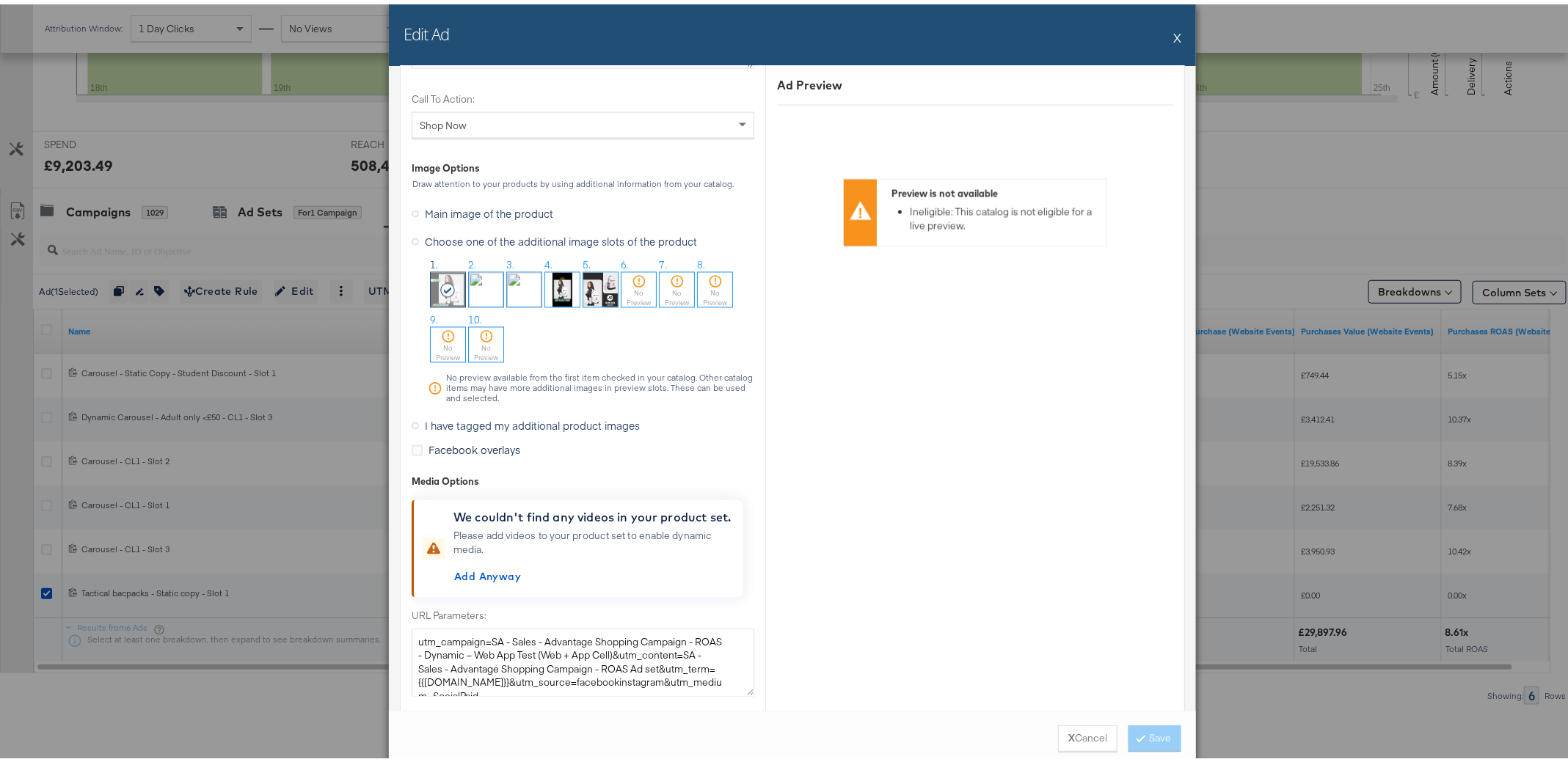
click at [411, 418] on icon at bounding box center [415, 422] width 8 height 8
click at [0, 0] on input "I have tagged my additional product images" at bounding box center [0, 0] width 0 height 0
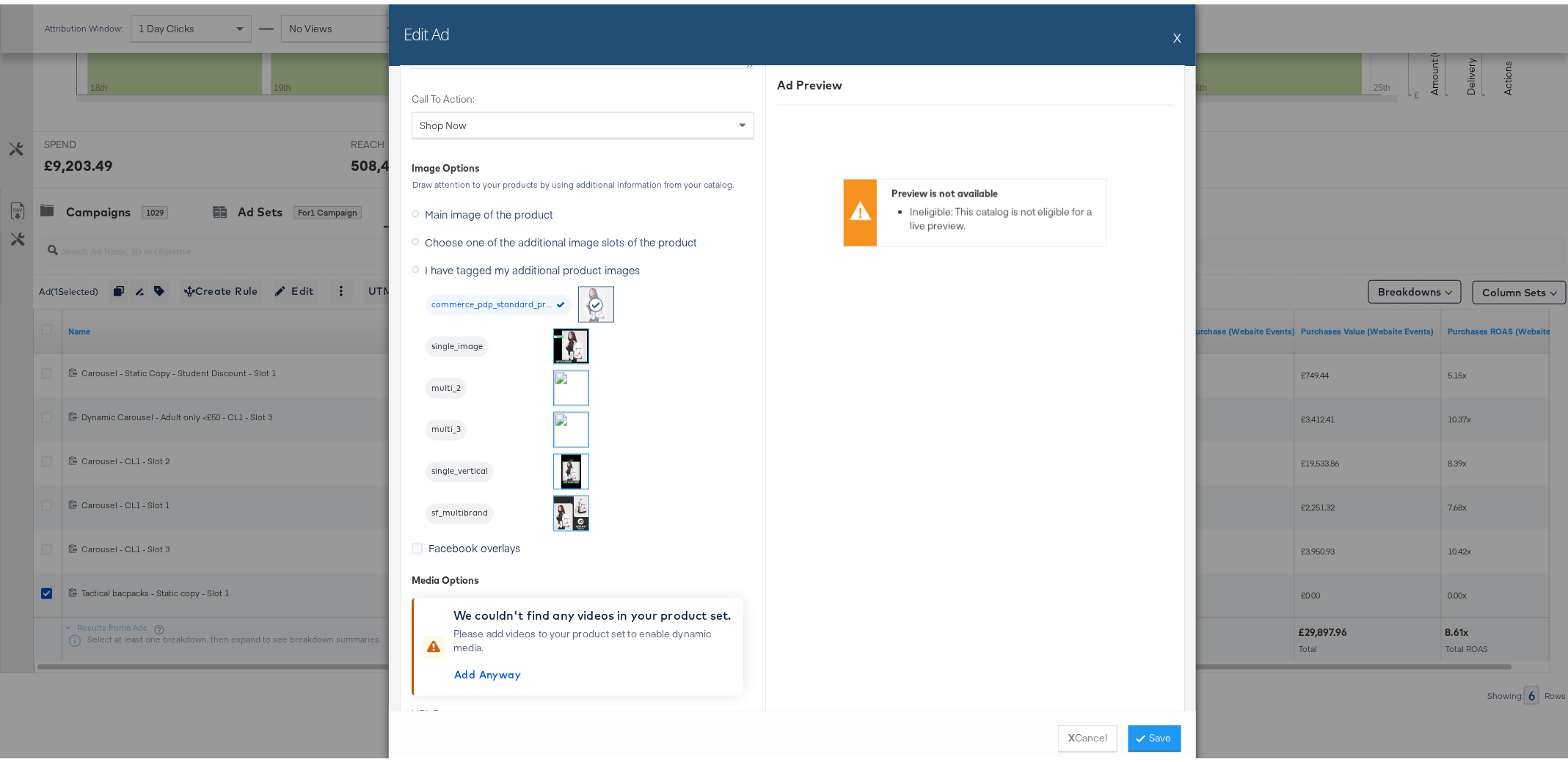
click at [567, 331] on img at bounding box center [571, 342] width 34 height 34
click at [1143, 731] on button "Save" at bounding box center [1155, 735] width 53 height 26
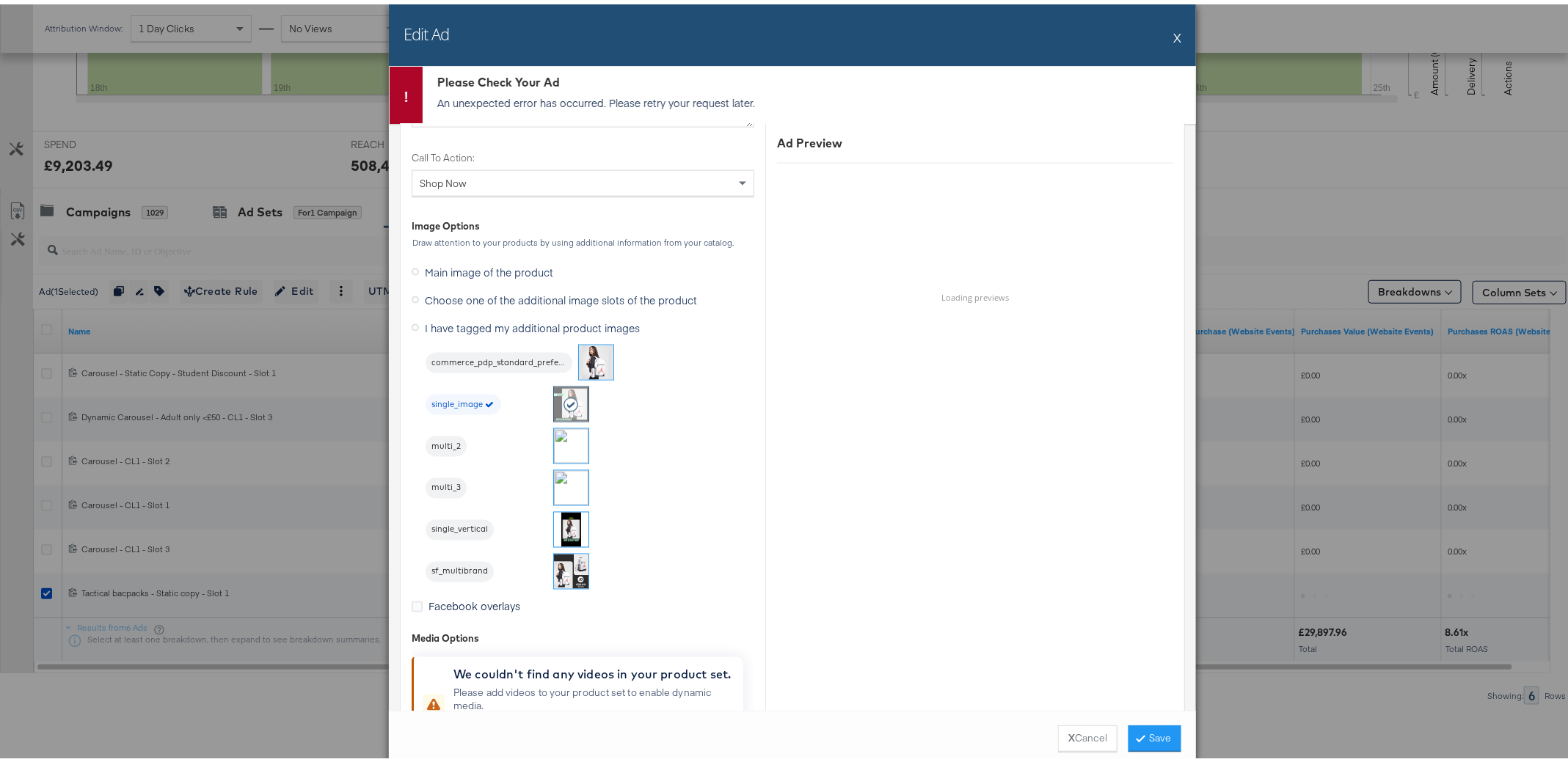
click at [1173, 34] on button "X" at bounding box center [1176, 32] width 9 height 29
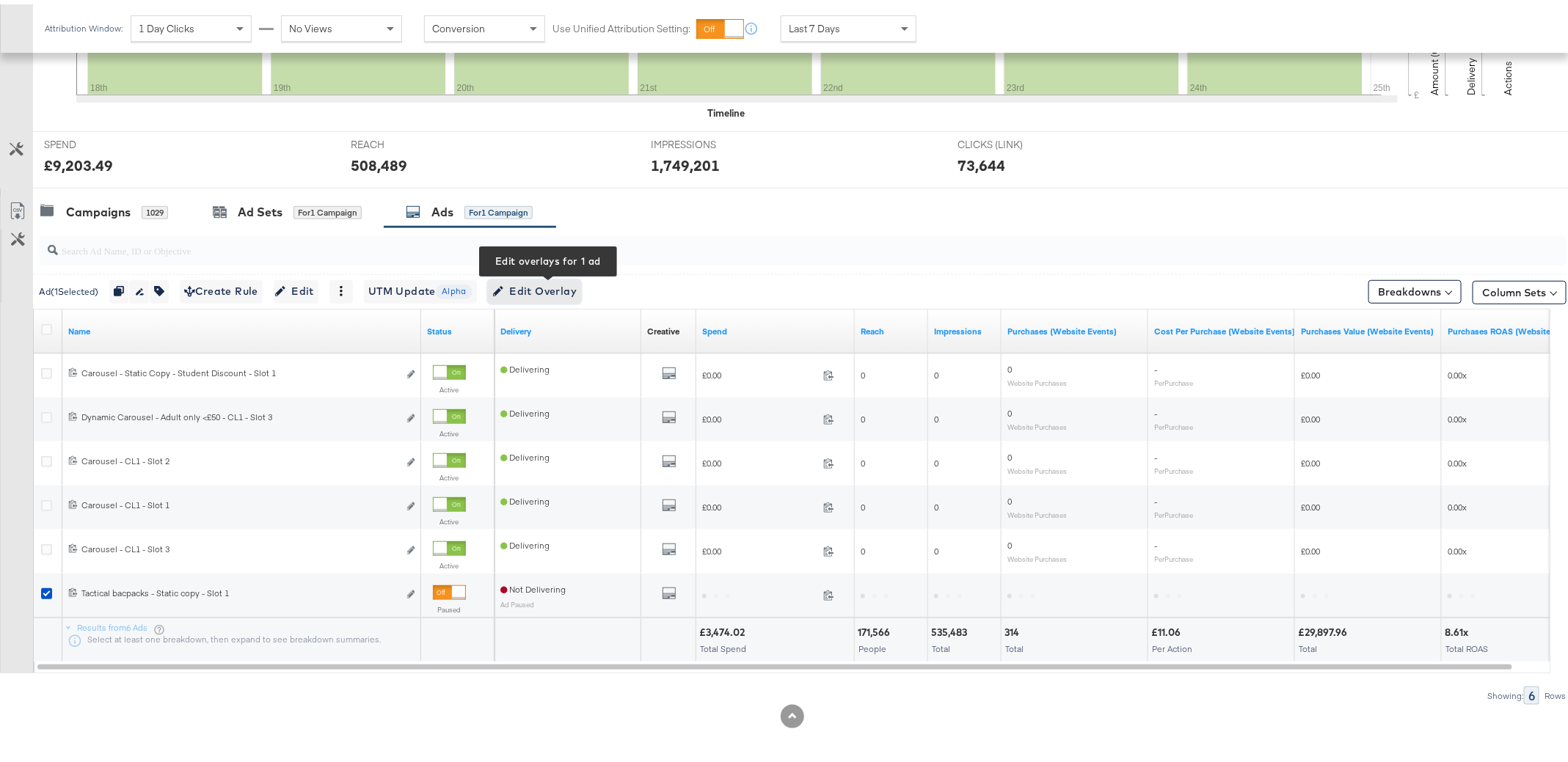
click at [558, 280] on span "Edit Overlay Edit overlays for 1 ad" at bounding box center [533, 286] width 84 height 18
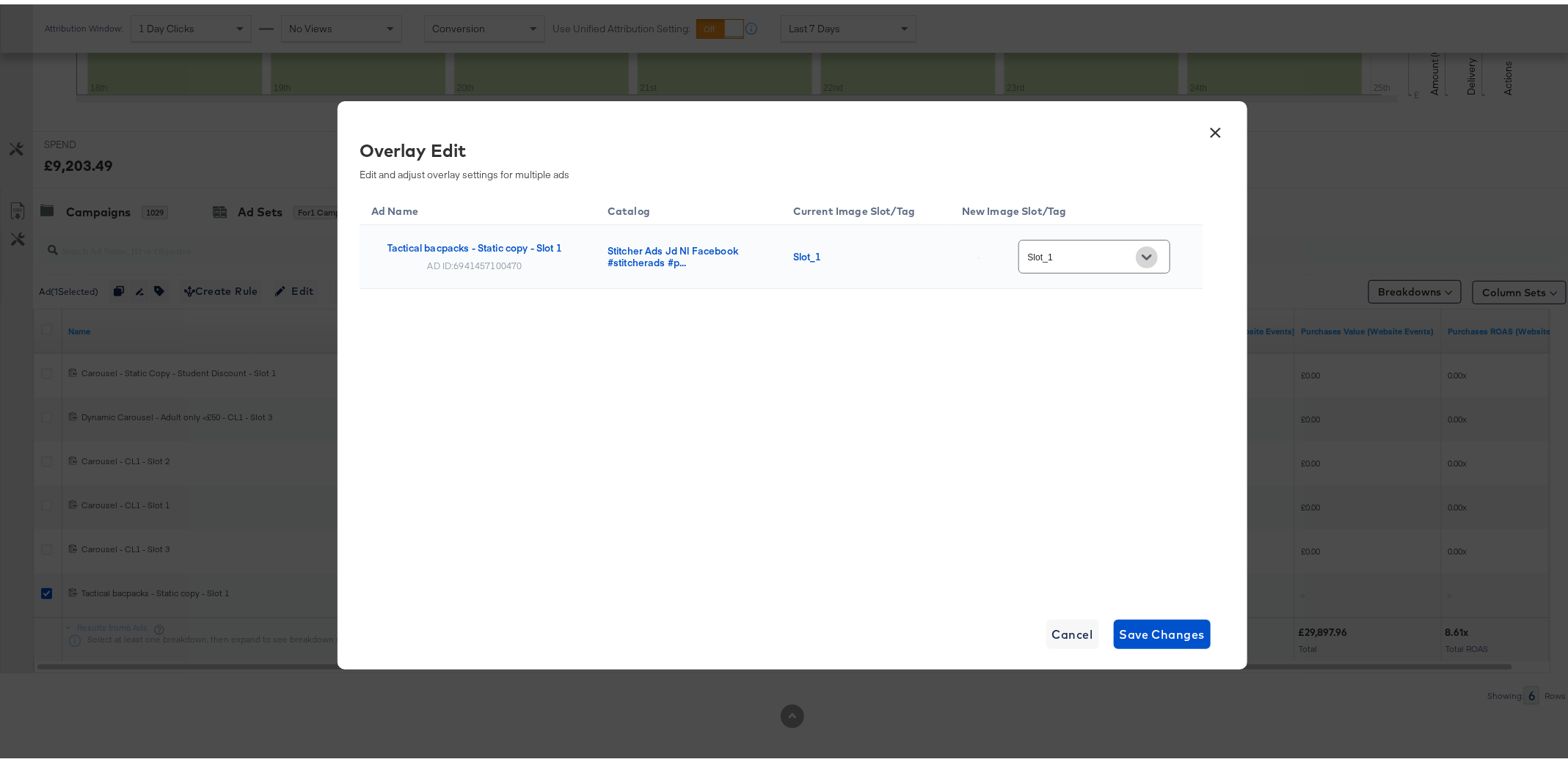
click at [1152, 253] on button "Open" at bounding box center [1146, 252] width 22 height 22
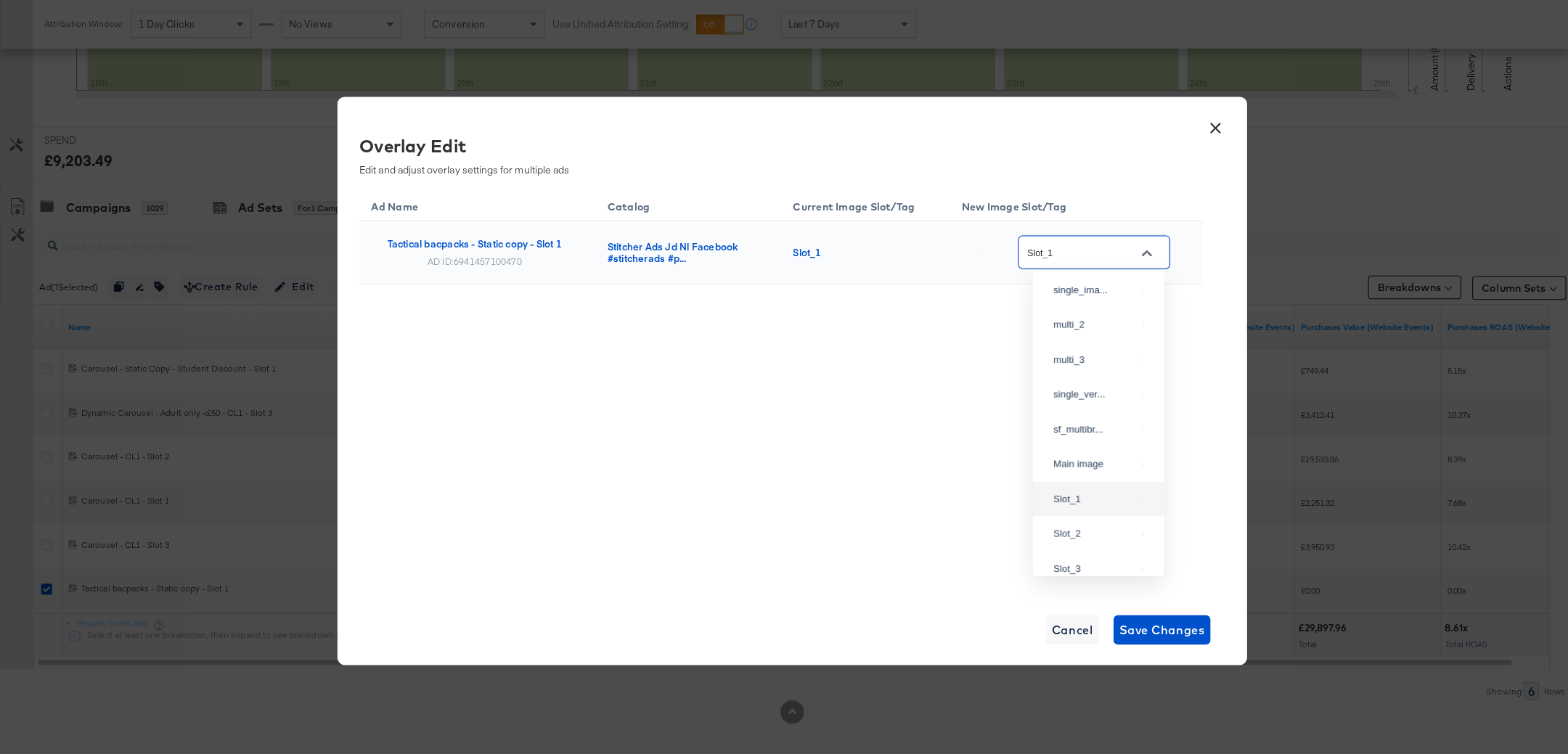
scroll to position [0, 0]
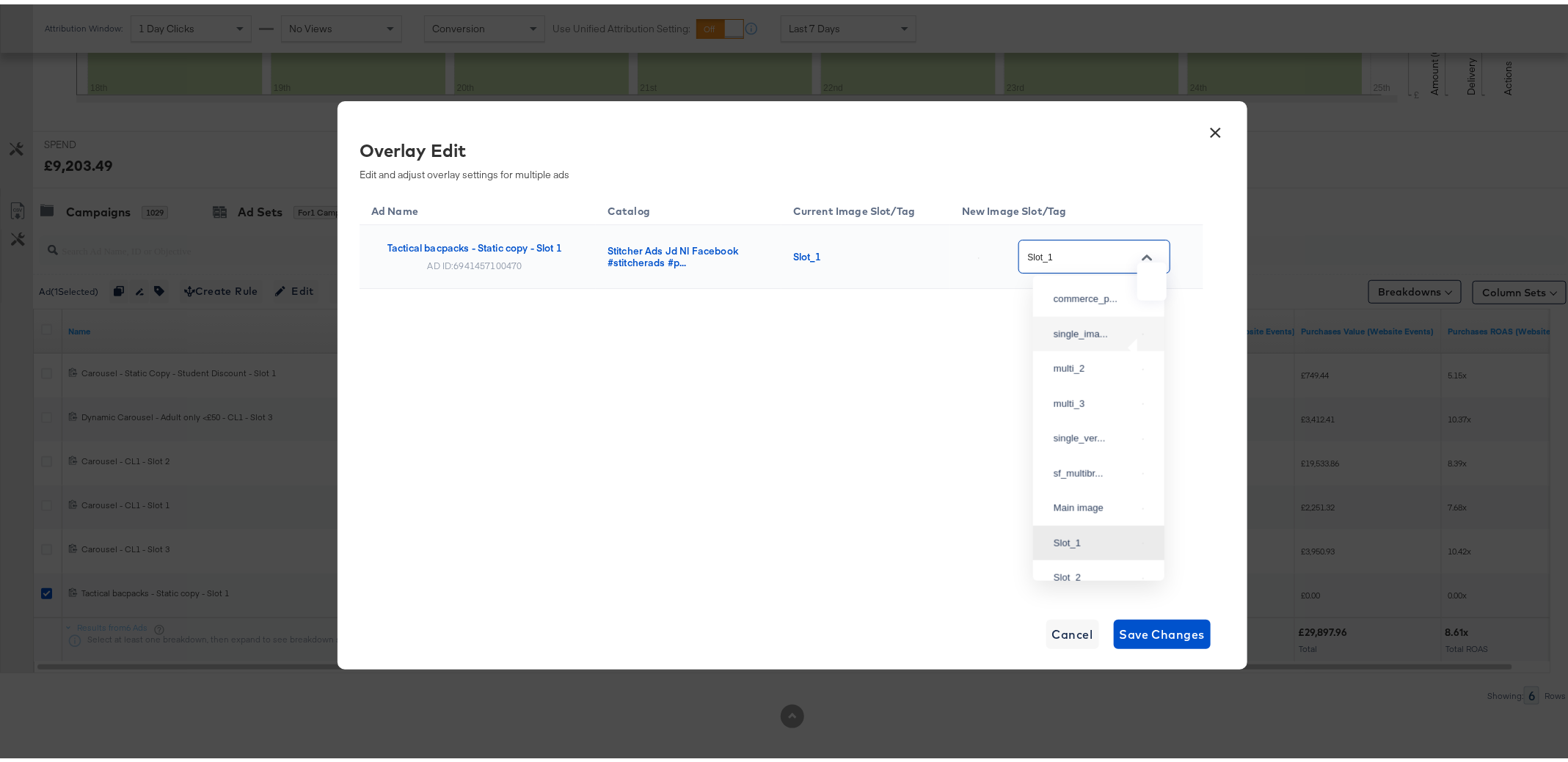
click at [1142, 331] on img at bounding box center [1143, 330] width 2 height 2
type input "single_image"
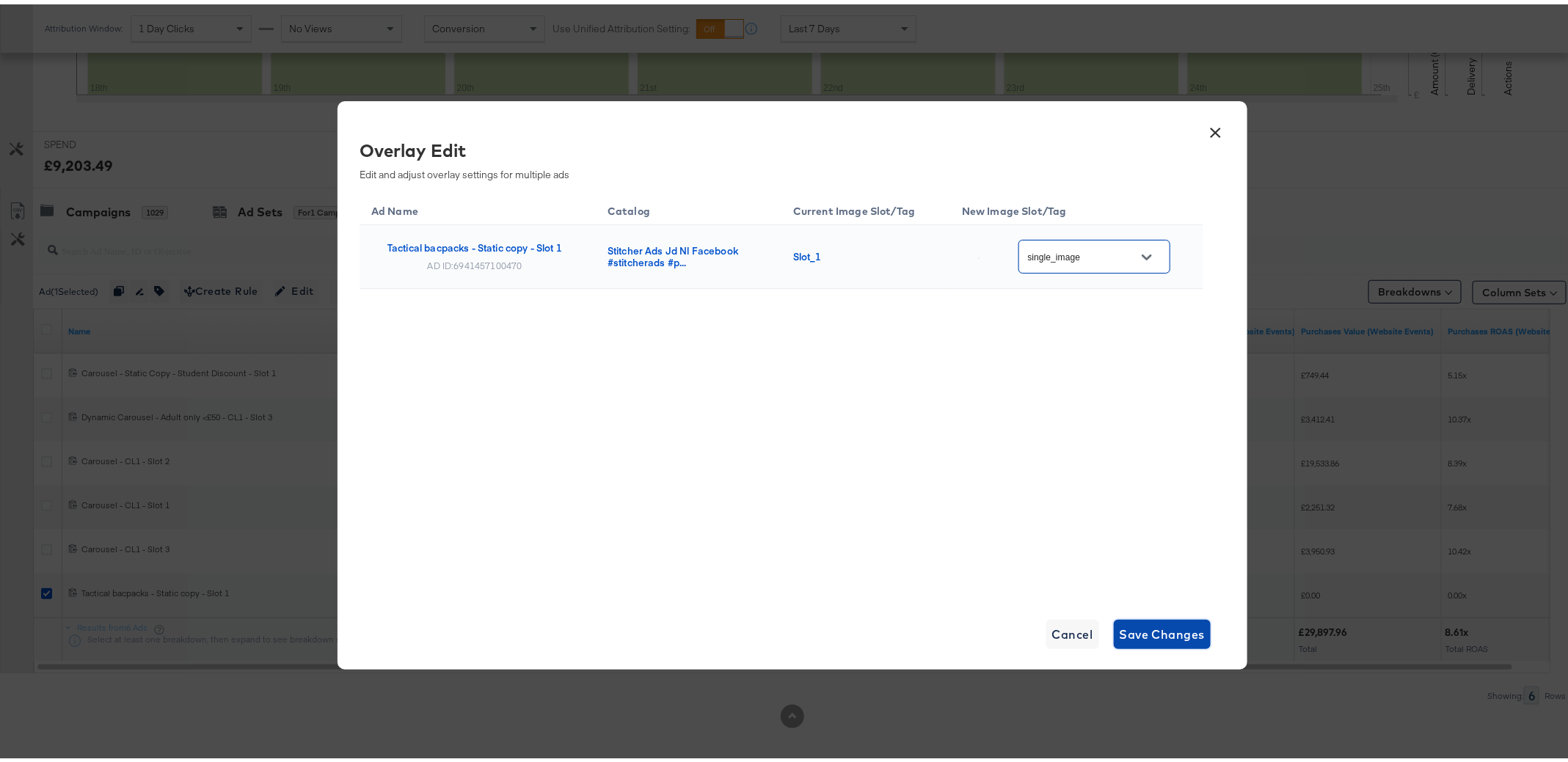
click at [1127, 636] on span "Save Changes" at bounding box center [1162, 630] width 86 height 21
